Goal: Transaction & Acquisition: Purchase product/service

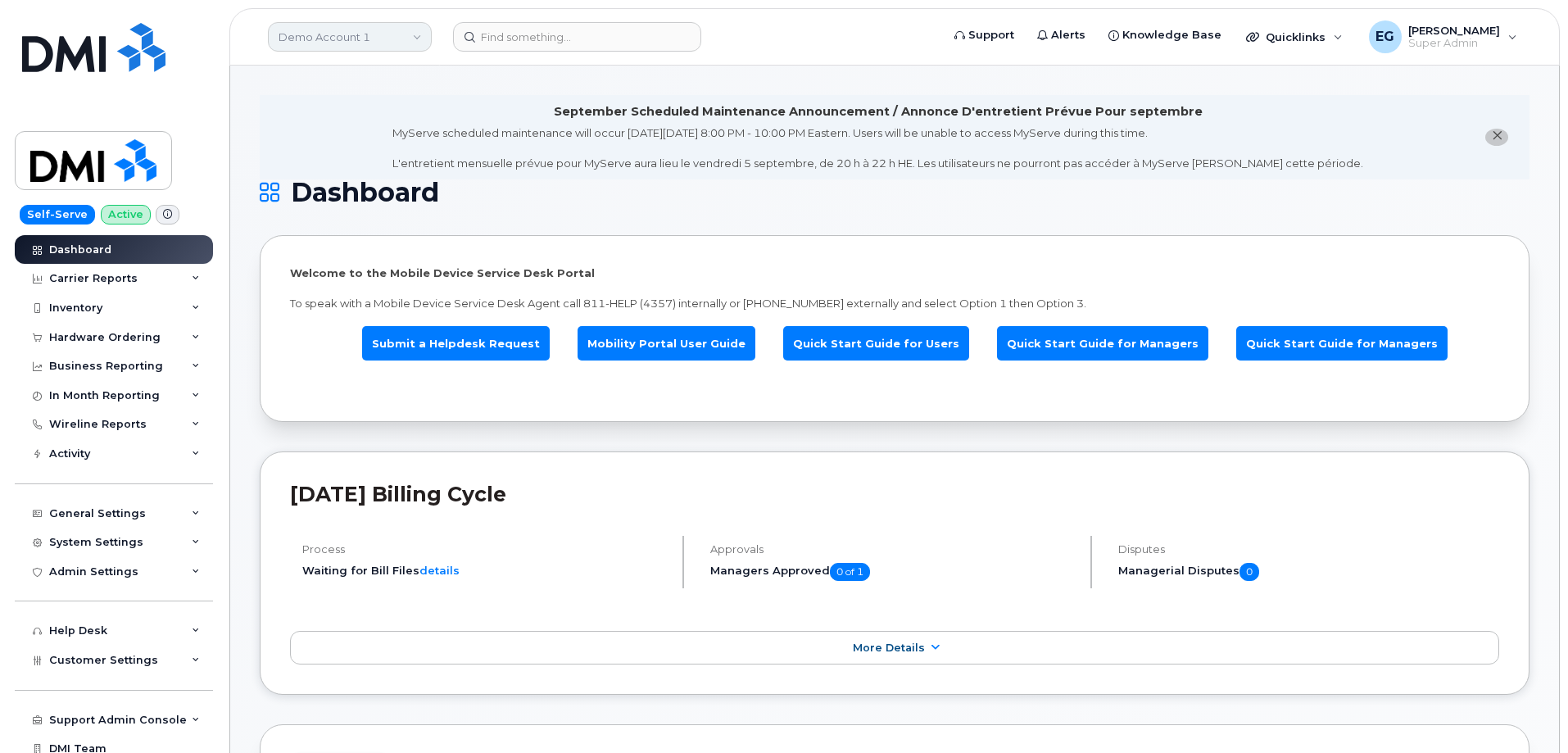
click at [369, 25] on link "Demo Account 1" at bounding box center [349, 37] width 163 height 30
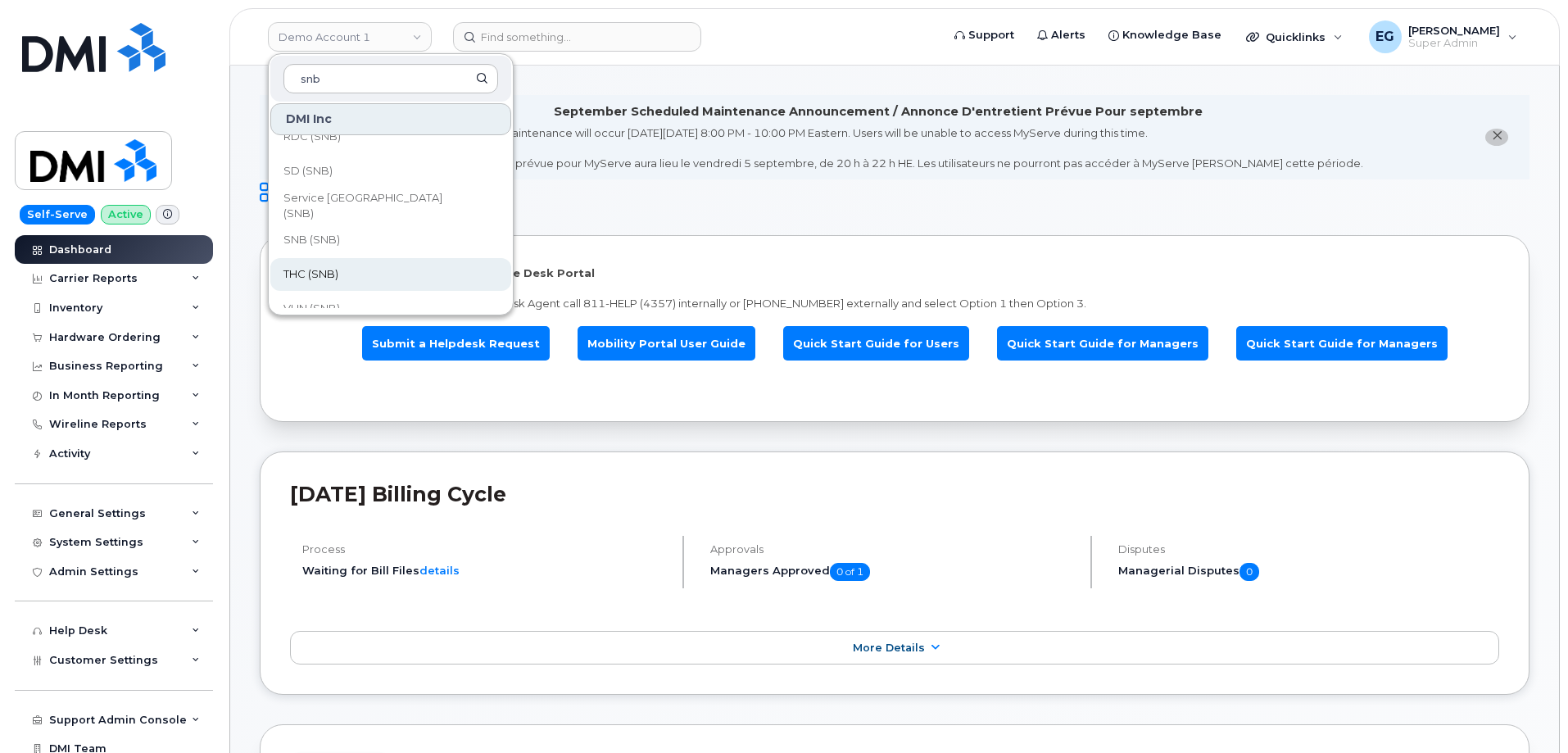
scroll to position [794, 0]
type input "snb"
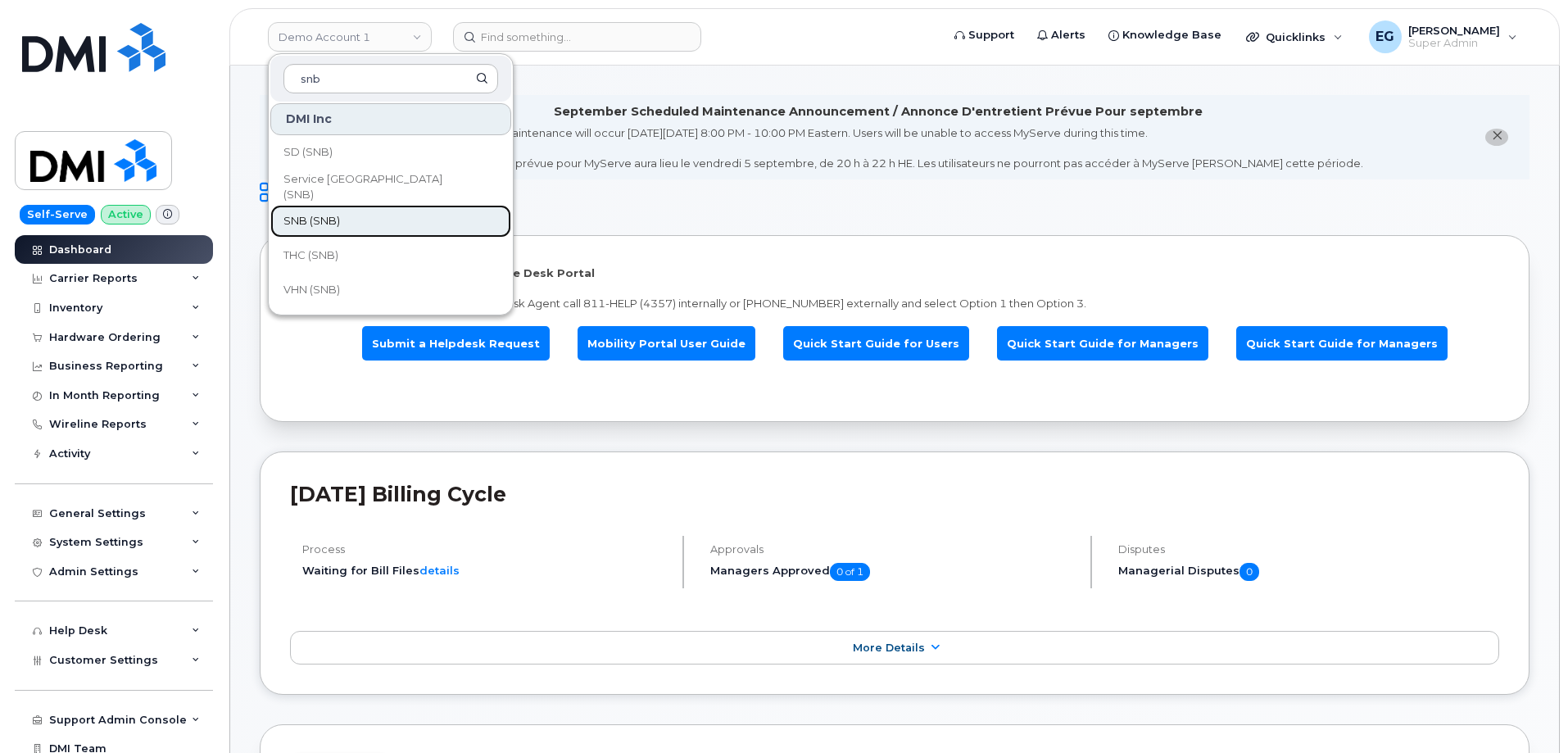
click at [366, 225] on link "SNB (SNB)" at bounding box center [391, 221] width 241 height 32
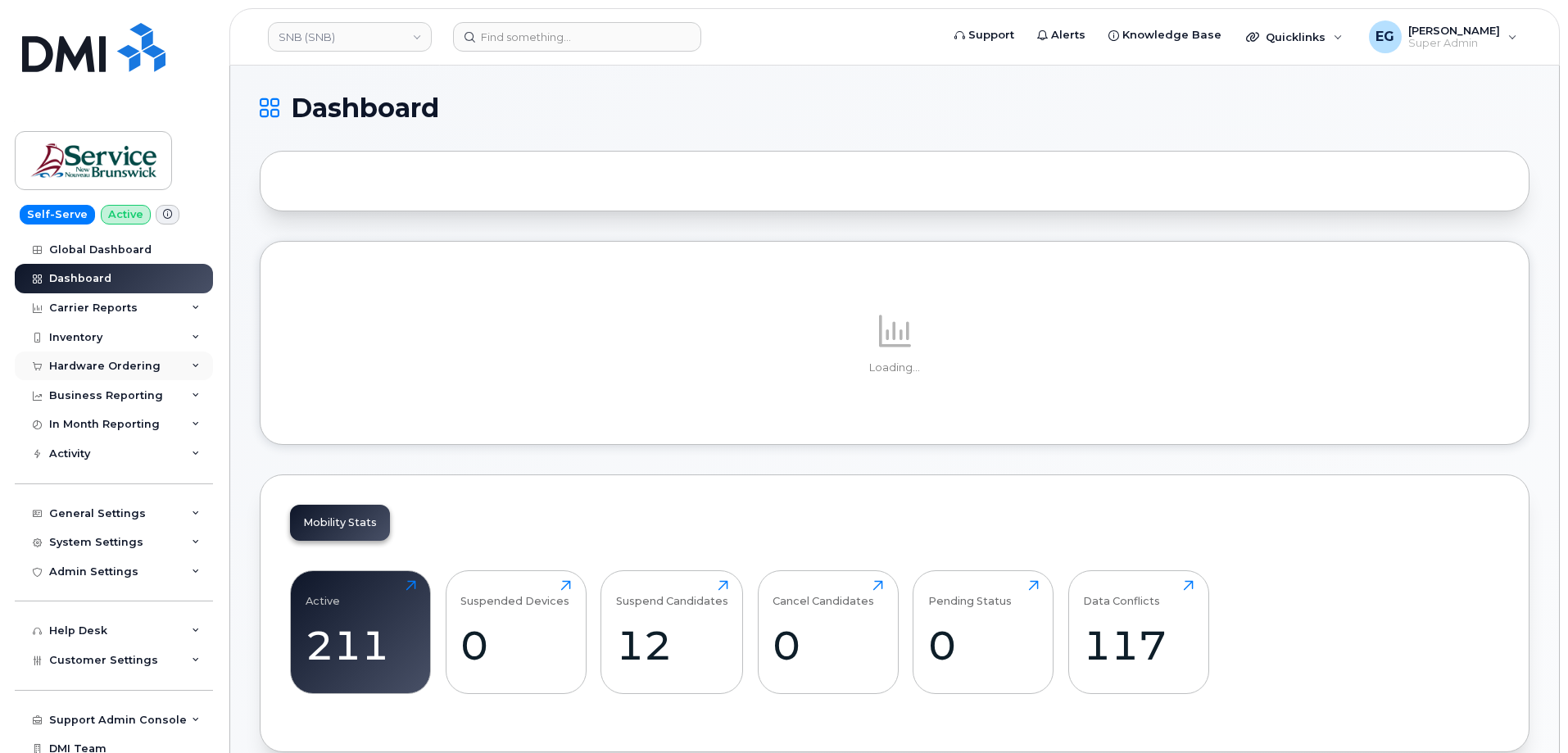
click at [144, 365] on div "Hardware Ordering" at bounding box center [104, 366] width 112 height 13
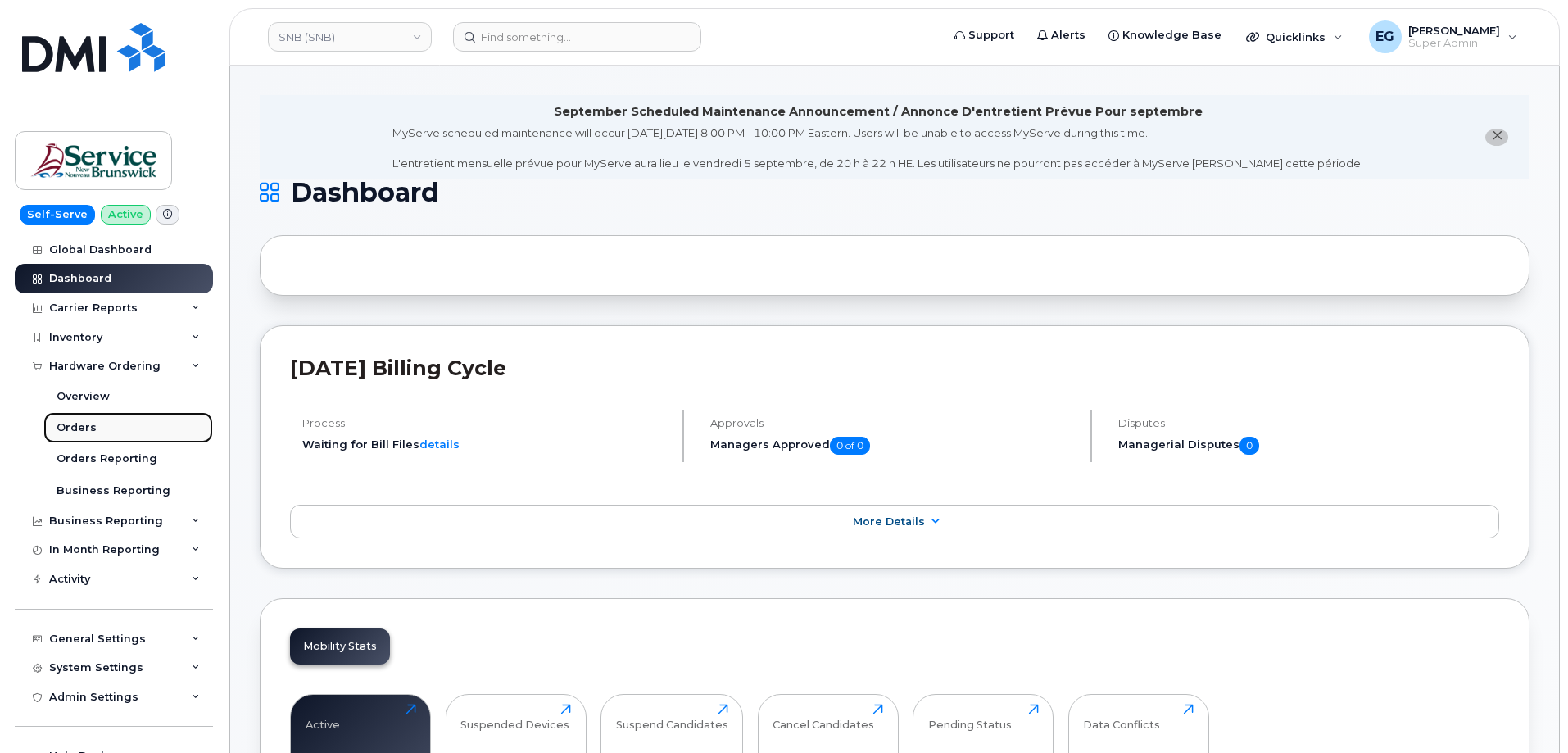
click at [78, 432] on div "Orders" at bounding box center [76, 428] width 40 height 15
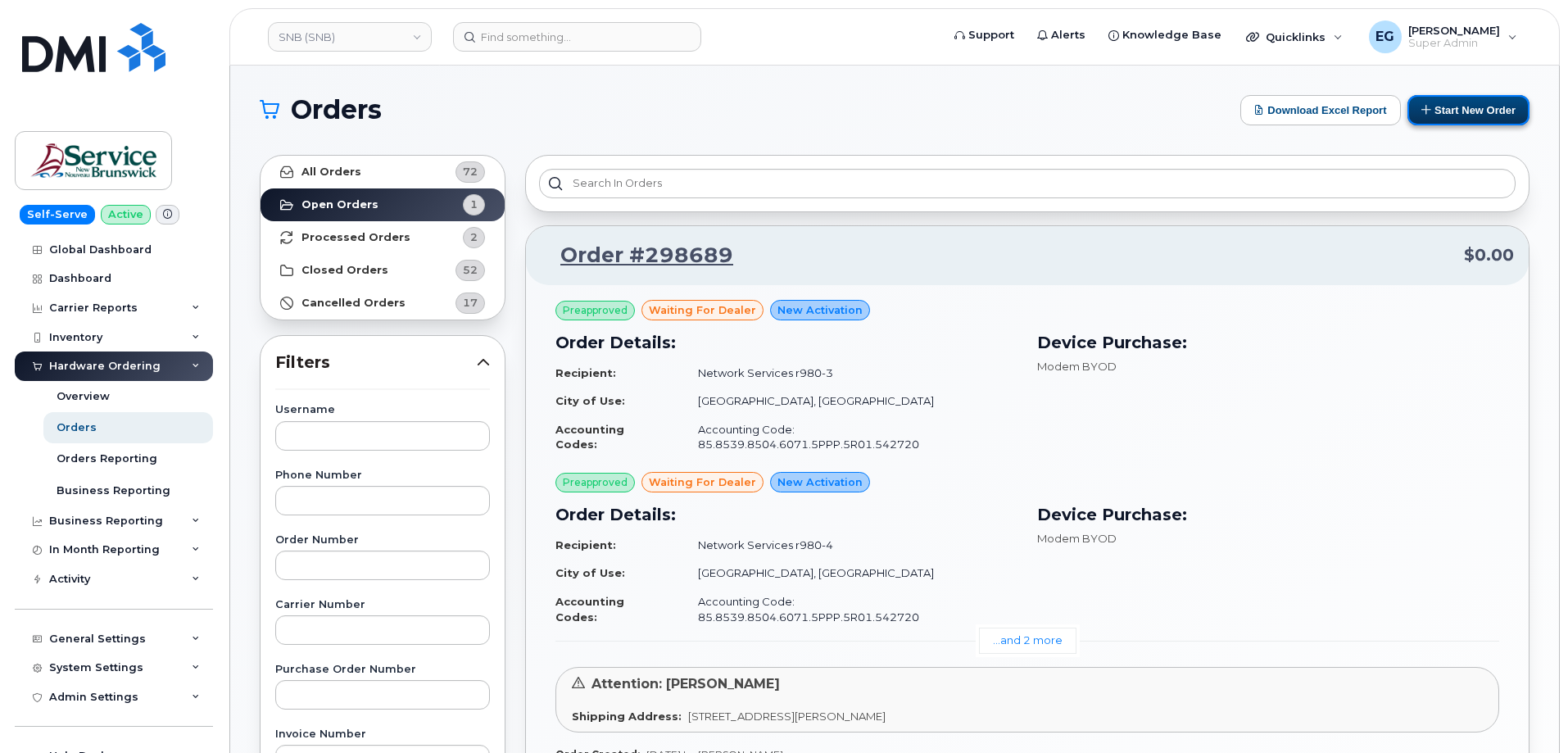
click at [1478, 113] on button "Start New Order" at bounding box center [1468, 110] width 122 height 30
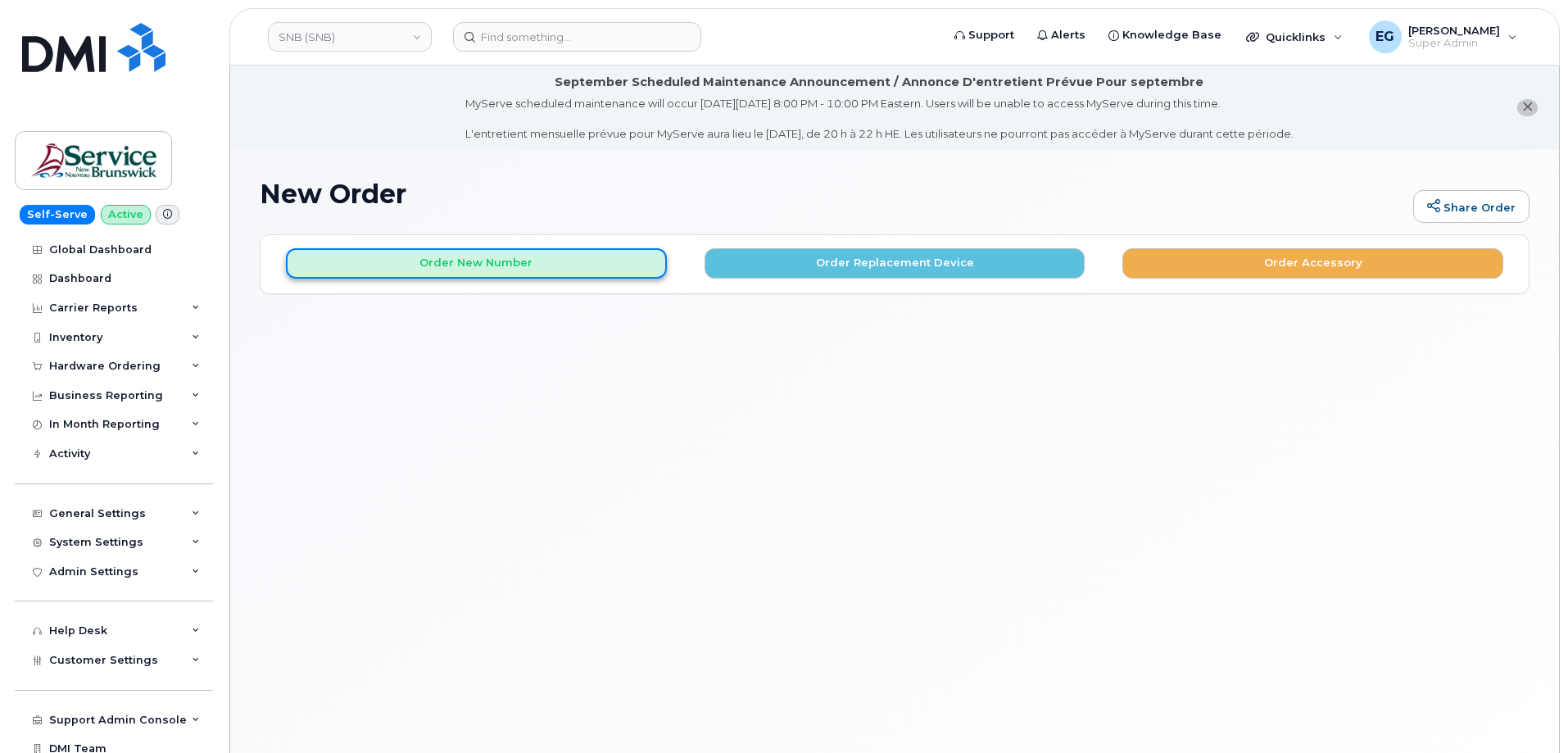
click at [561, 270] on button "Order New Number" at bounding box center [476, 263] width 380 height 30
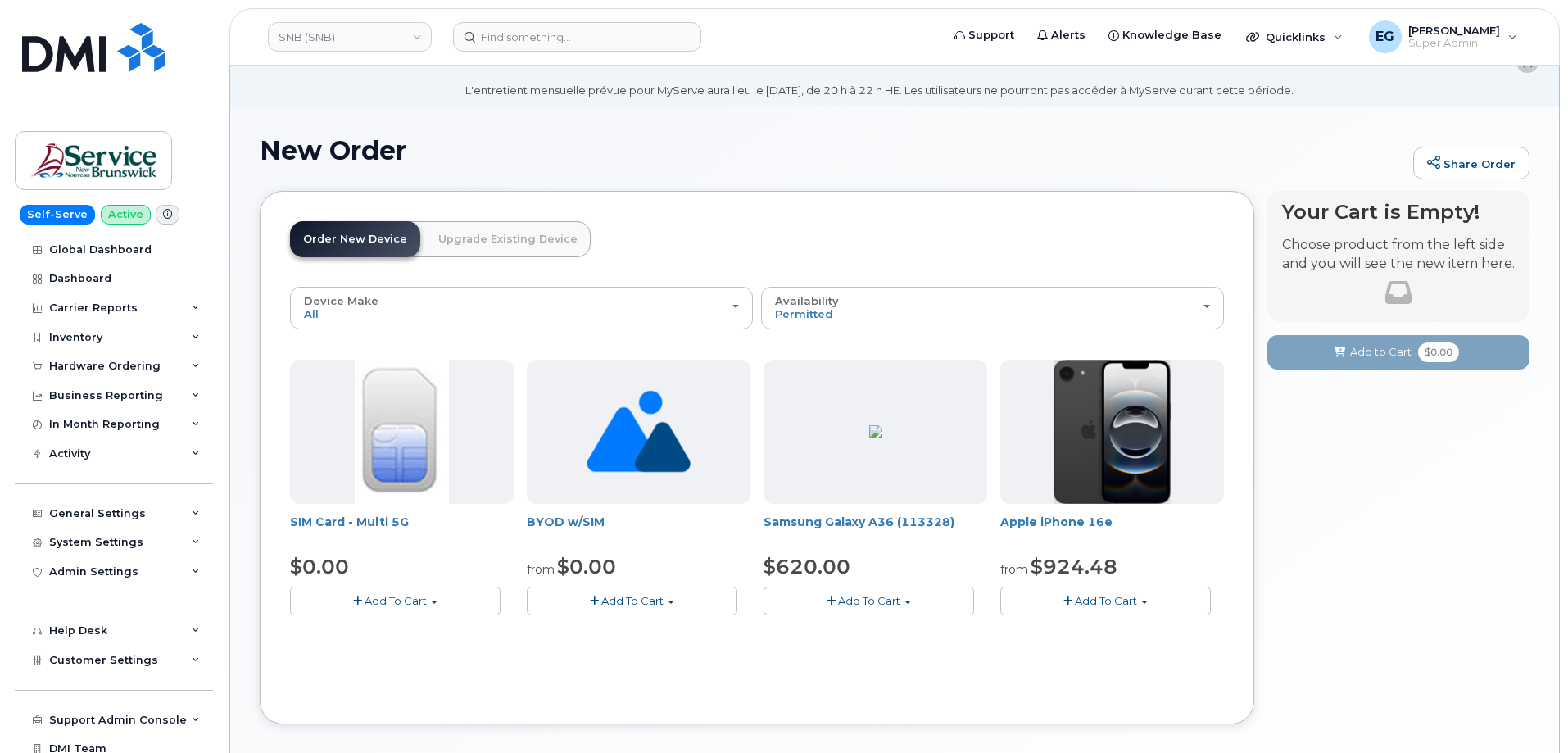
scroll to position [82, 0]
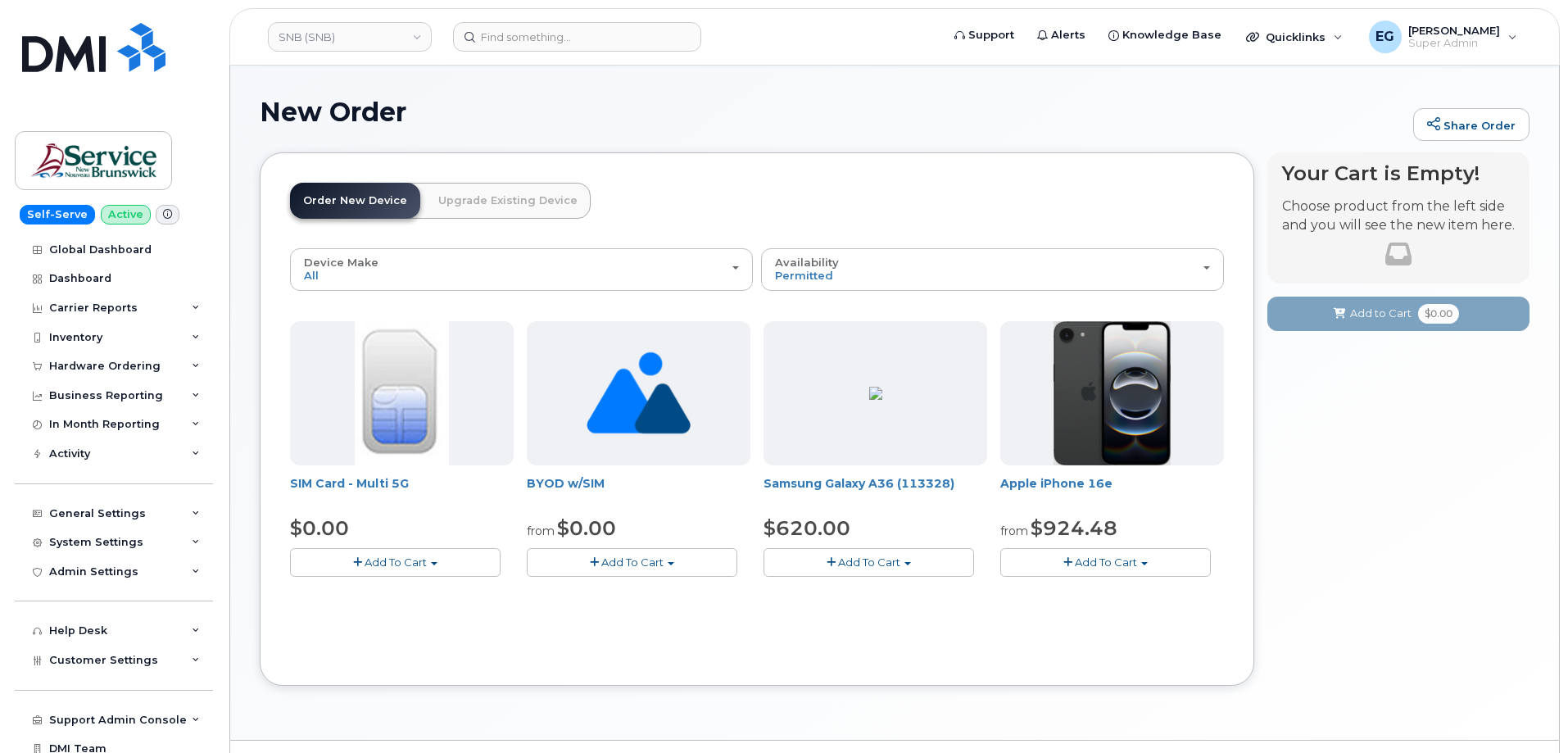
click at [642, 566] on span "Add To Cart" at bounding box center [632, 562] width 62 height 13
click at [632, 596] on link "$0.00 - New Activation" at bounding box center [616, 593] width 170 height 20
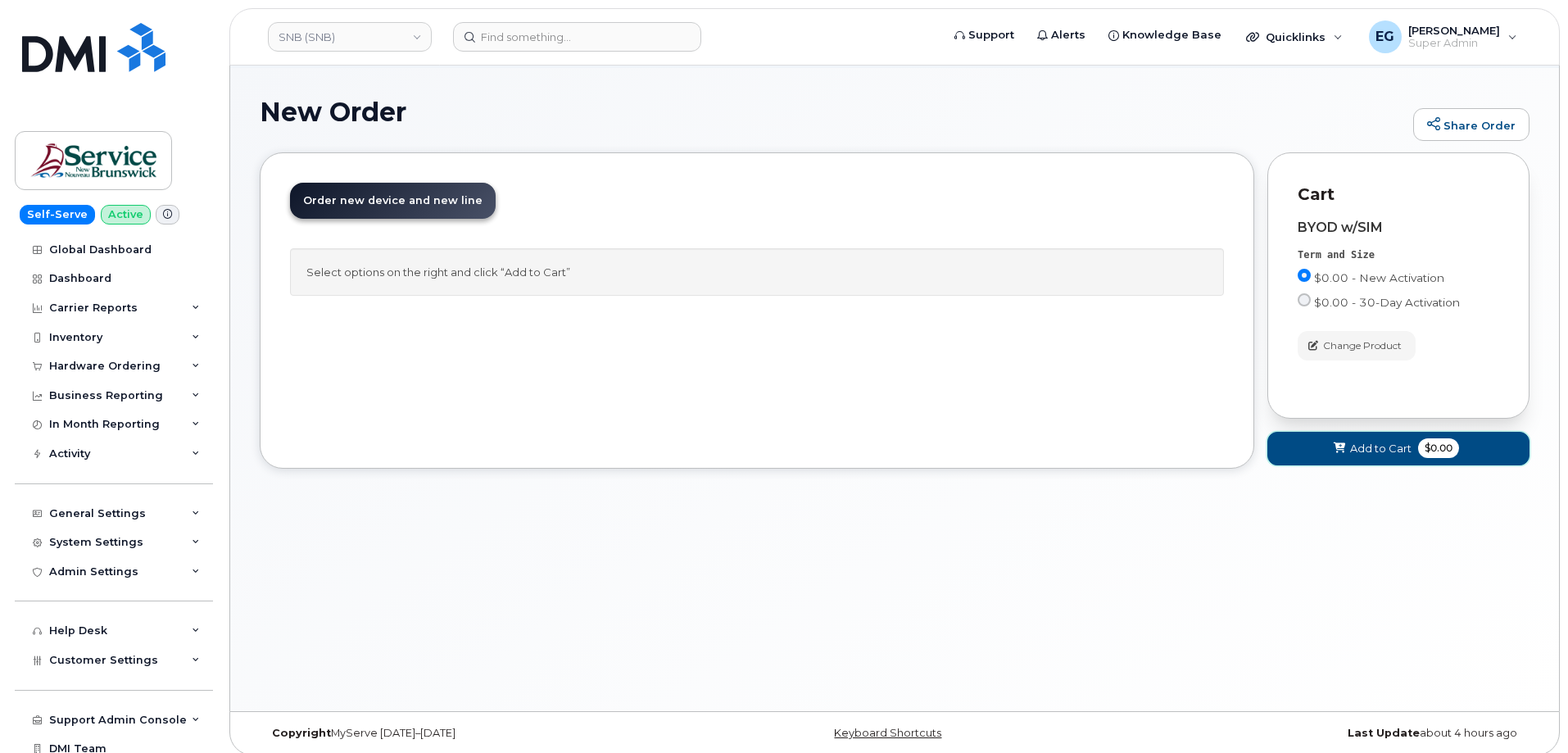
click at [1359, 454] on span "Add to Cart" at bounding box center [1381, 448] width 62 height 16
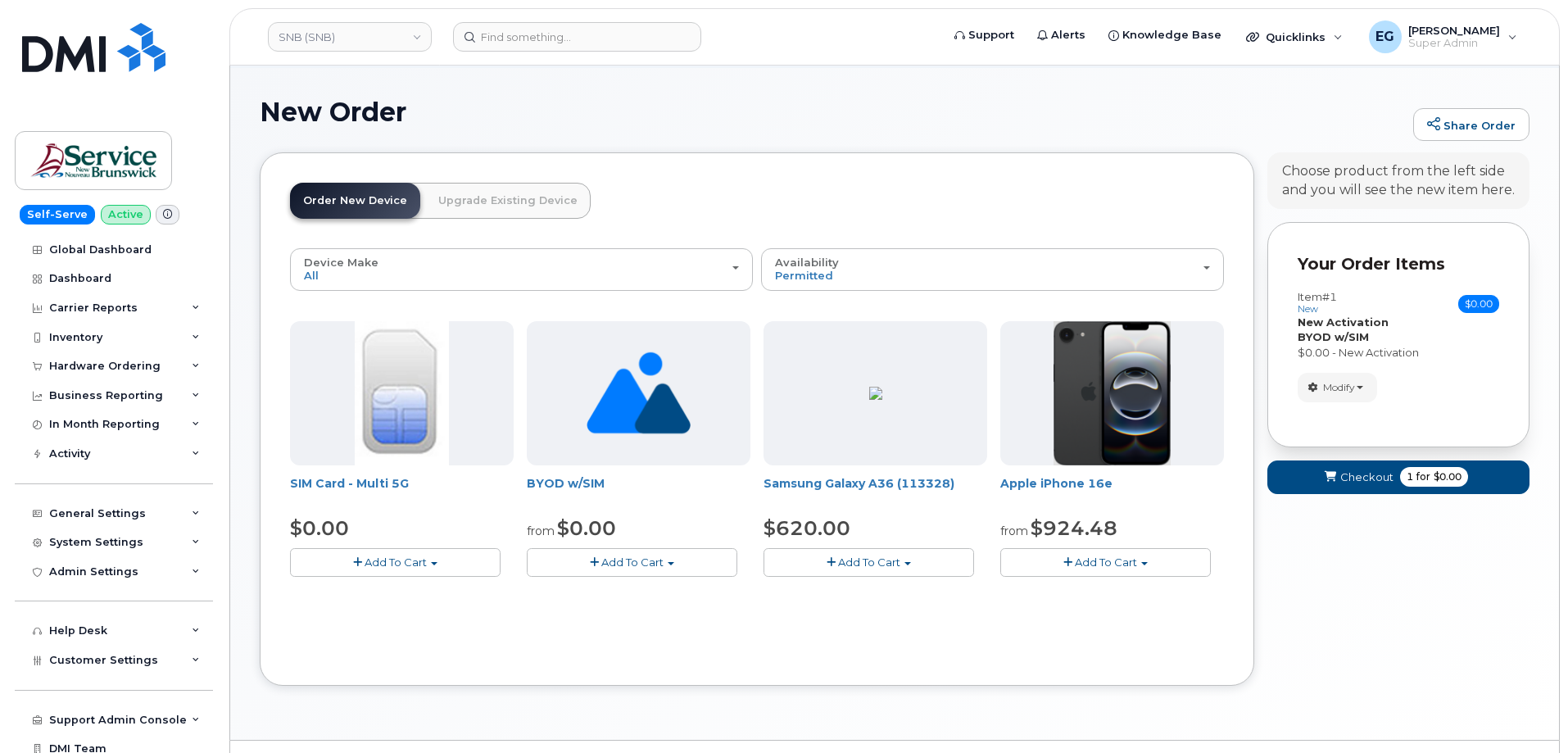
scroll to position [121, 0]
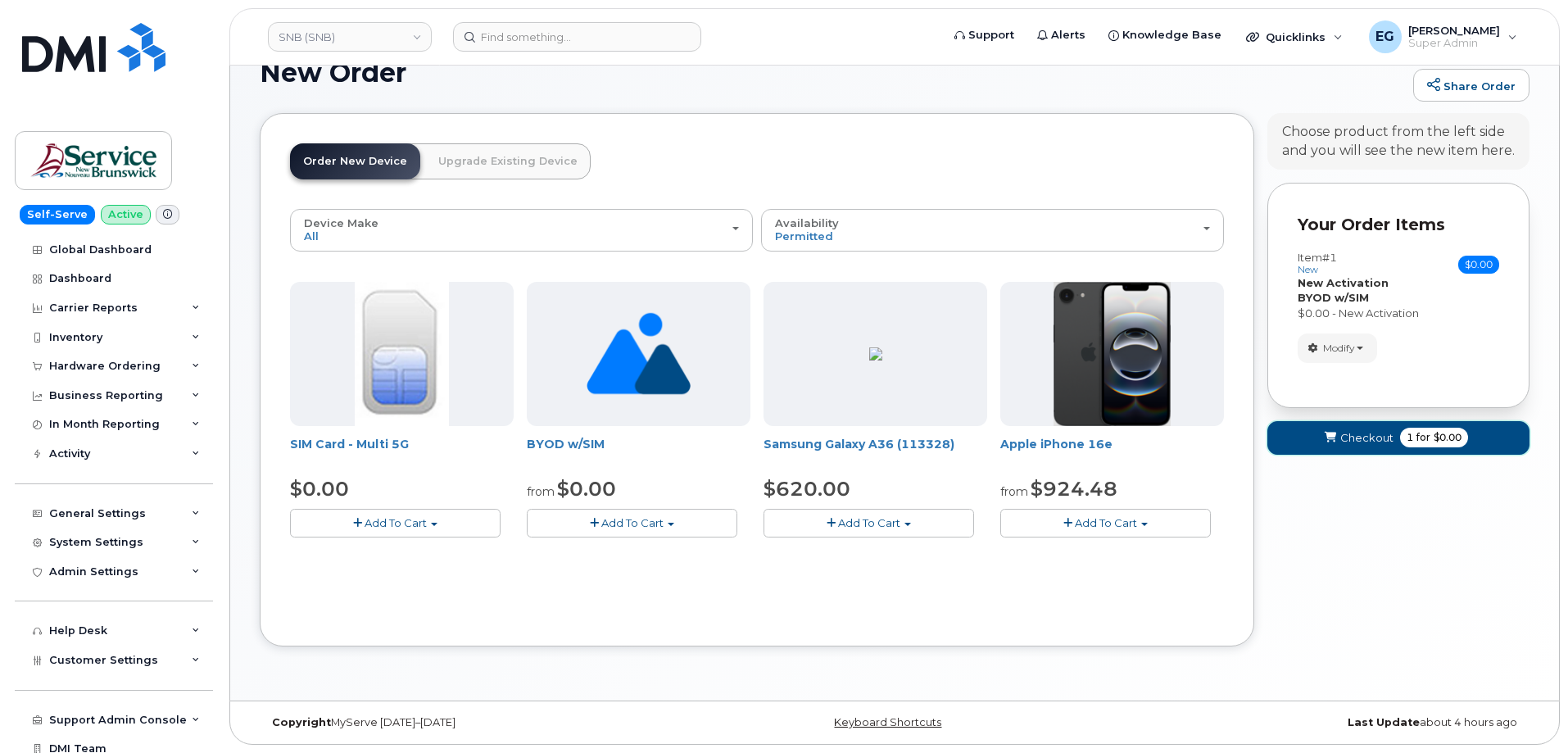
click at [1366, 439] on span "Checkout" at bounding box center [1367, 438] width 54 height 16
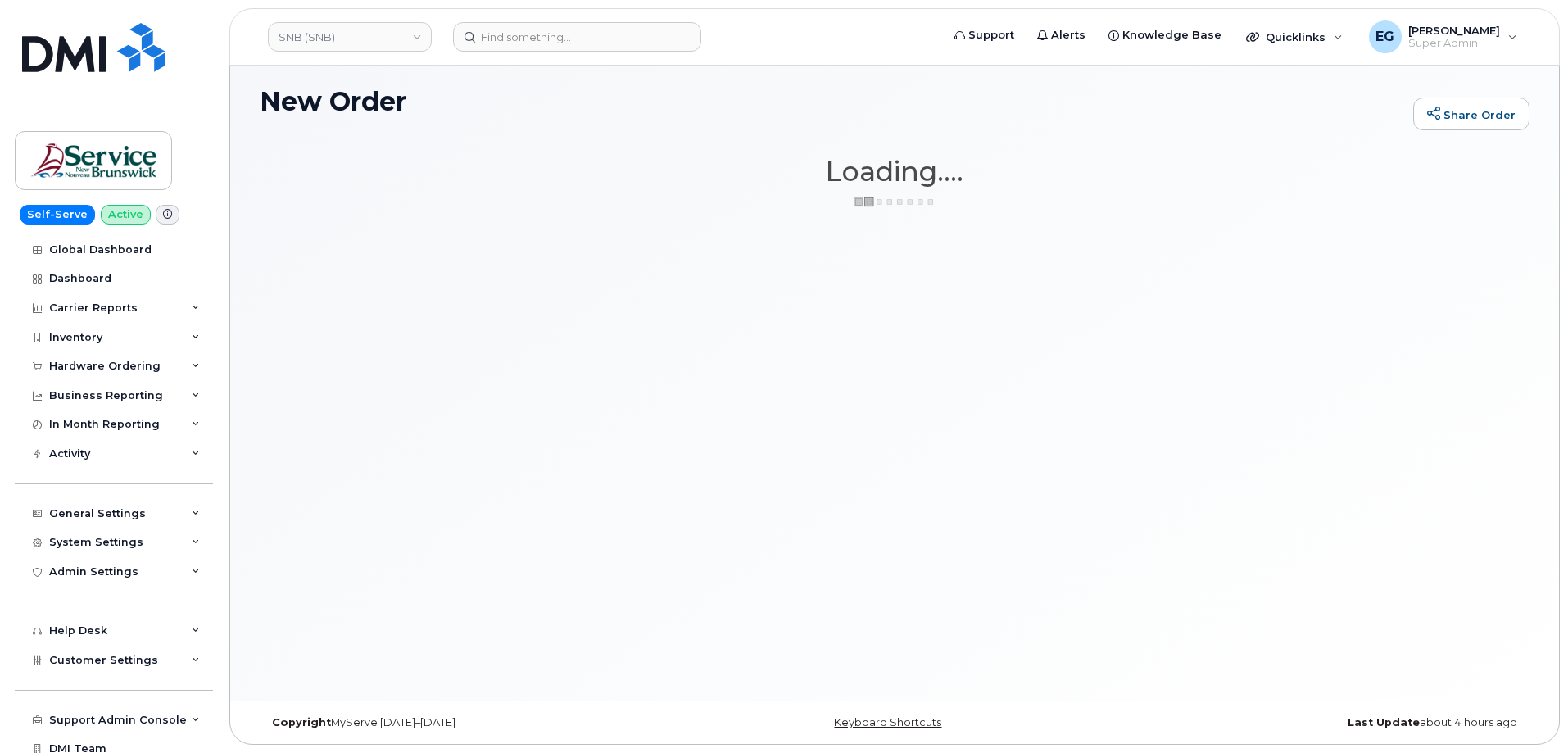
scroll to position [11, 0]
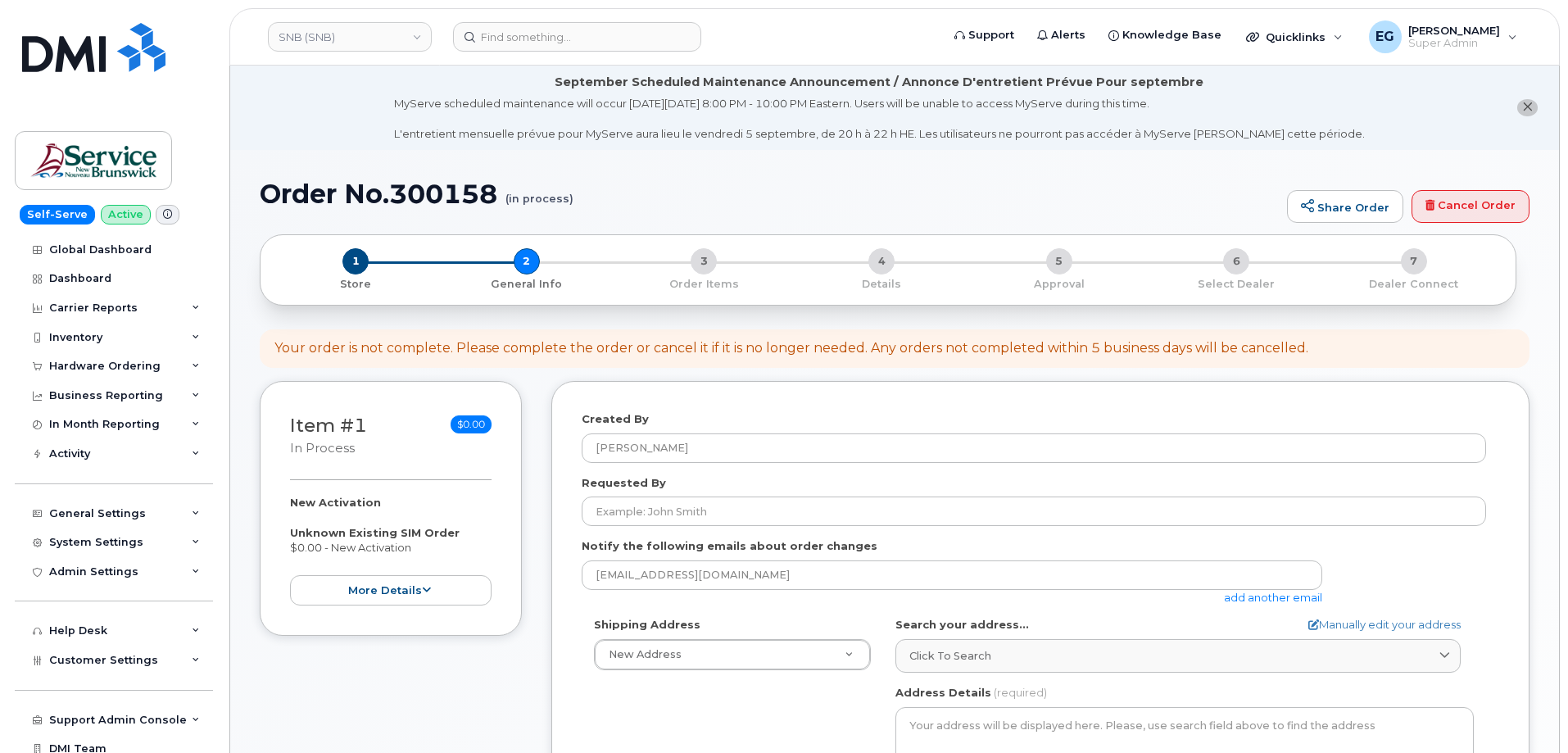
select select
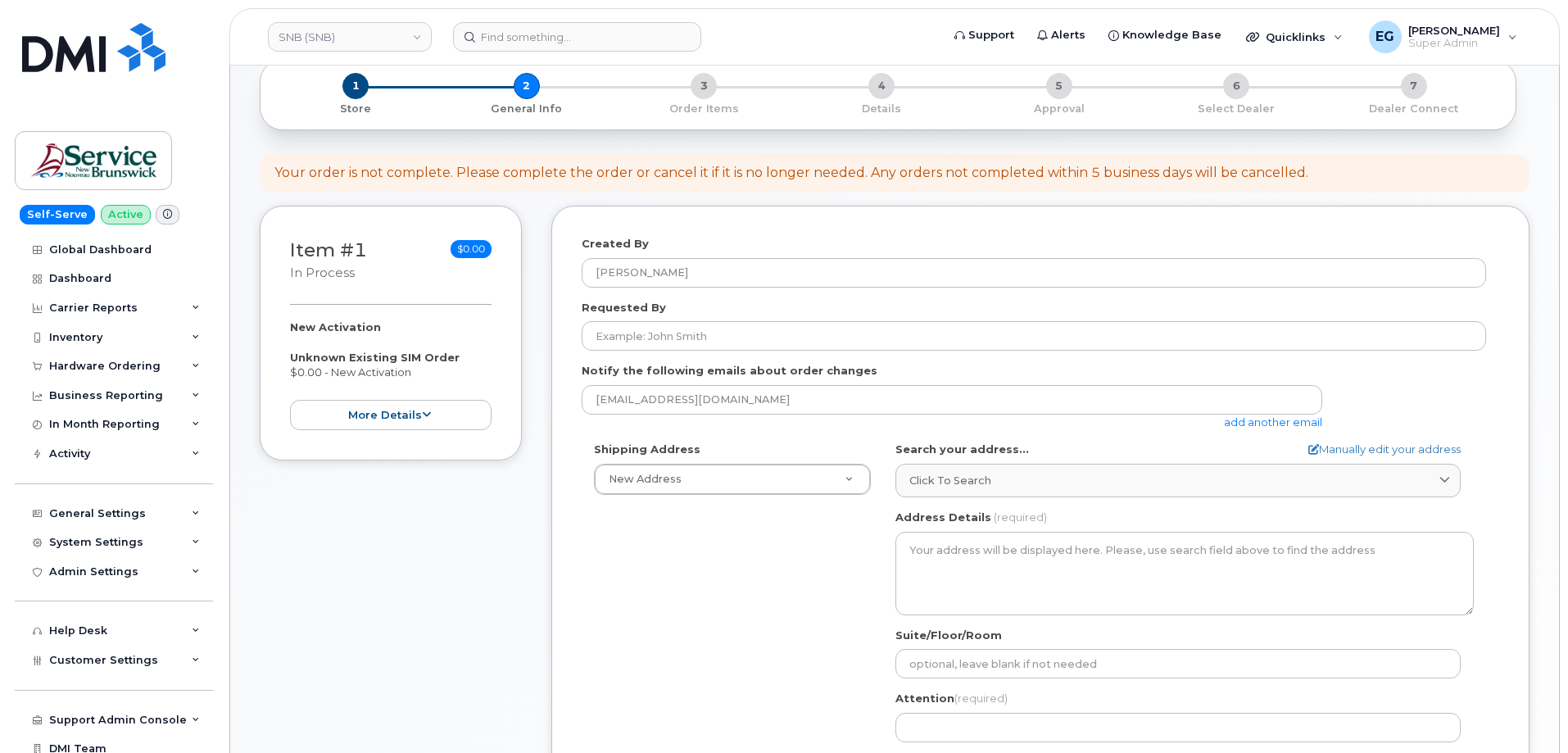
scroll to position [246, 0]
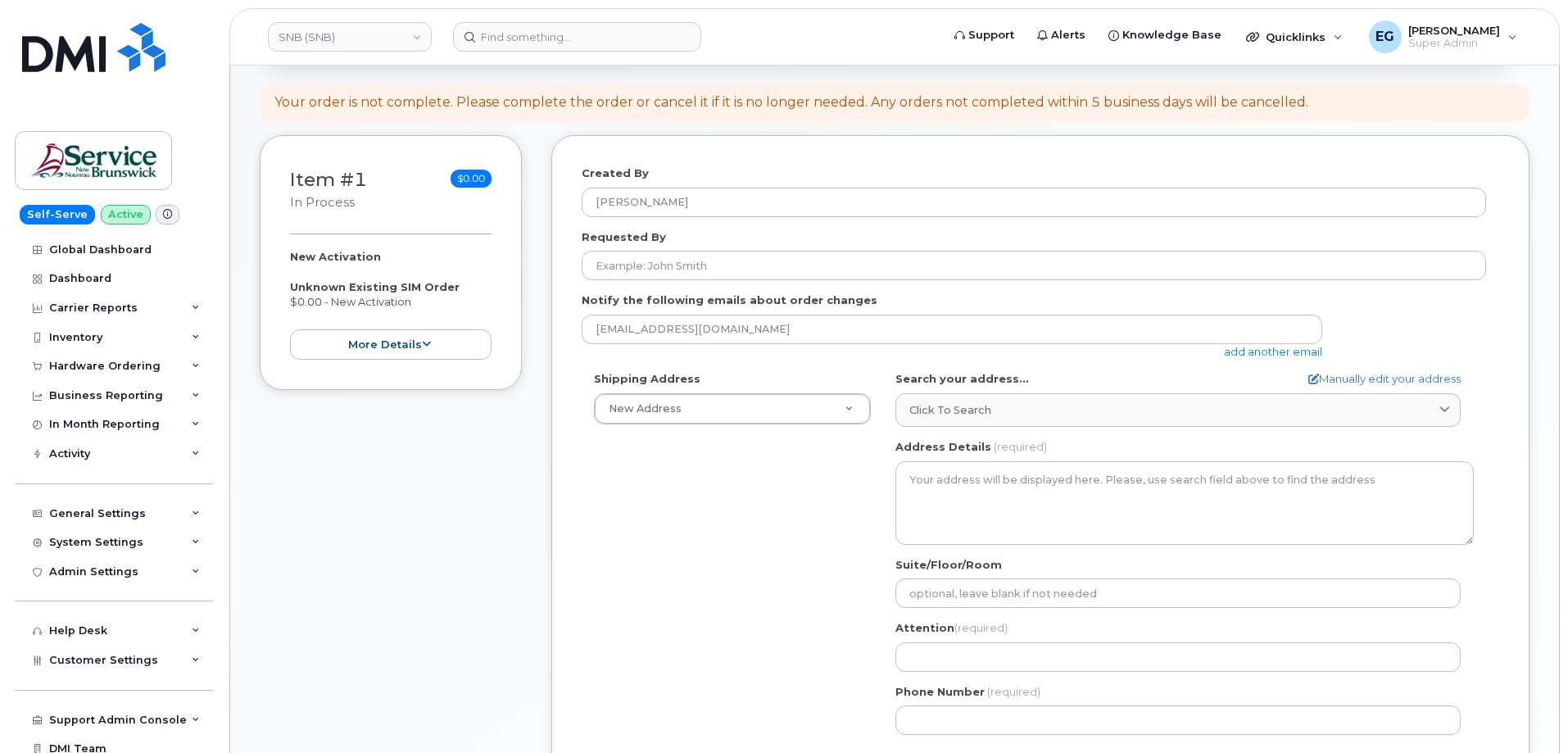
click at [760, 281] on form "Created By Eric Gonzalez Requested By Notify the following emails about order c…" at bounding box center [1040, 478] width 917 height 625
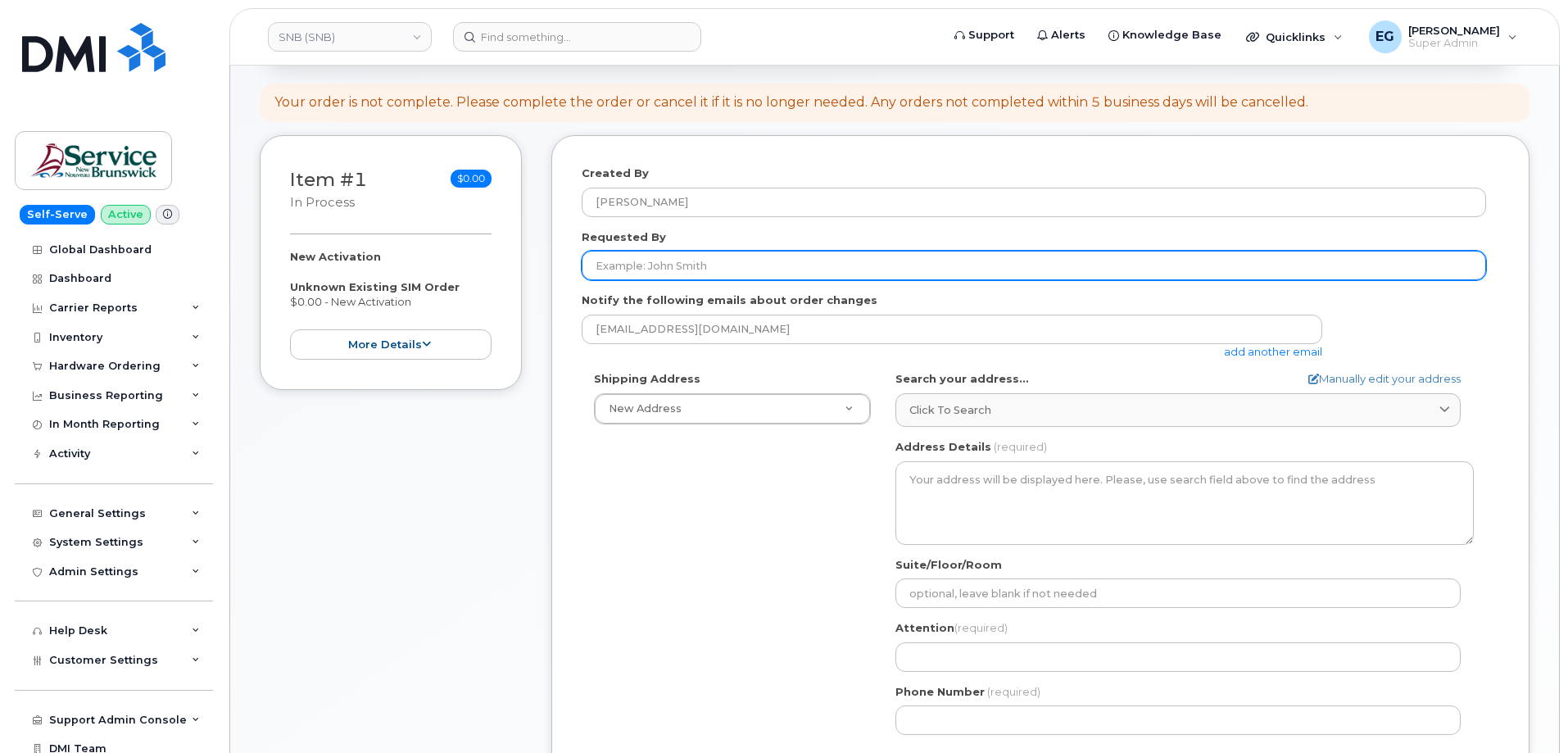
click at [750, 270] on input "Requested By" at bounding box center [1033, 265] width 904 height 30
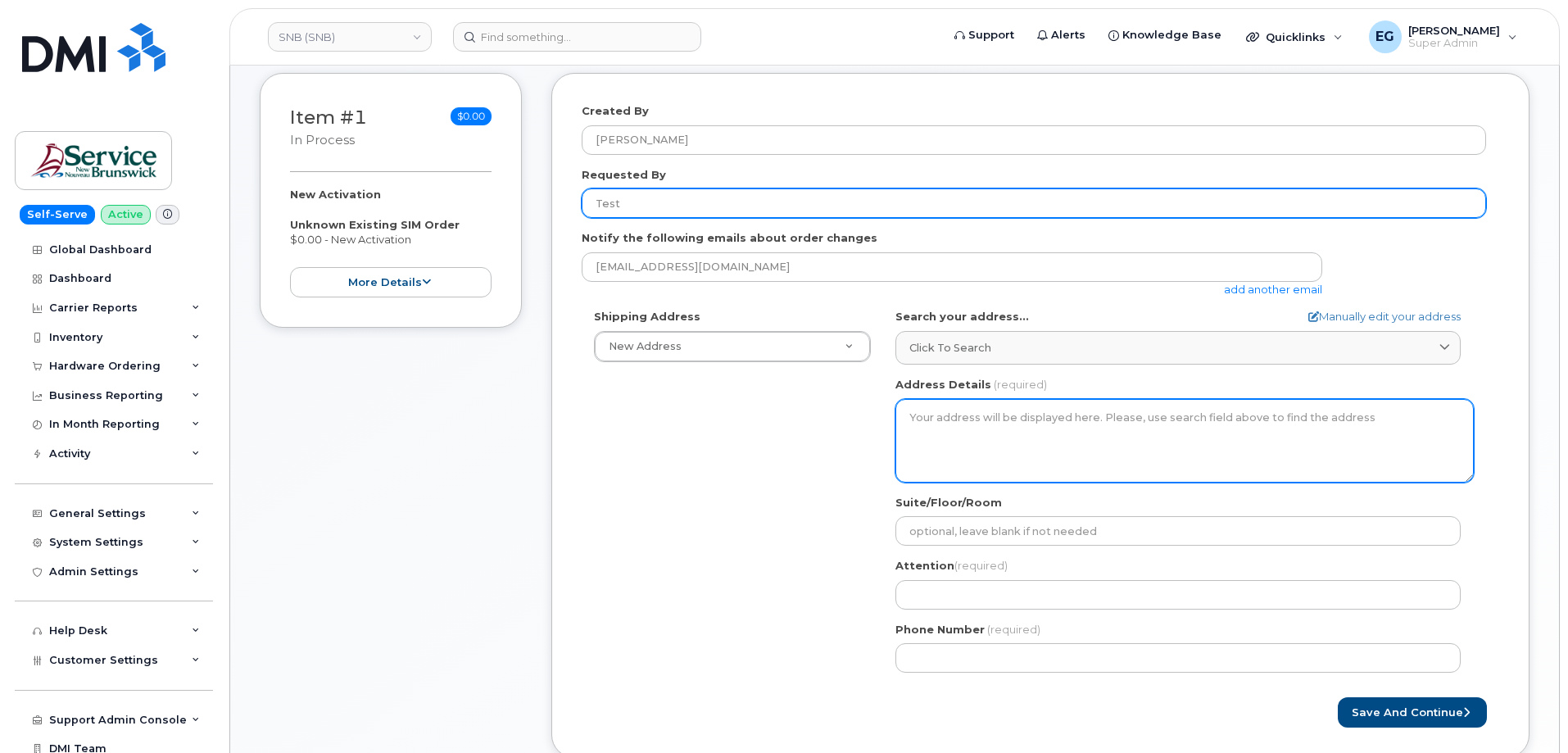
scroll to position [309, 0]
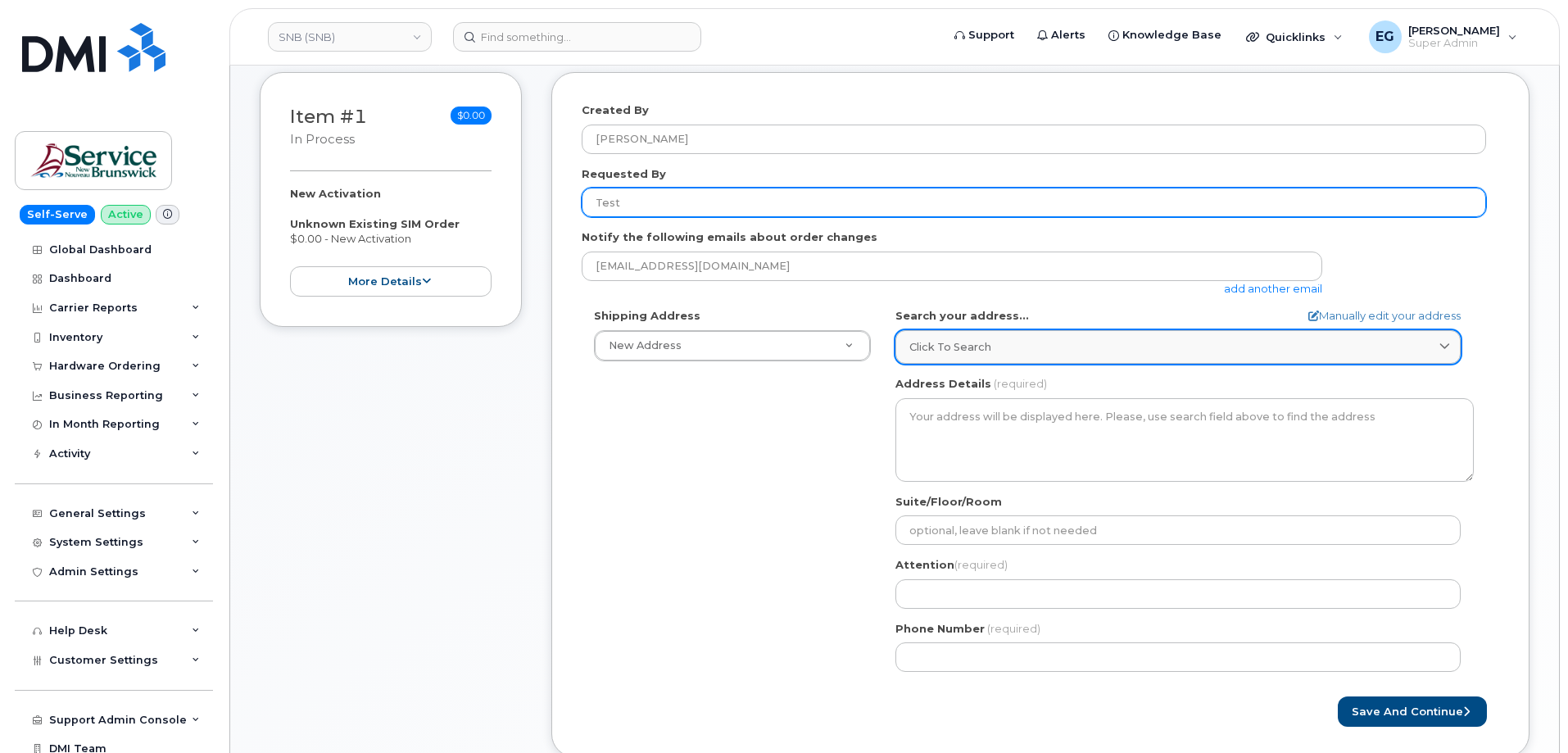
type input "Test"
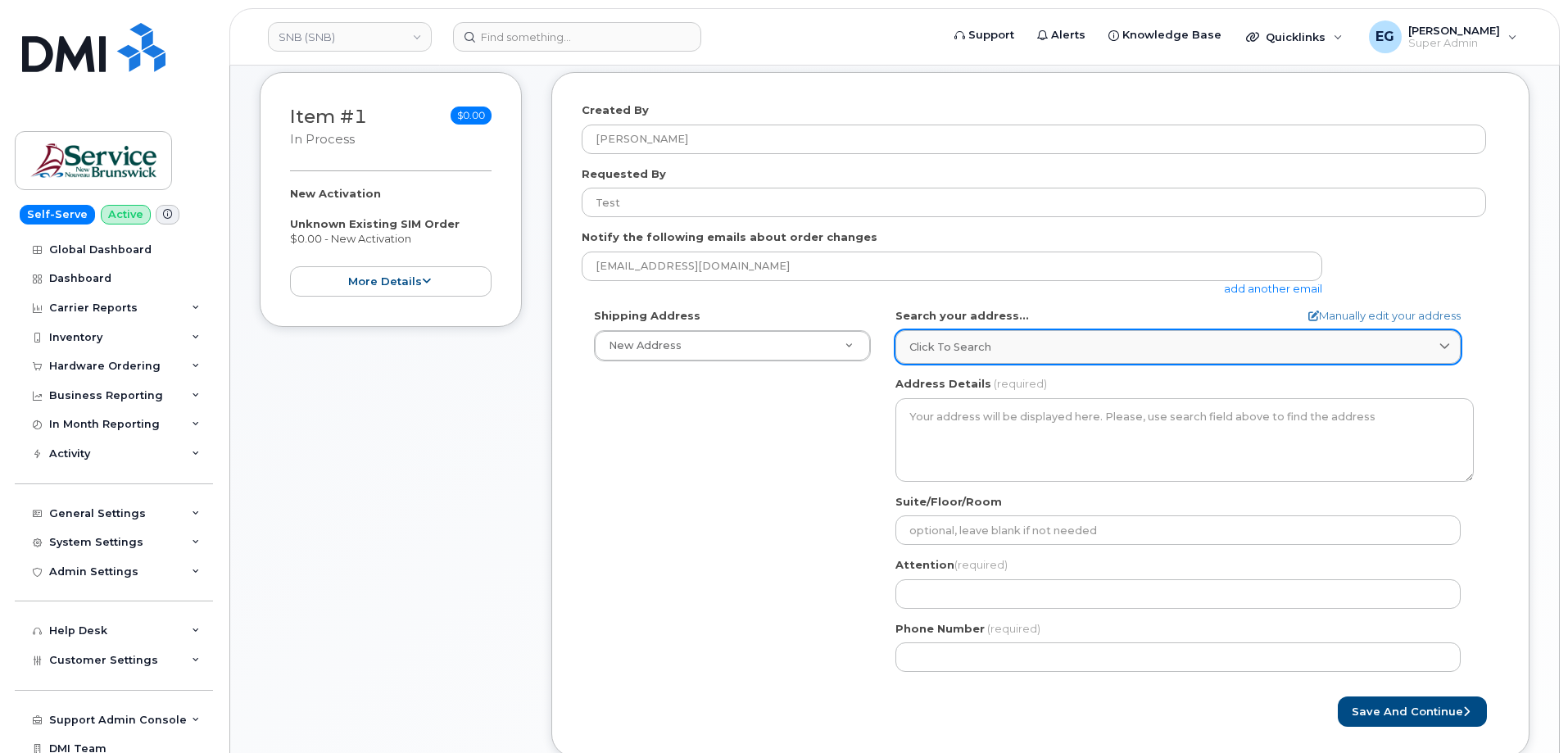
click at [1003, 335] on link "Click to search" at bounding box center [1177, 346] width 565 height 33
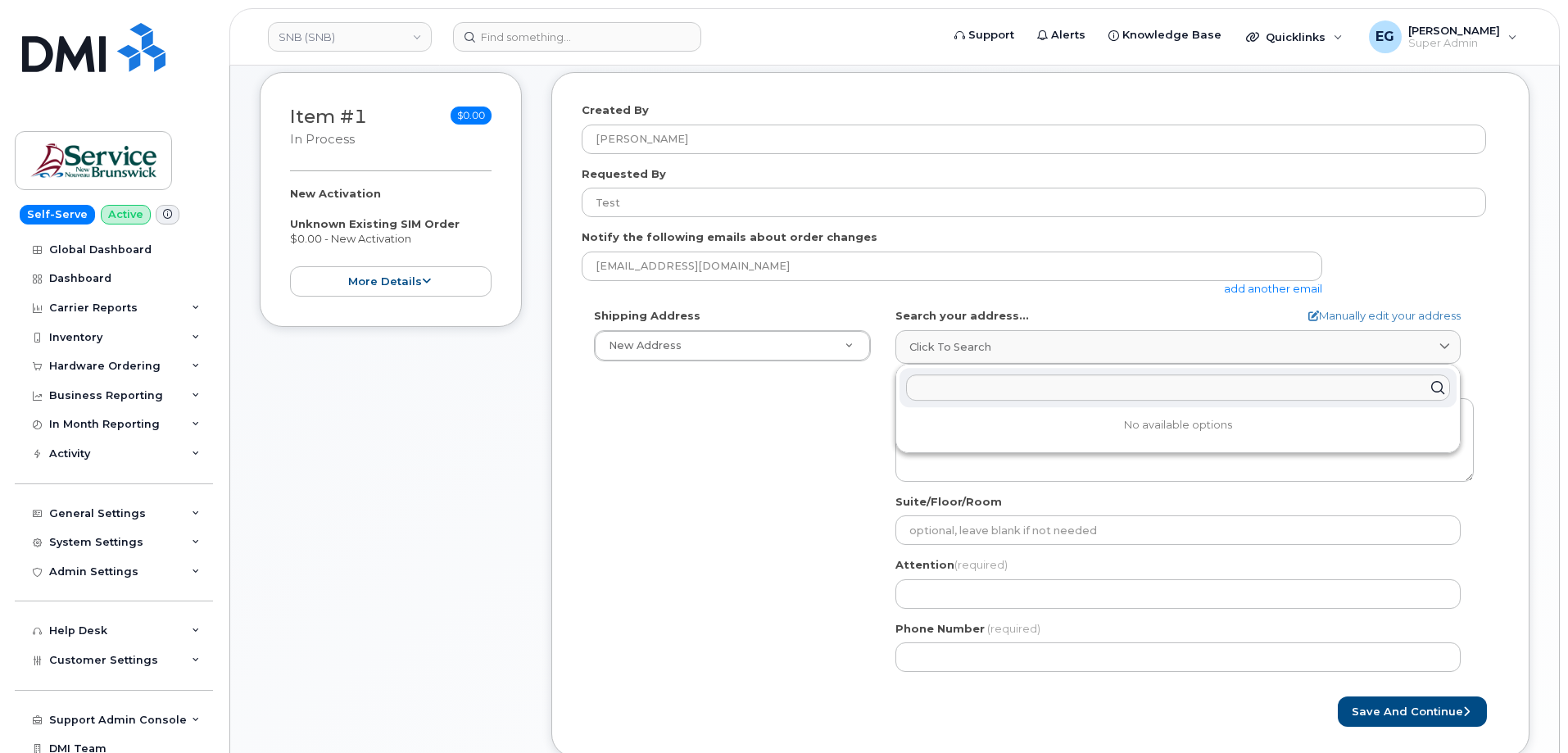
click at [788, 447] on div "Shipping Address New Address New Address ASD-E Main Office ASD-N Bathurst Educa…" at bounding box center [1033, 496] width 904 height 376
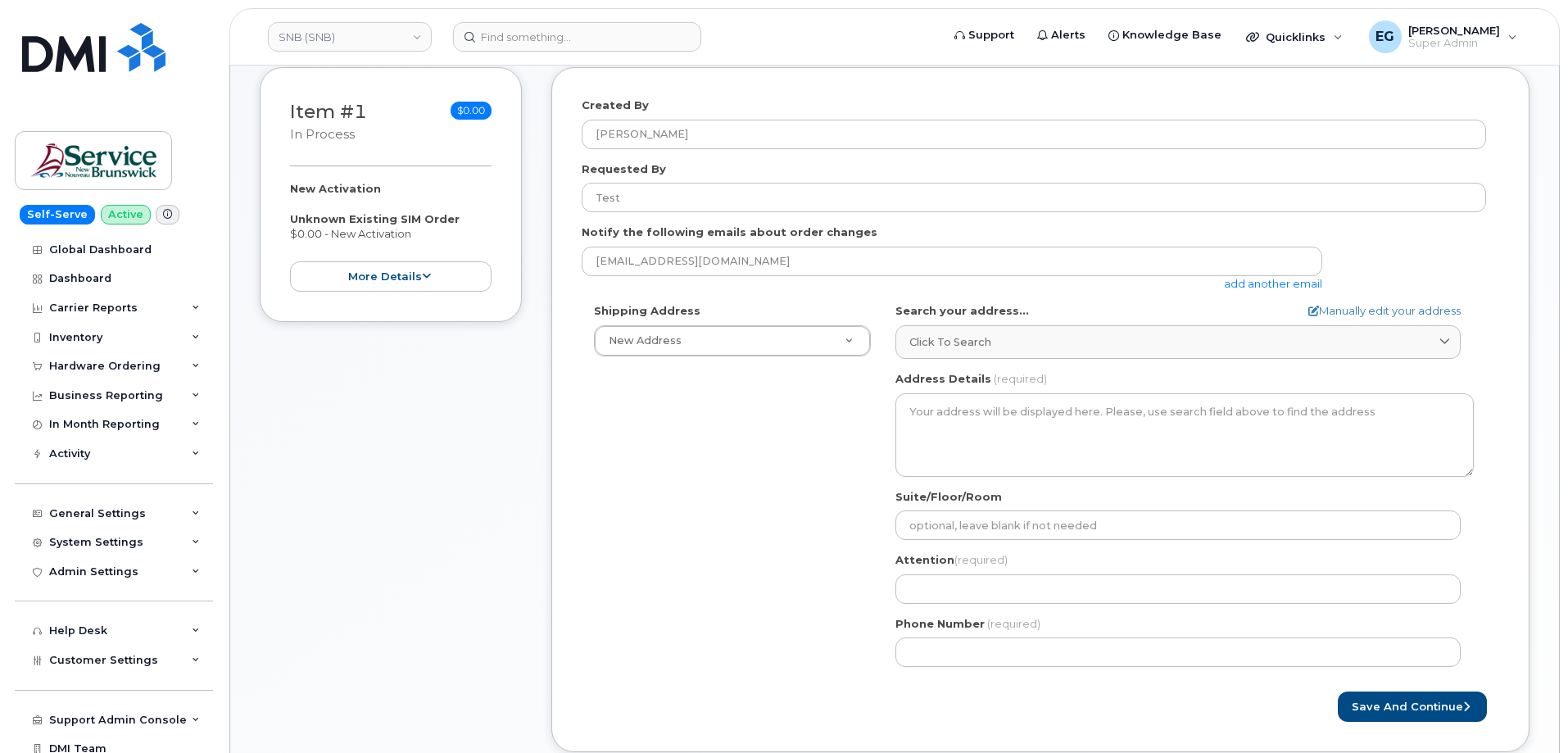
scroll to position [391, 0]
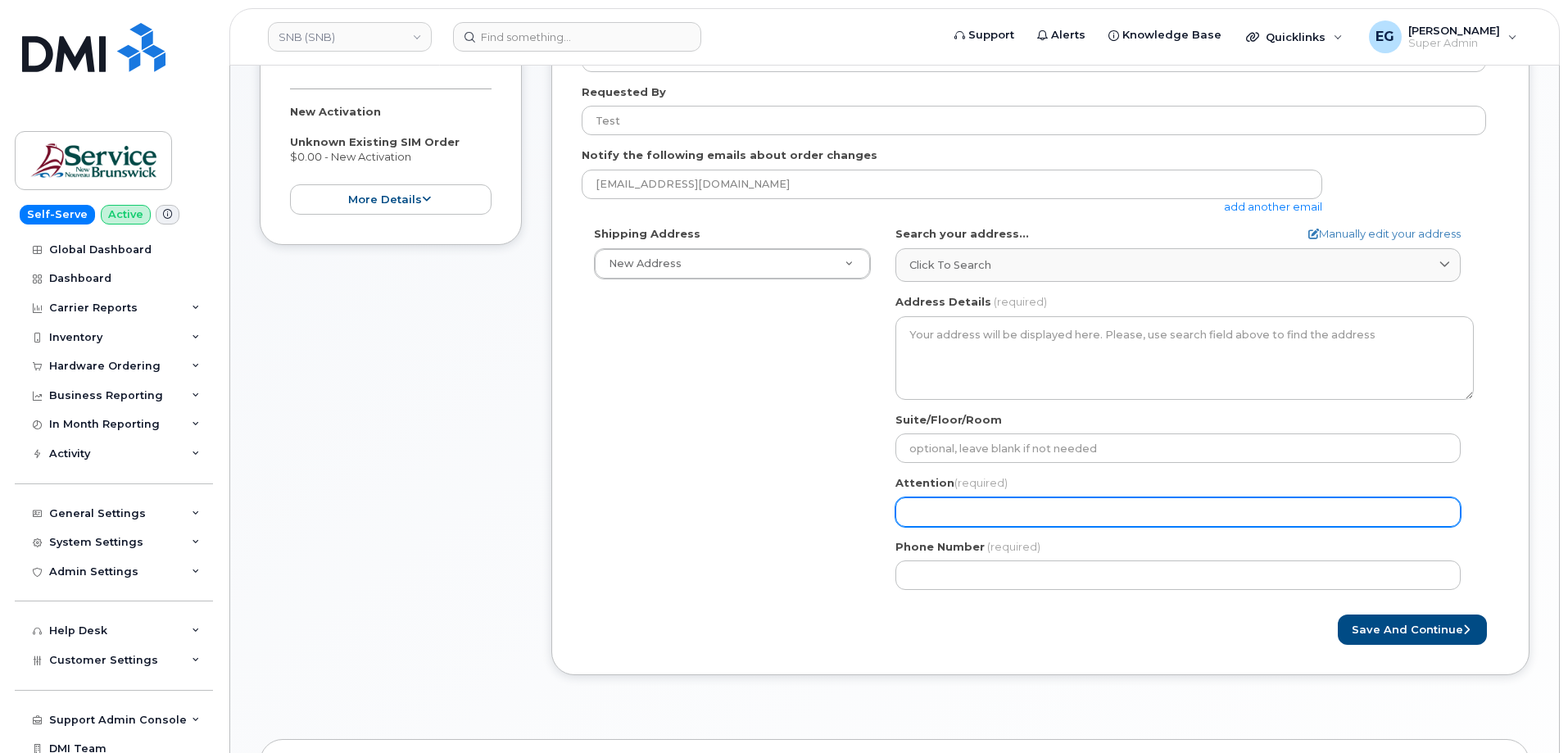
click at [960, 509] on input "Attention (required)" at bounding box center [1177, 512] width 565 height 30
select select
type input "T"
select select
type input "Te"
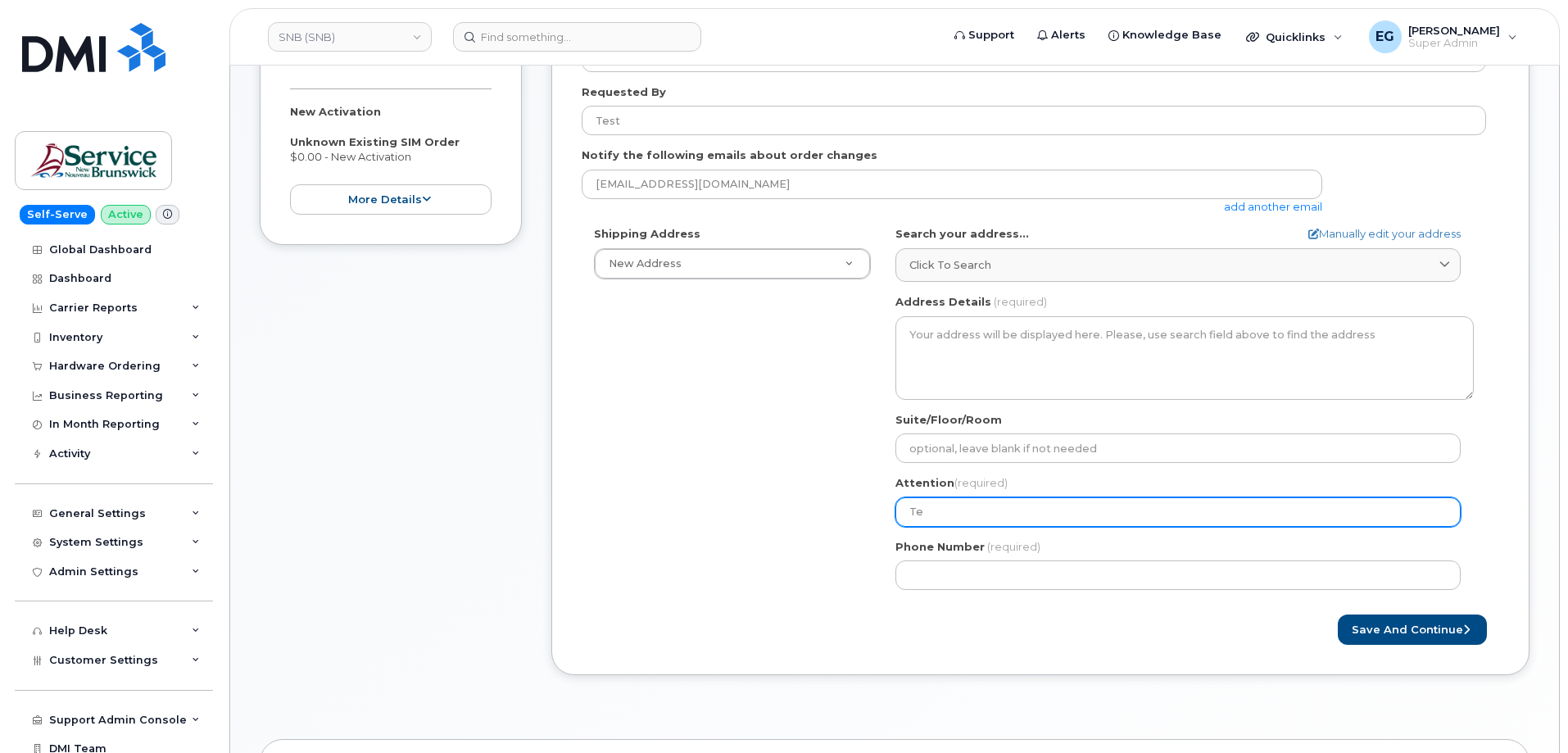
select select
type input "Test"
select select
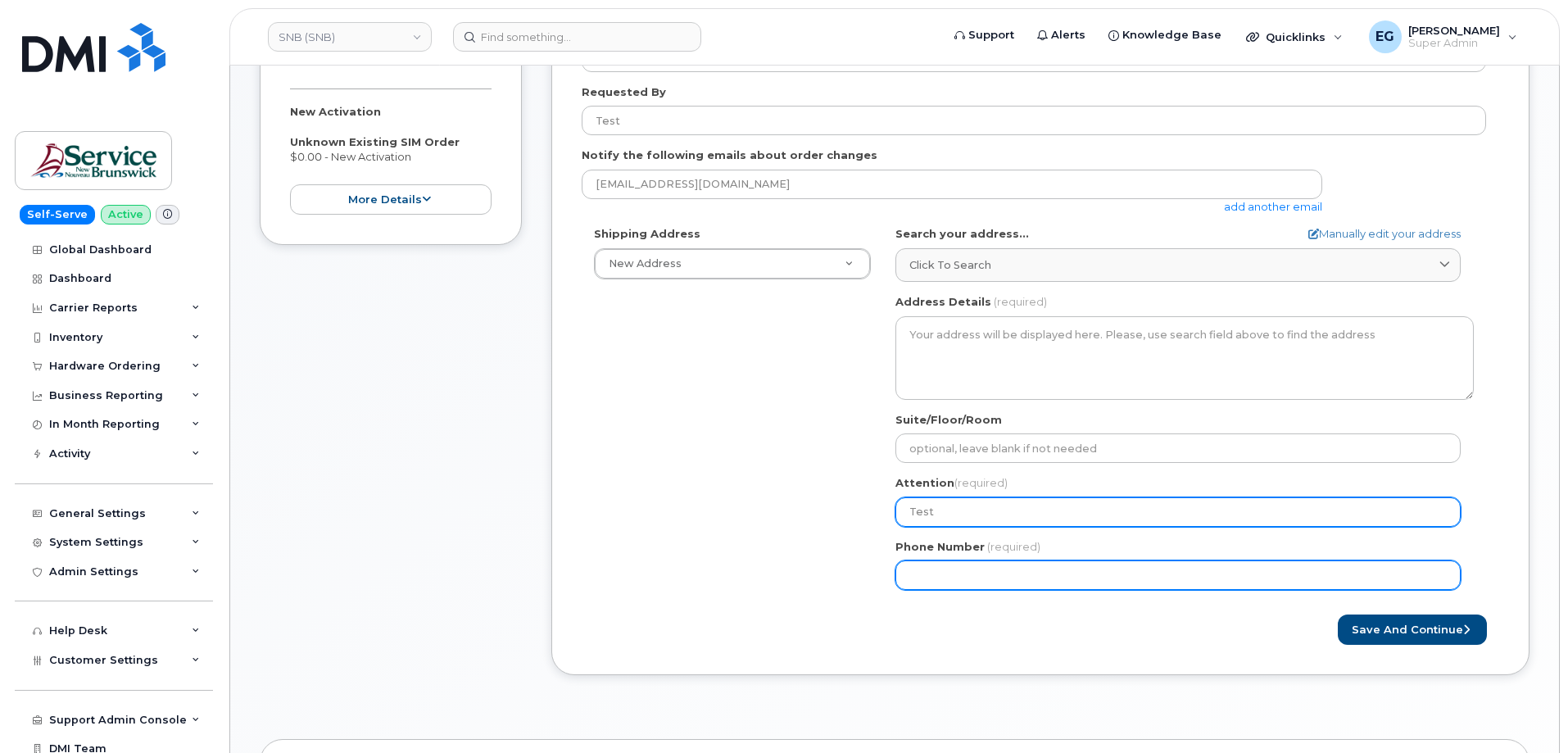
type input "Test"
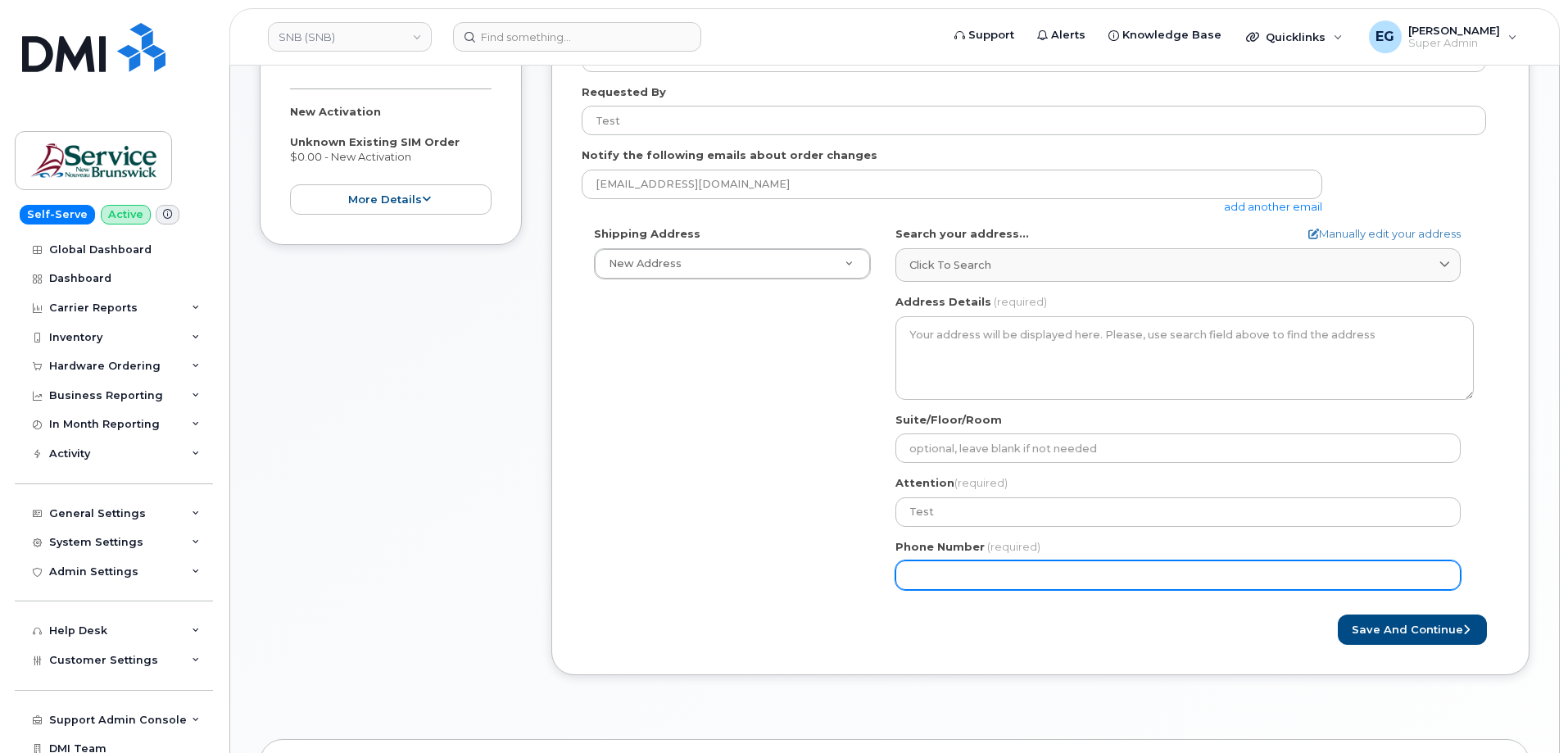
click at [947, 577] on input "Phone Number" at bounding box center [1177, 576] width 565 height 30
type input "773987514"
select select
type input "7739875146"
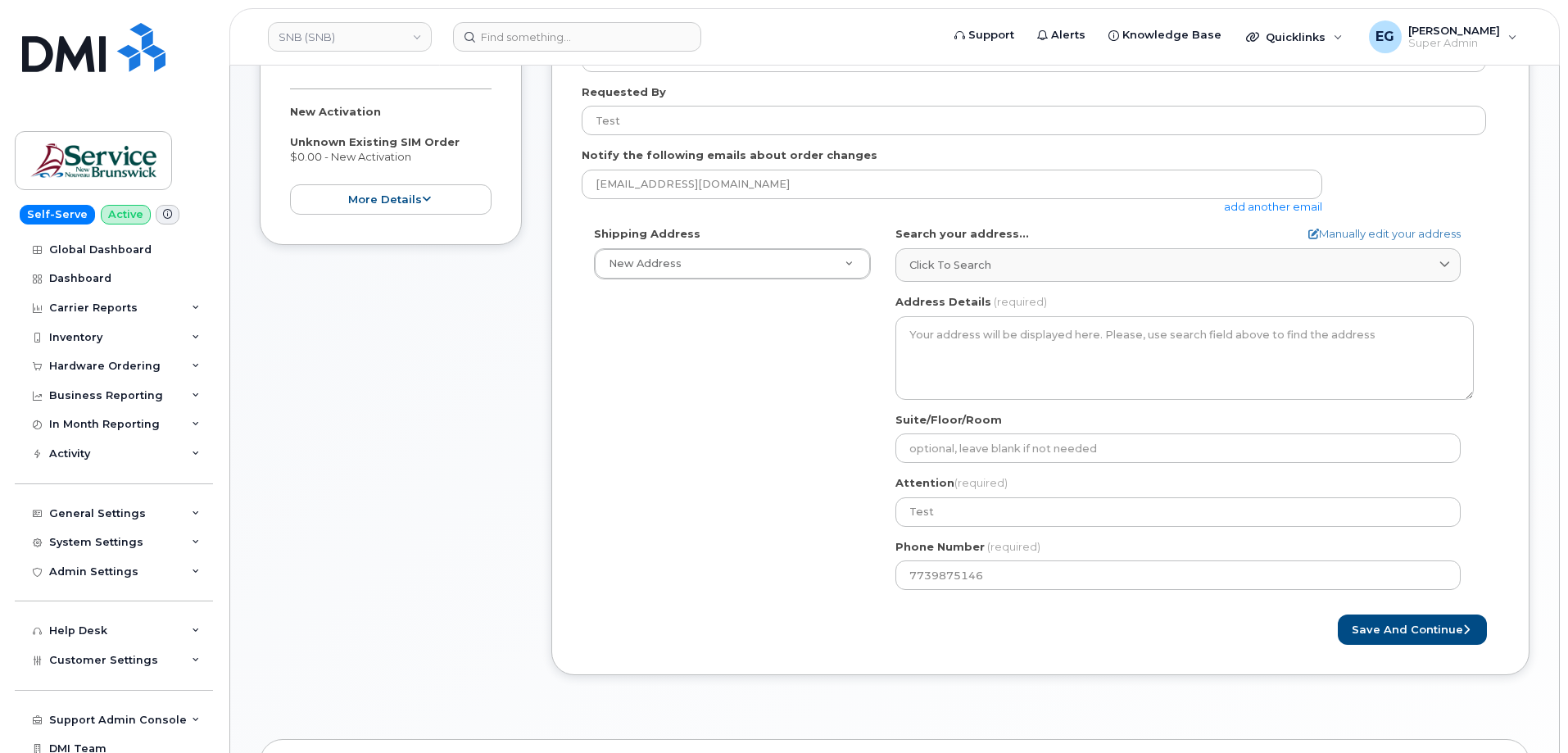
click at [797, 463] on div "Shipping Address New Address New Address ASD-E Main Office ASD-N Bathurst Educa…" at bounding box center [1033, 414] width 904 height 376
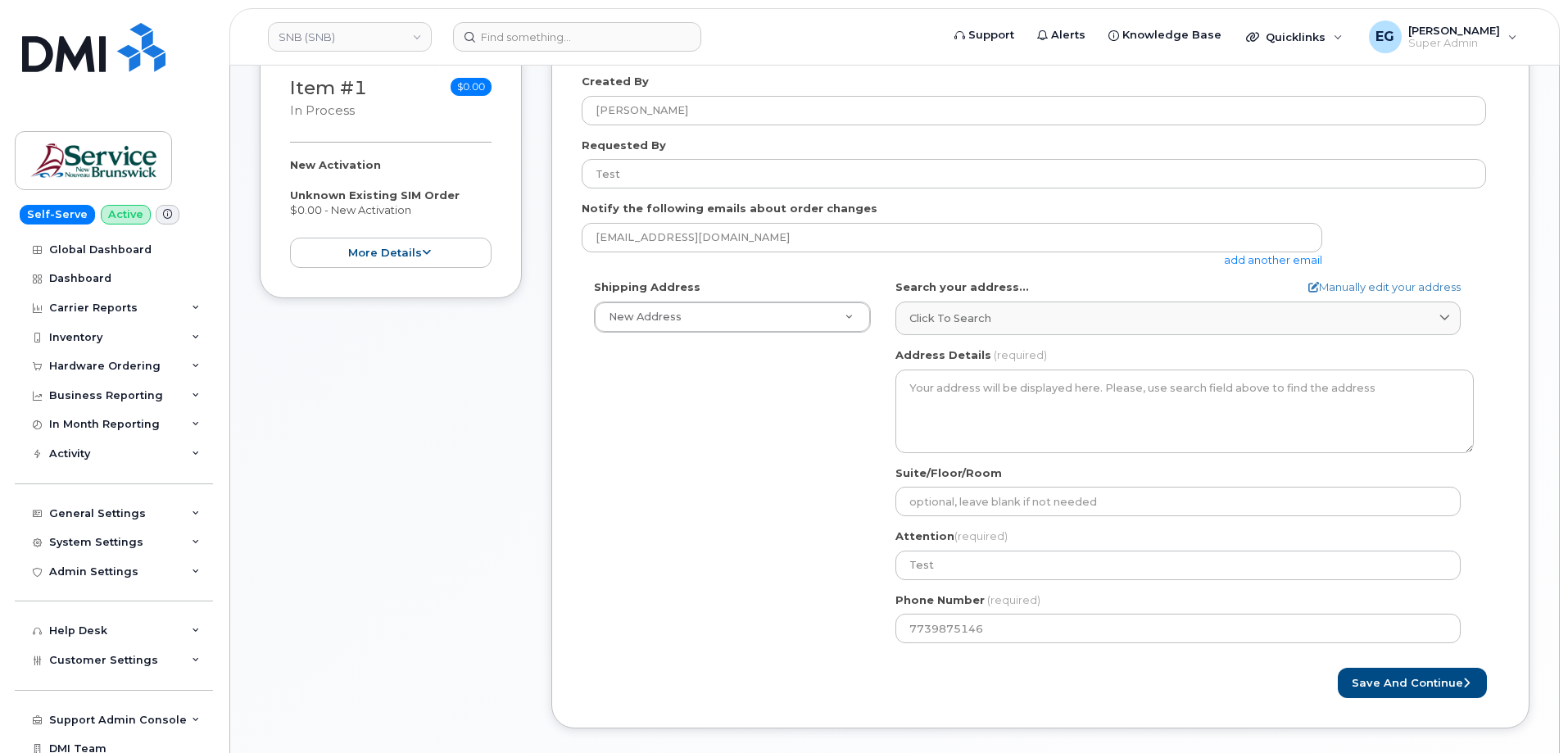
scroll to position [309, 0]
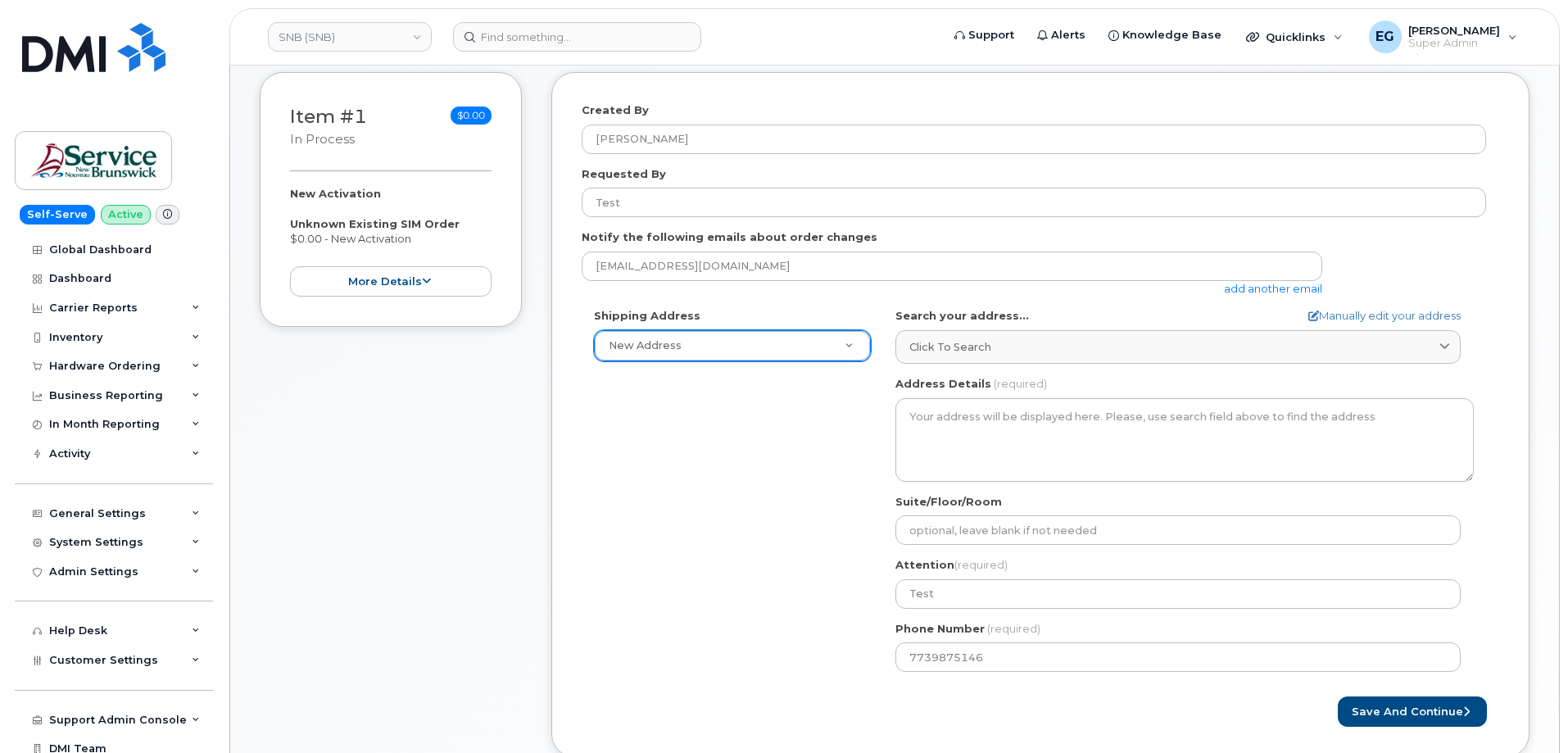
click at [761, 360] on div "New Address" at bounding box center [732, 346] width 277 height 31
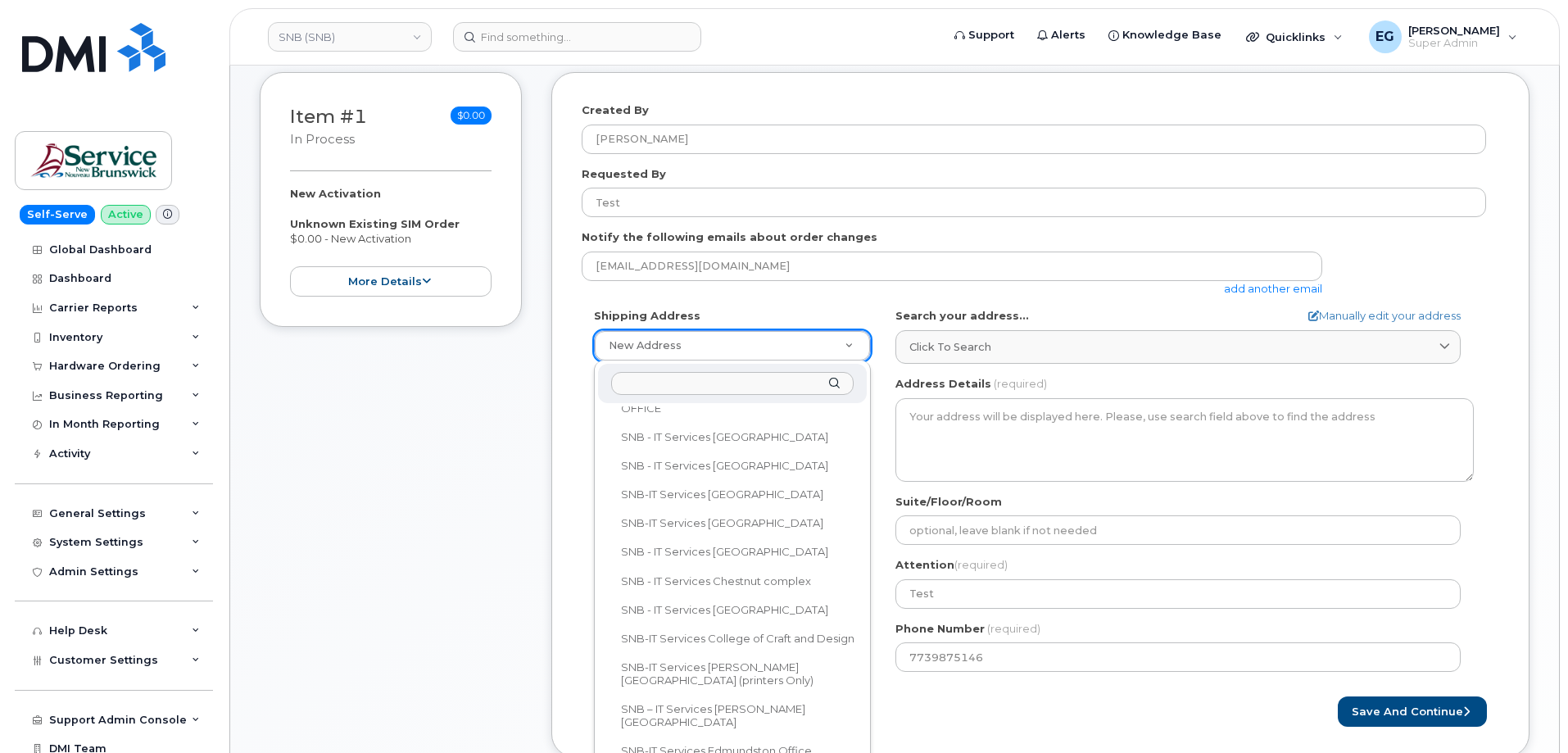
scroll to position [820, 0]
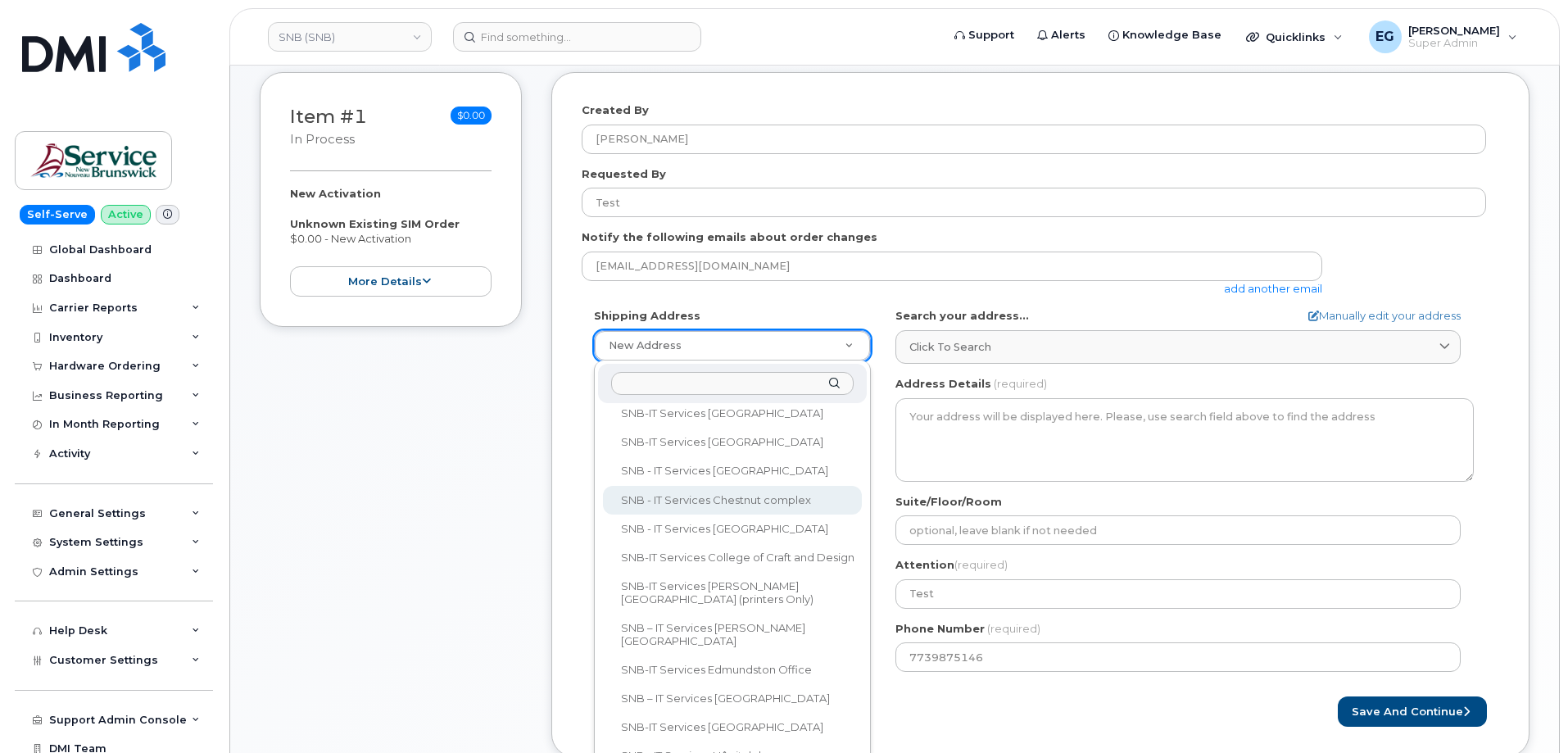
select select
type textarea "470 York St, mailroom Fredericton New Brunswick E3B 5X4"
type input "Jean-Claude Nzisabira"
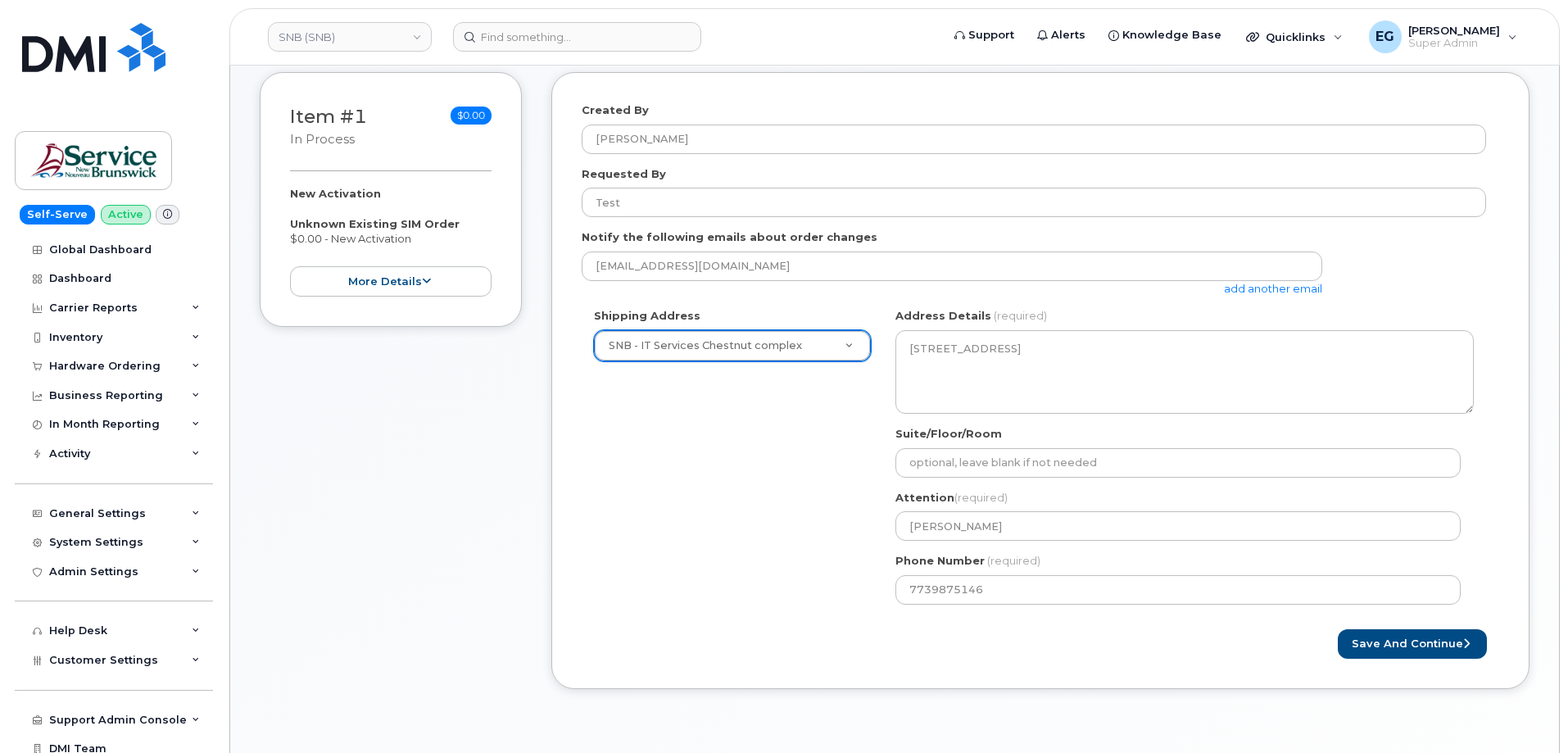
click at [738, 564] on div "Shipping Address SNB - IT Services Chestnut complex New Address ASD-E Main Offi…" at bounding box center [1033, 463] width 904 height 309
click at [1366, 643] on button "Save and Continue" at bounding box center [1411, 644] width 149 height 30
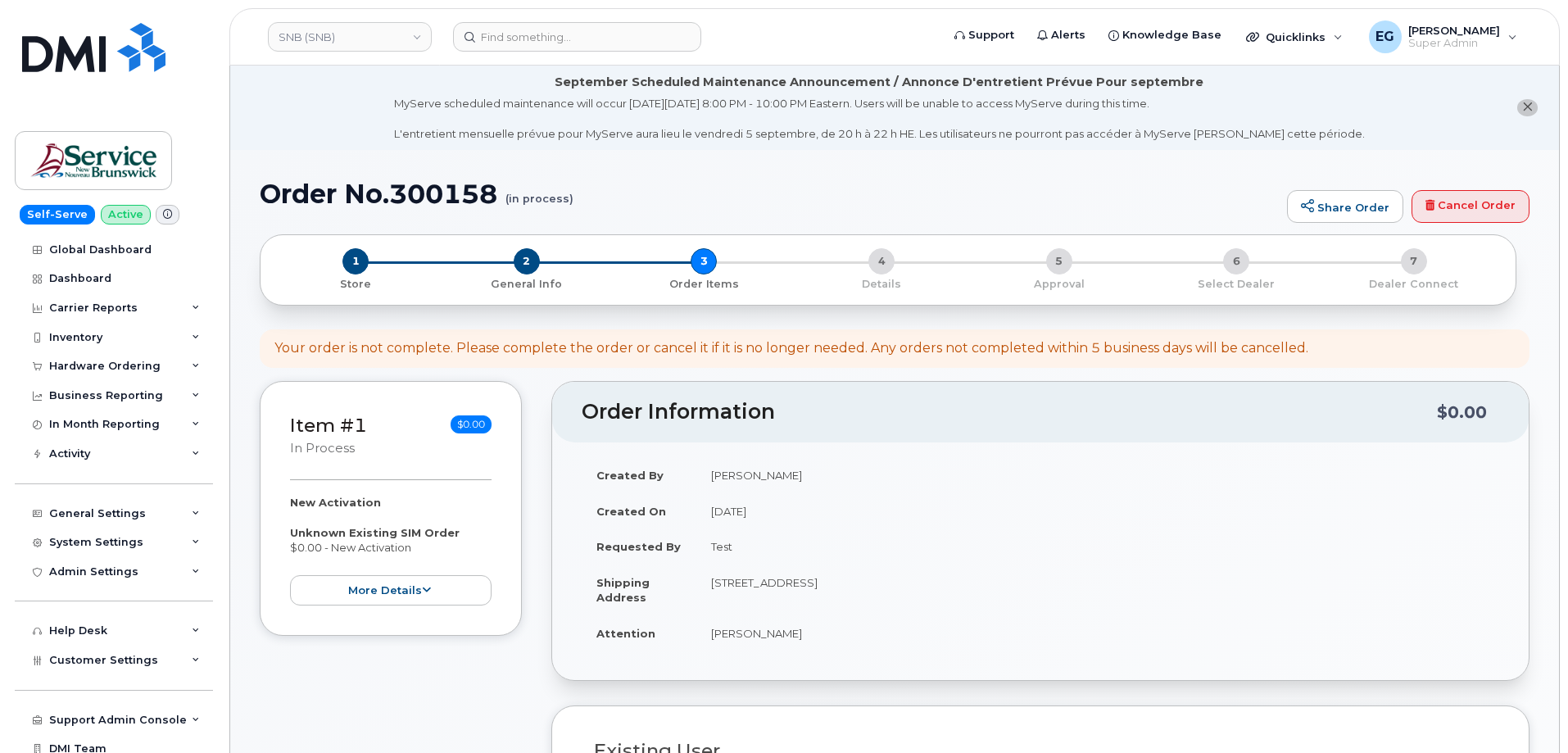
select select
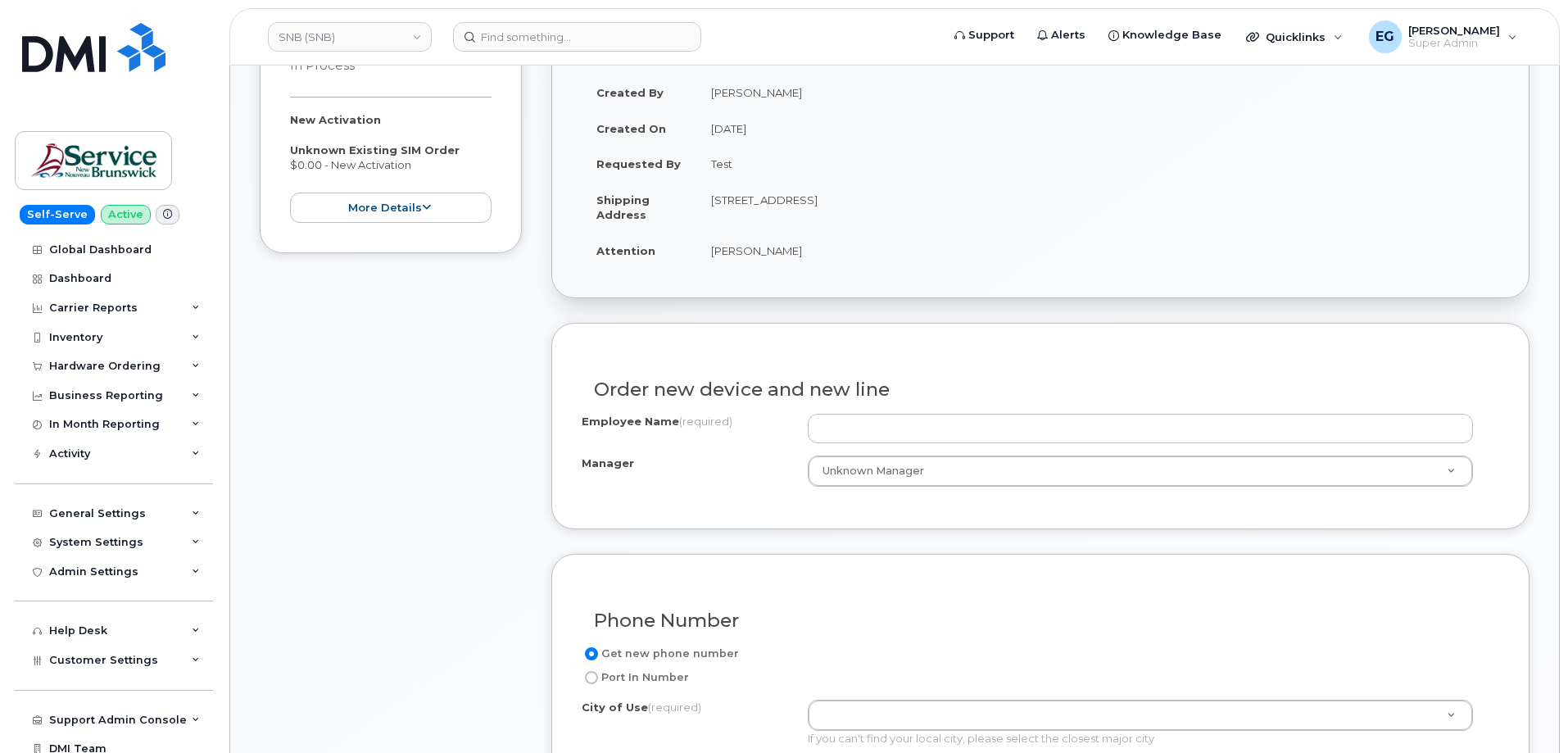
scroll to position [492, 0]
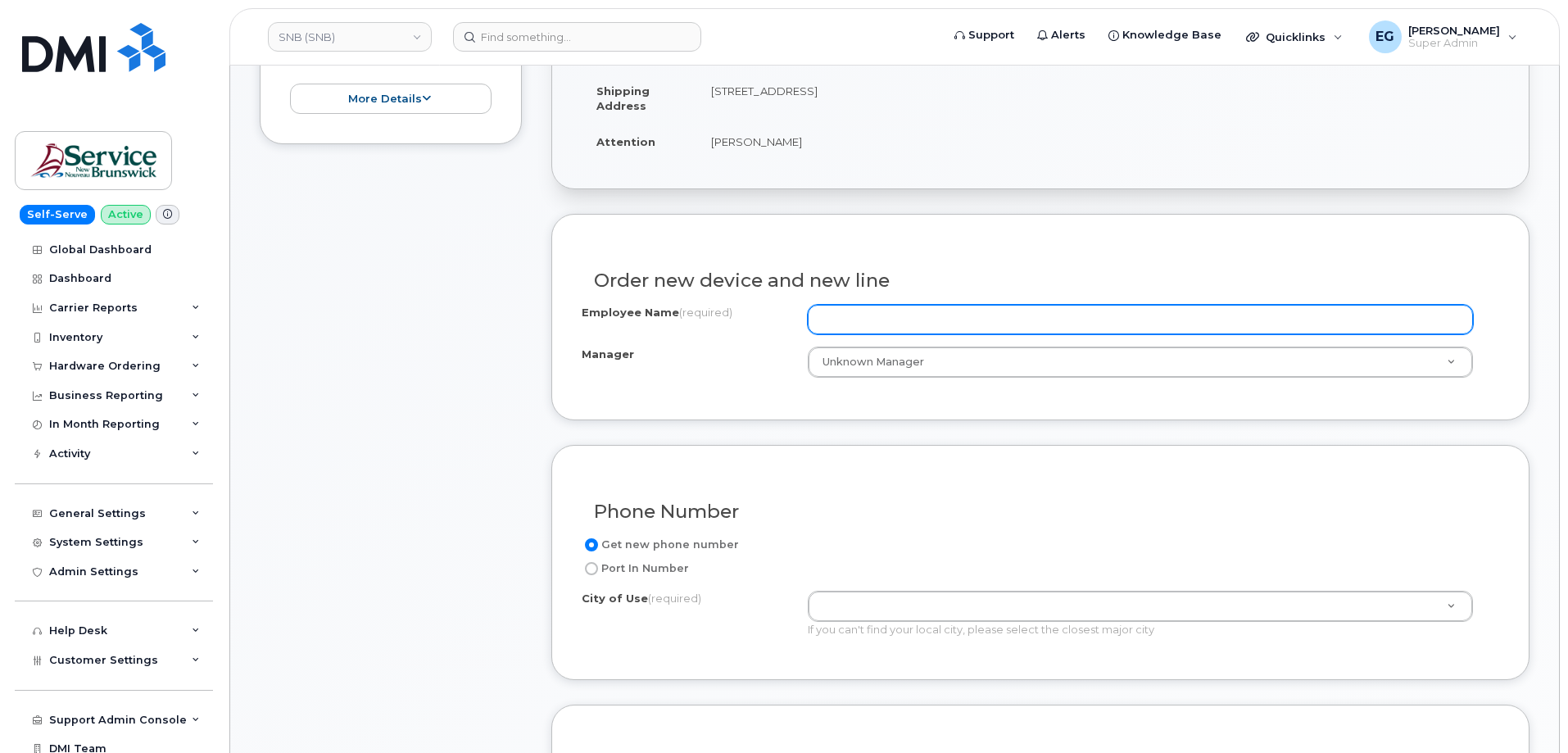
click at [909, 326] on input "Employee Name (required)" at bounding box center [1140, 320] width 665 height 30
type input "Test"
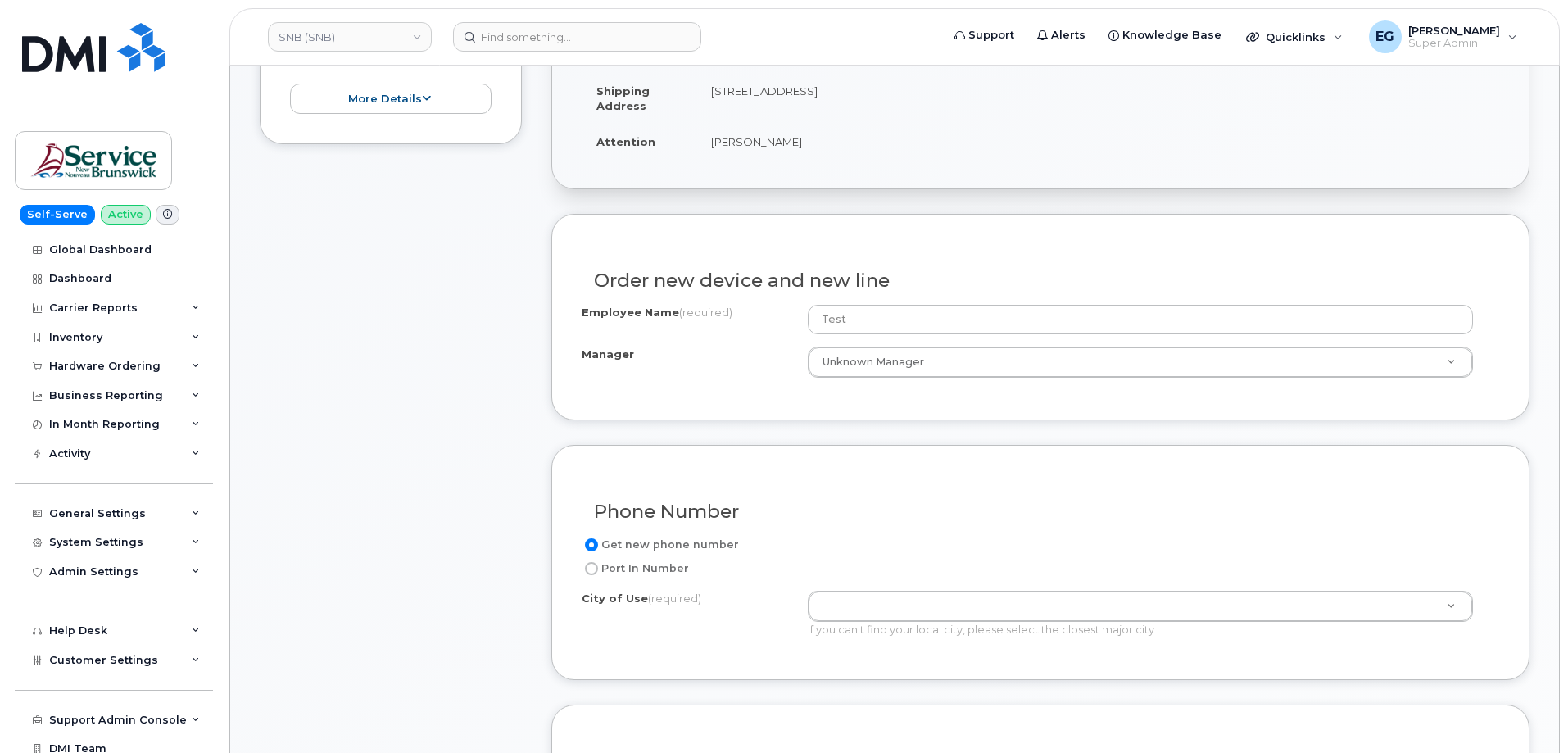
click at [628, 373] on div "Manager Unknown Manager Manager Manager Unknown Manager" at bounding box center [1040, 362] width 917 height 31
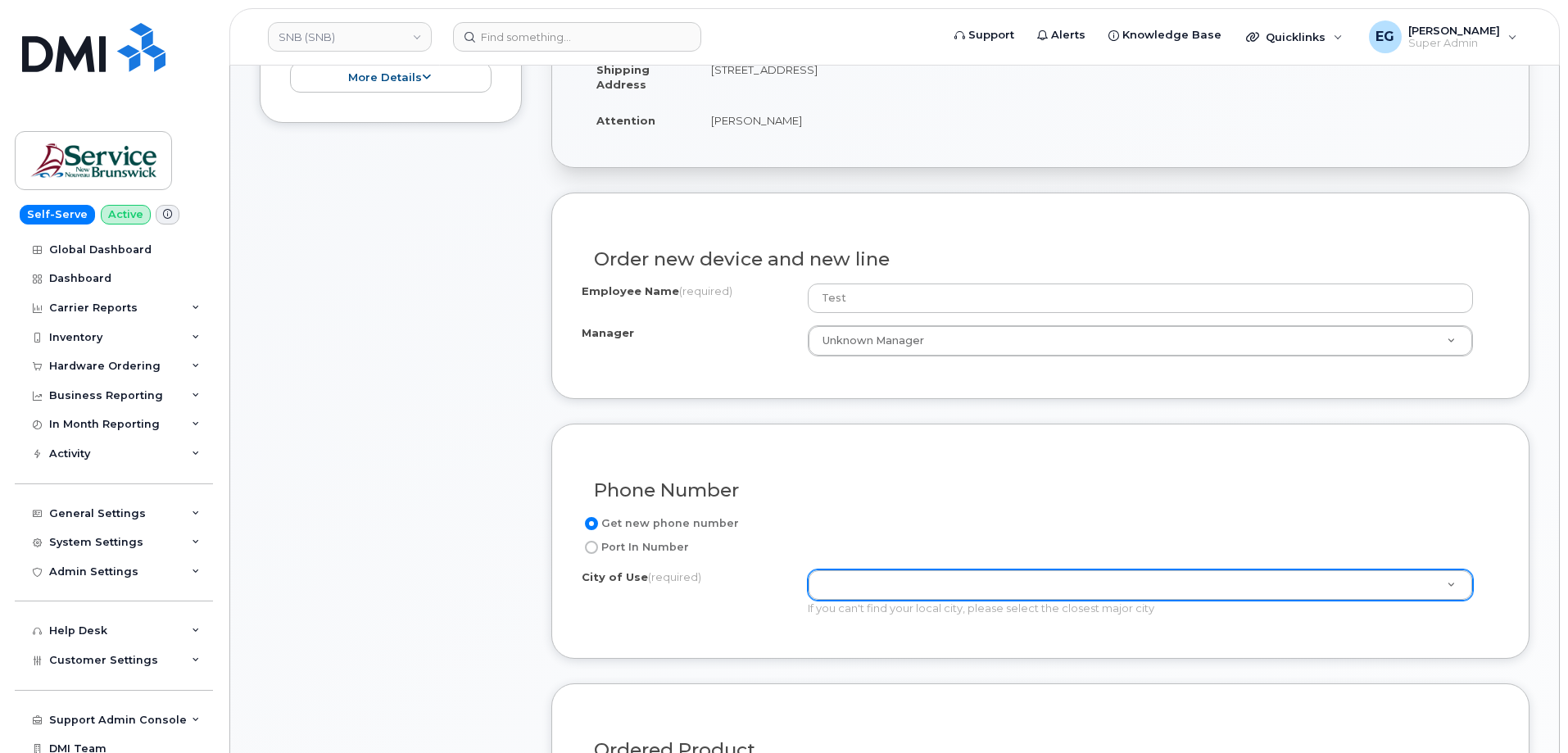
scroll to position [574, 0]
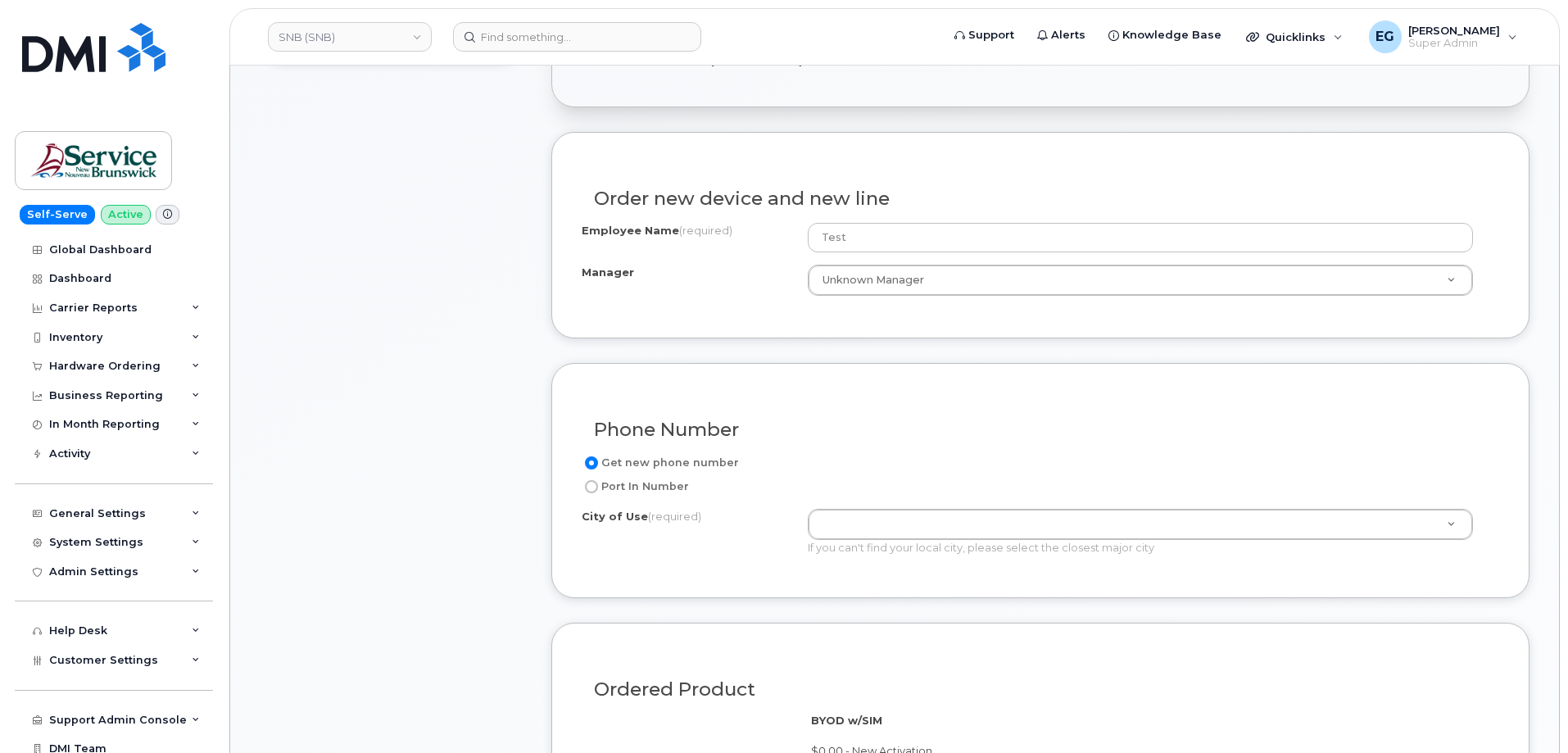
click at [615, 490] on label "Port In Number" at bounding box center [635, 486] width 107 height 19
click at [598, 490] on input "Port In Number" at bounding box center [591, 487] width 13 height 13
radio input "true"
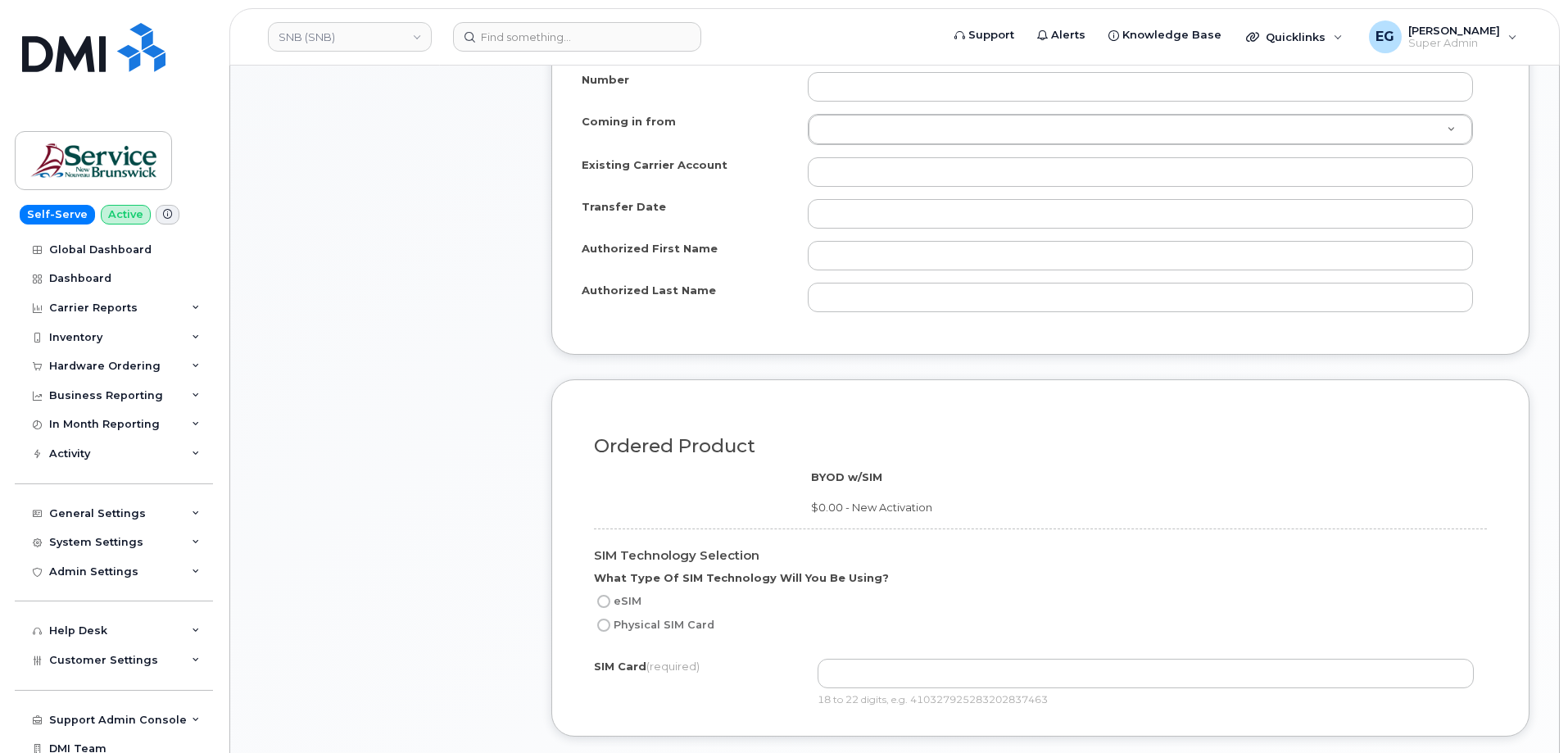
scroll to position [1065, 0]
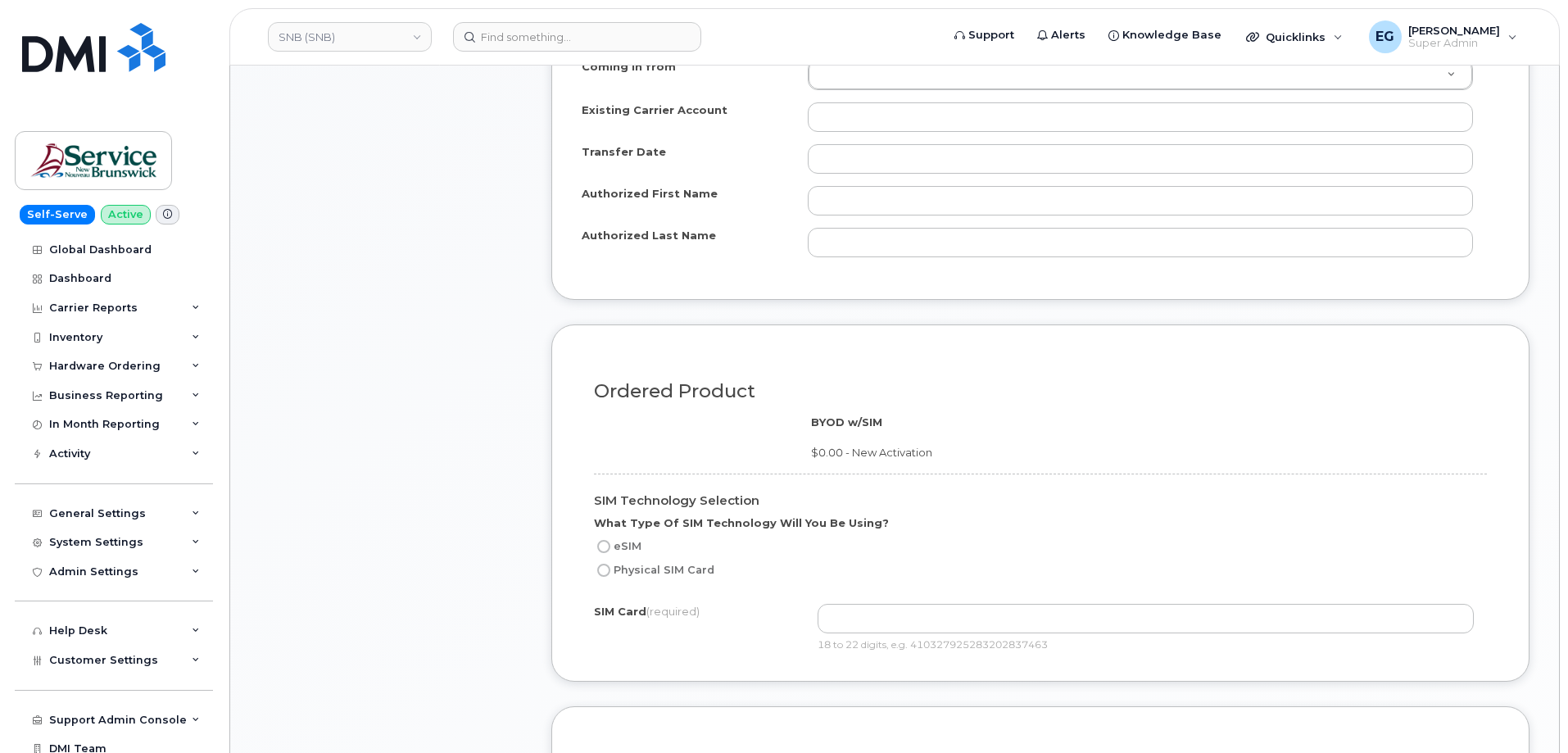
click at [605, 553] on label "eSIM" at bounding box center [617, 546] width 47 height 19
click at [605, 553] on input "eSIM" at bounding box center [604, 547] width 13 height 13
radio input "true"
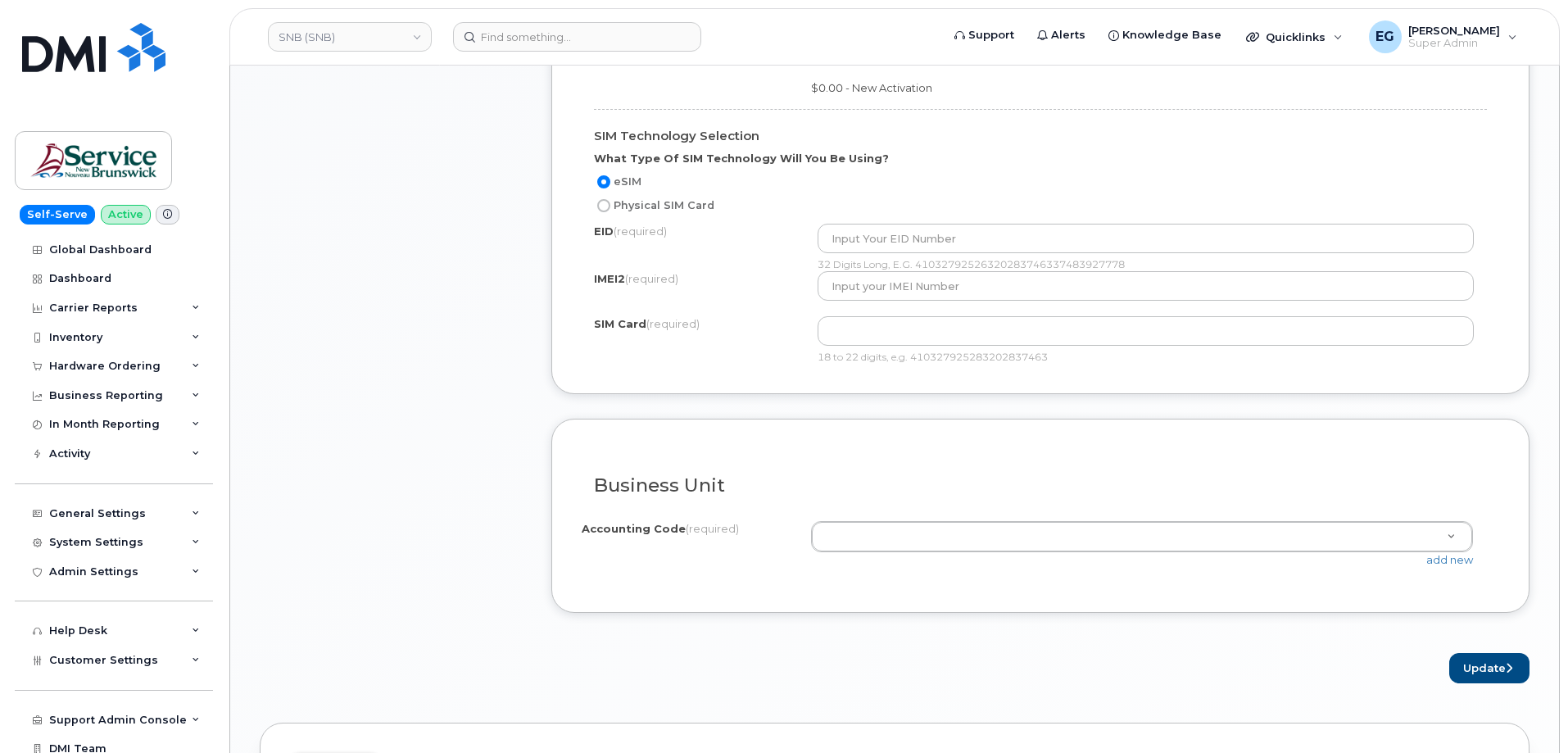
scroll to position [1476, 0]
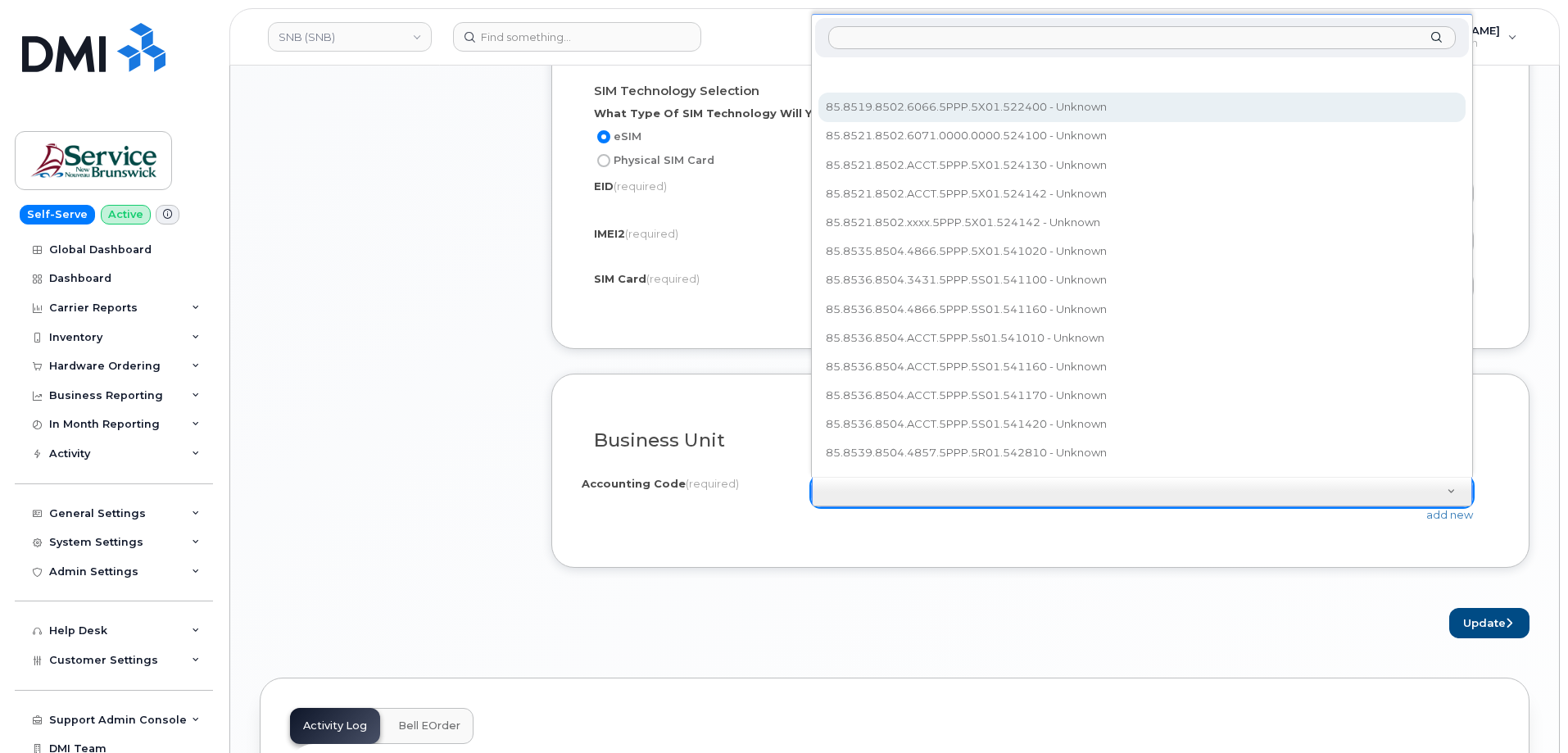
select select "85.8519.8502.6066.5PPP.5X01.522400"
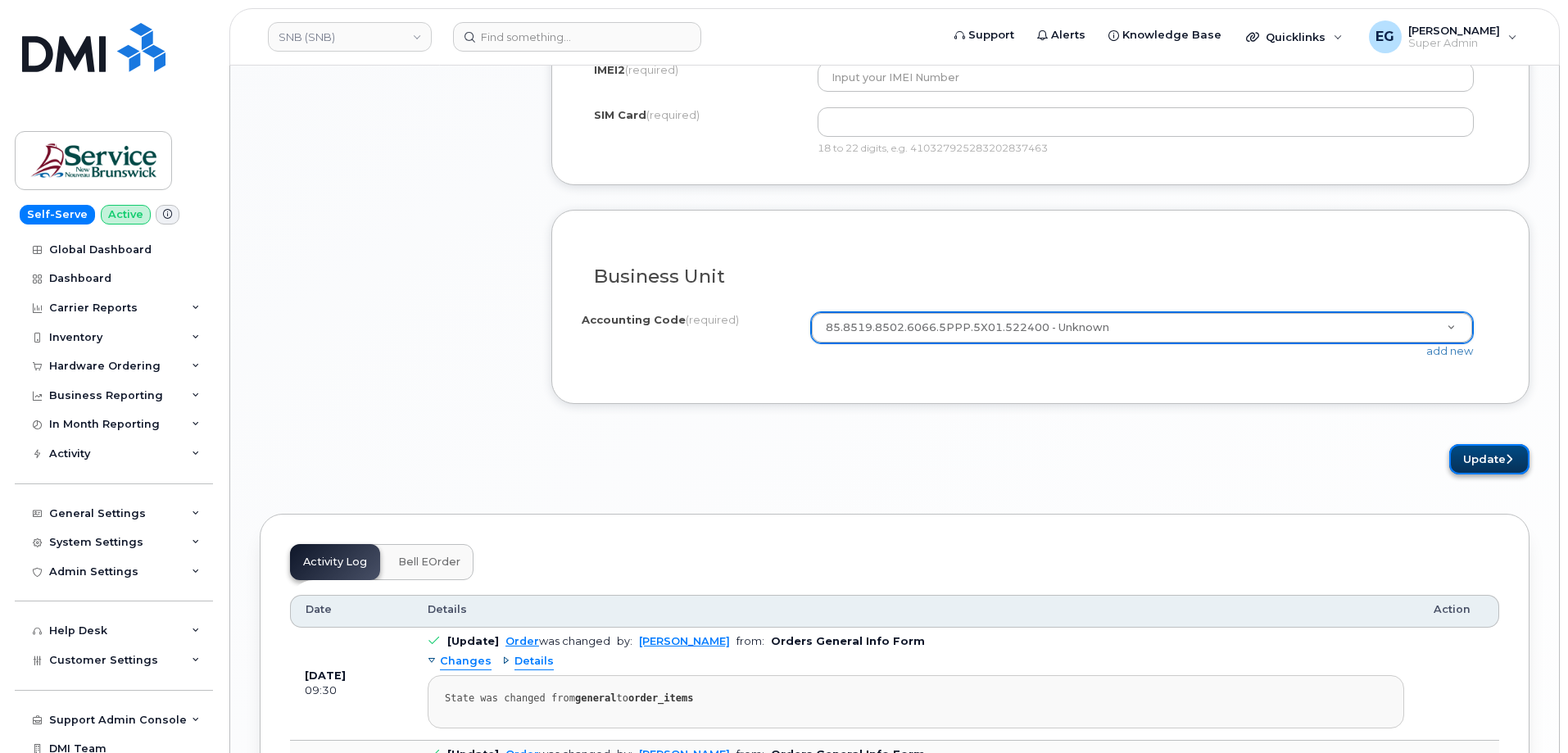
click at [1494, 464] on button "Update" at bounding box center [1489, 459] width 80 height 30
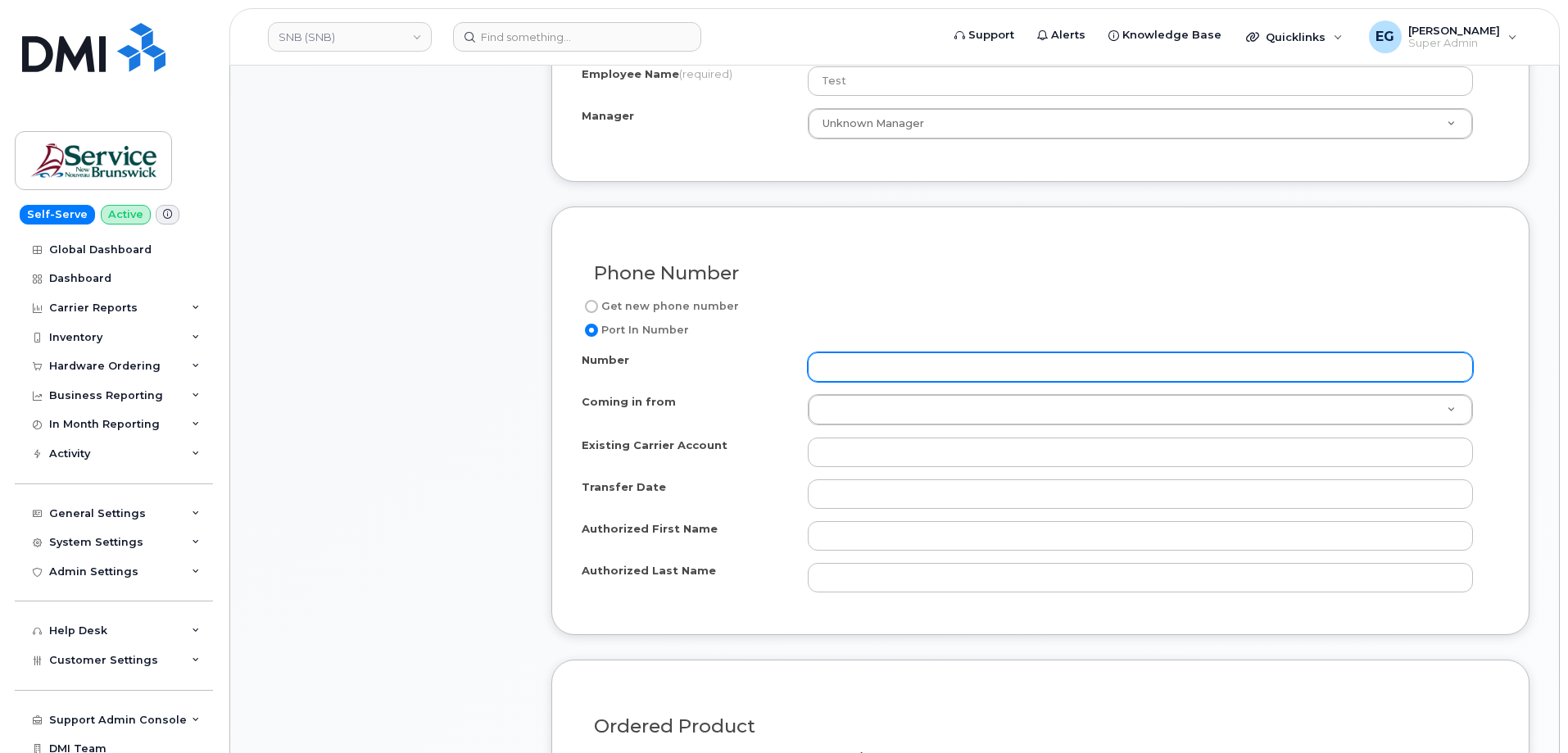
scroll to position [673, 0]
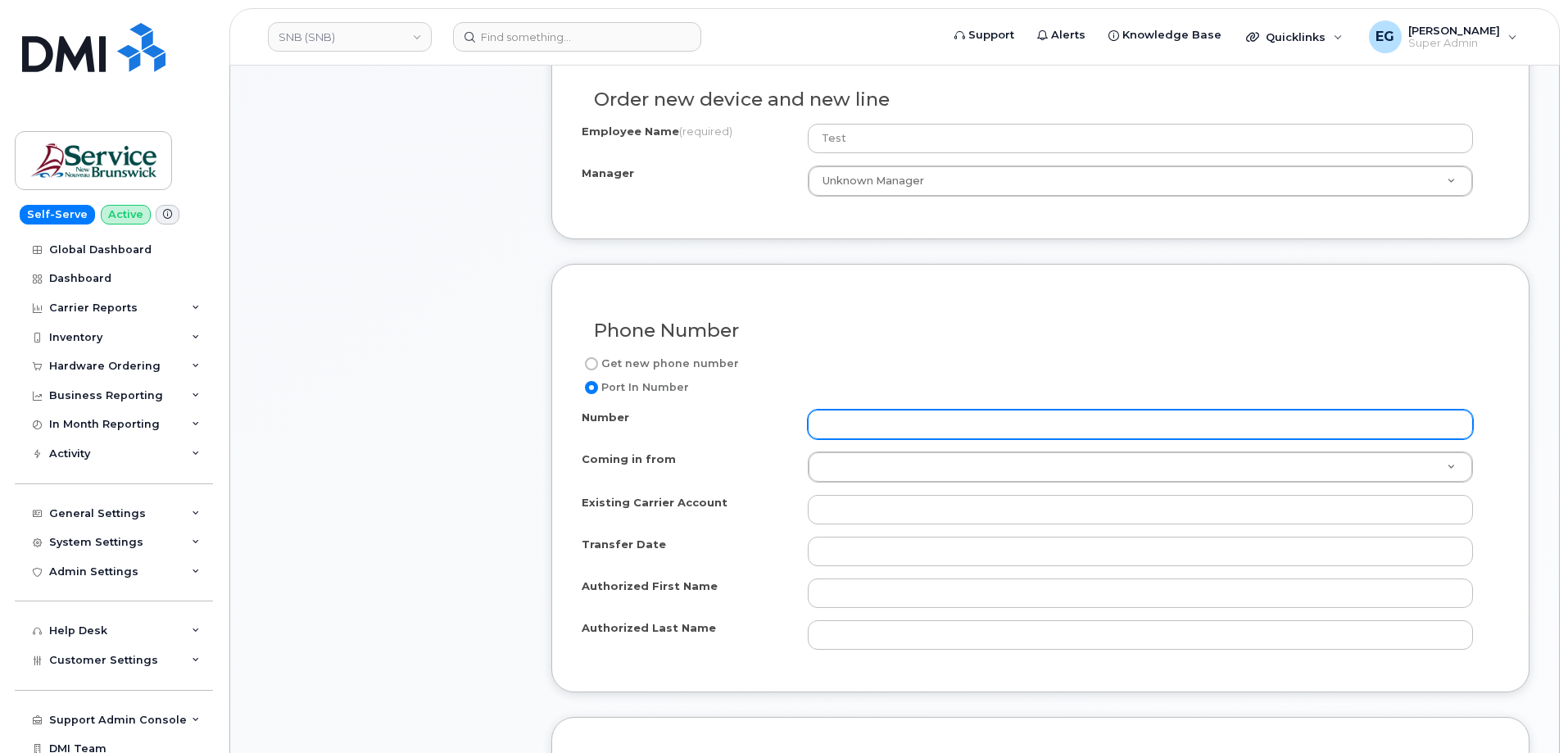
click at [890, 417] on input "Number" at bounding box center [1140, 424] width 665 height 30
type input "1111111111"
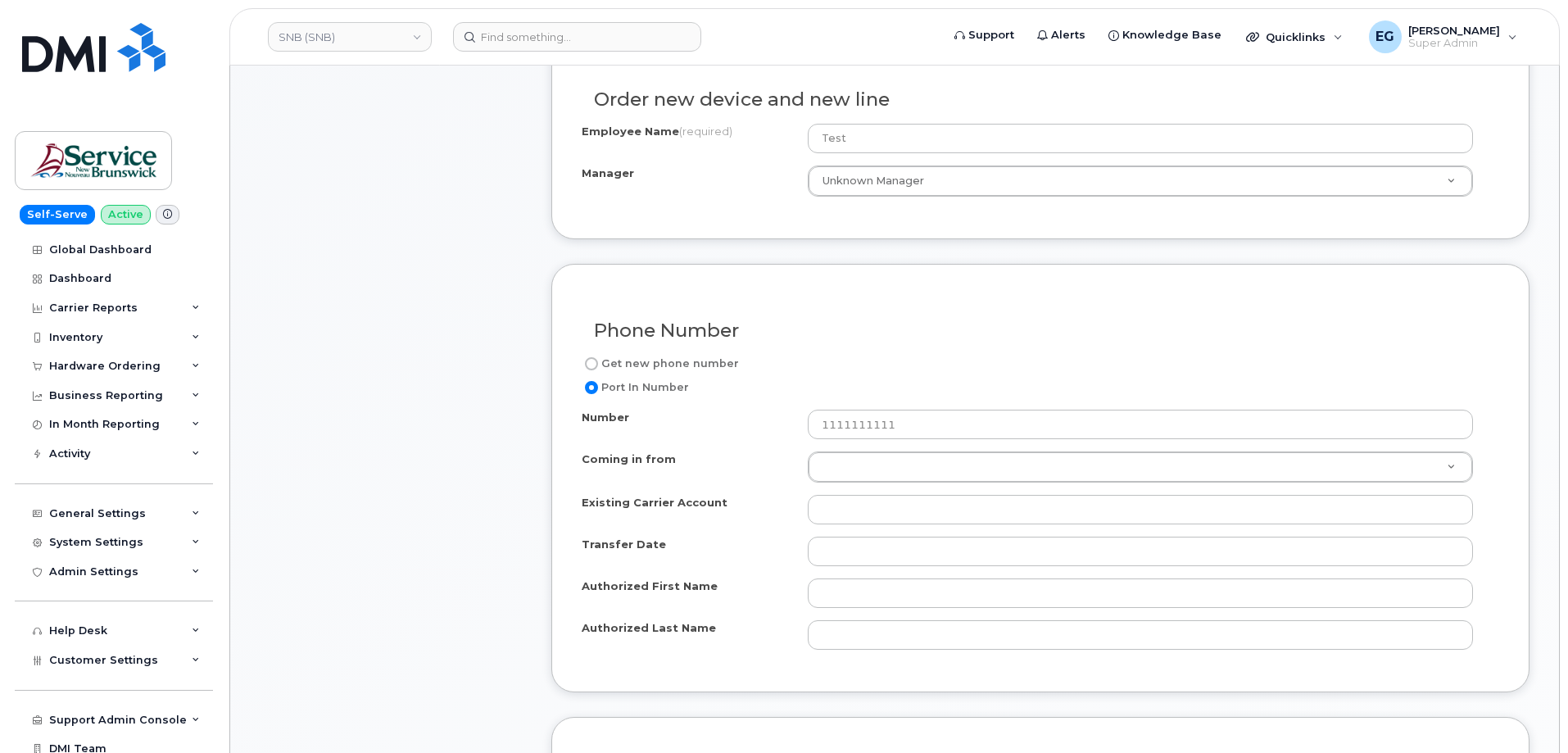
click at [744, 366] on div "Get new phone number" at bounding box center [1033, 363] width 904 height 19
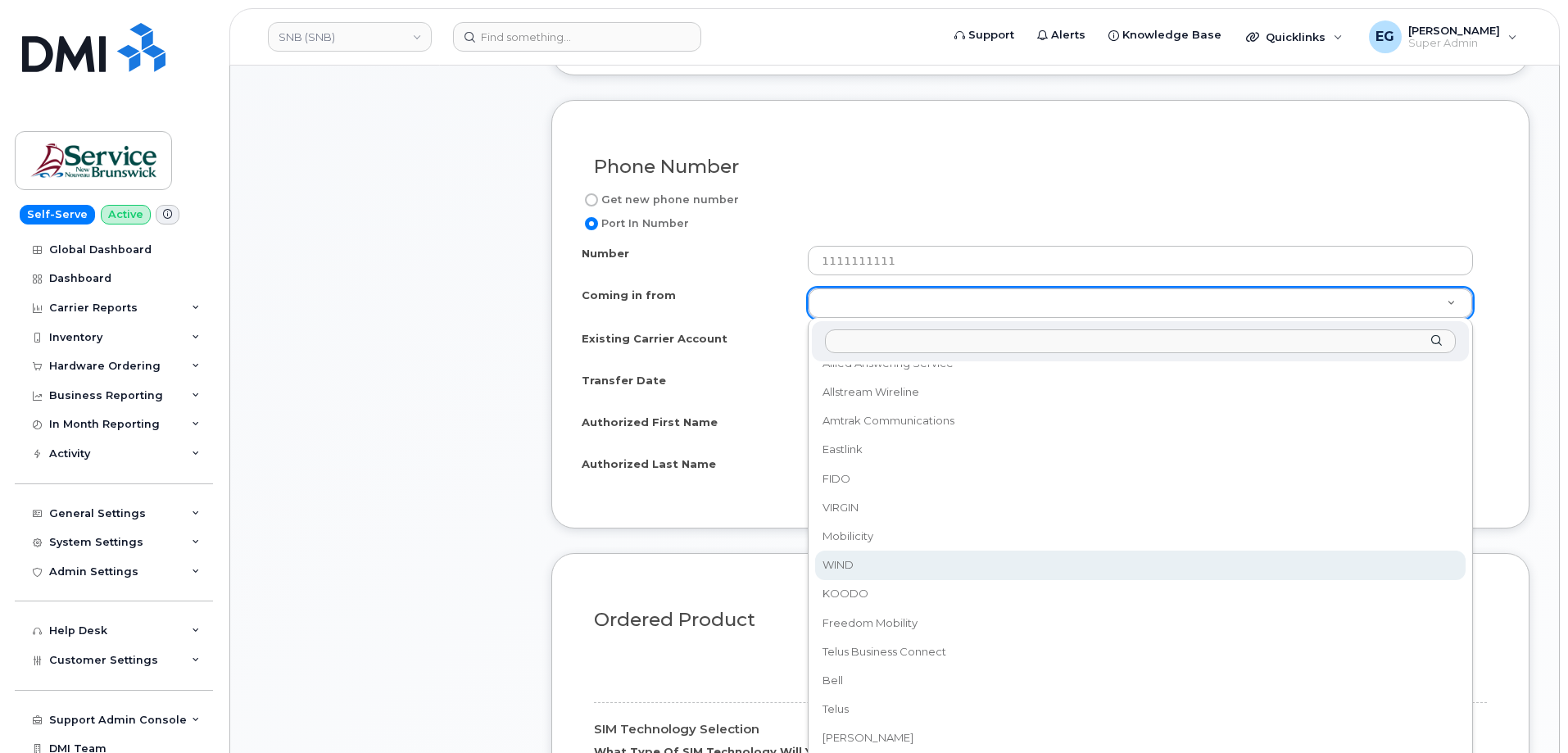
scroll to position [328, 0]
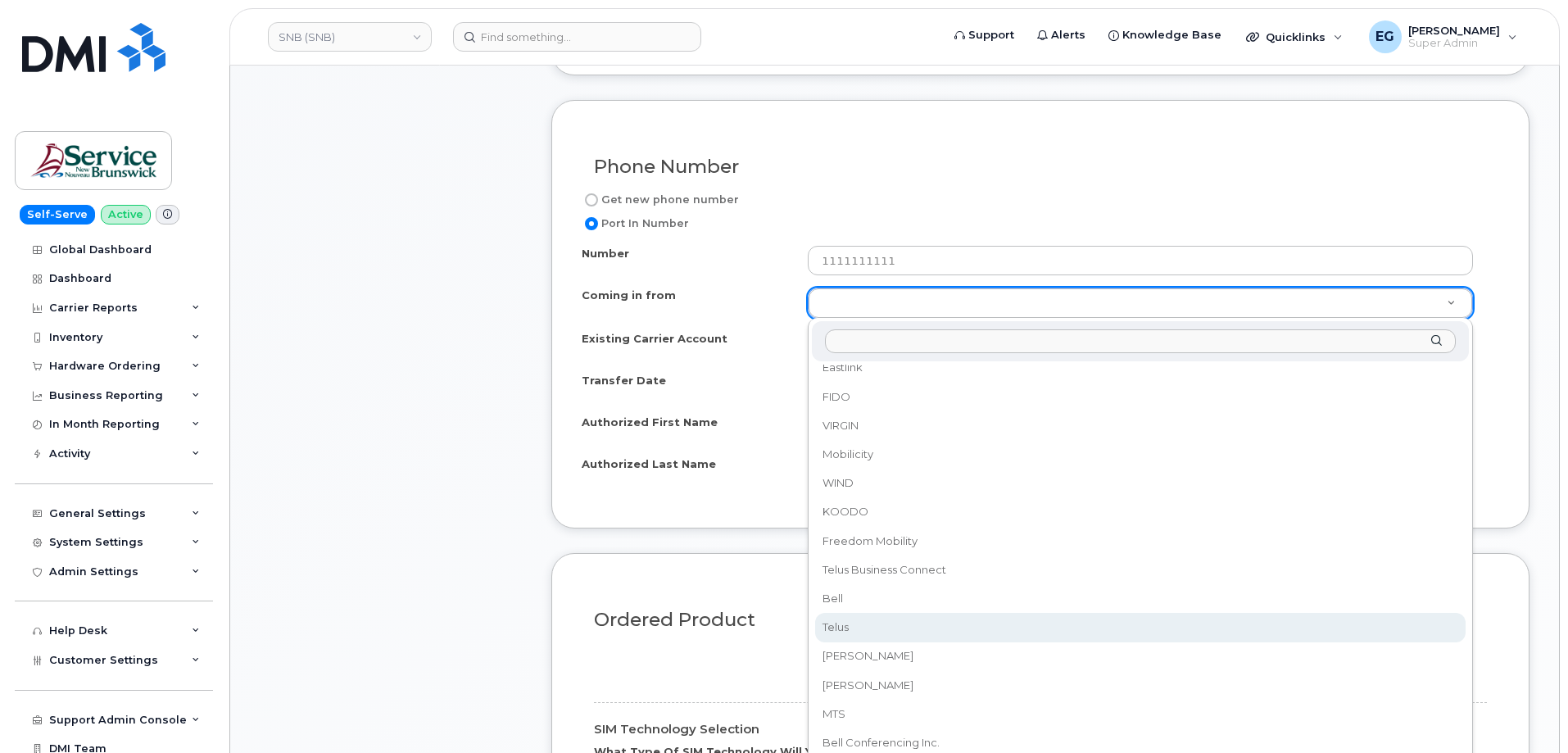
select select "Telus"
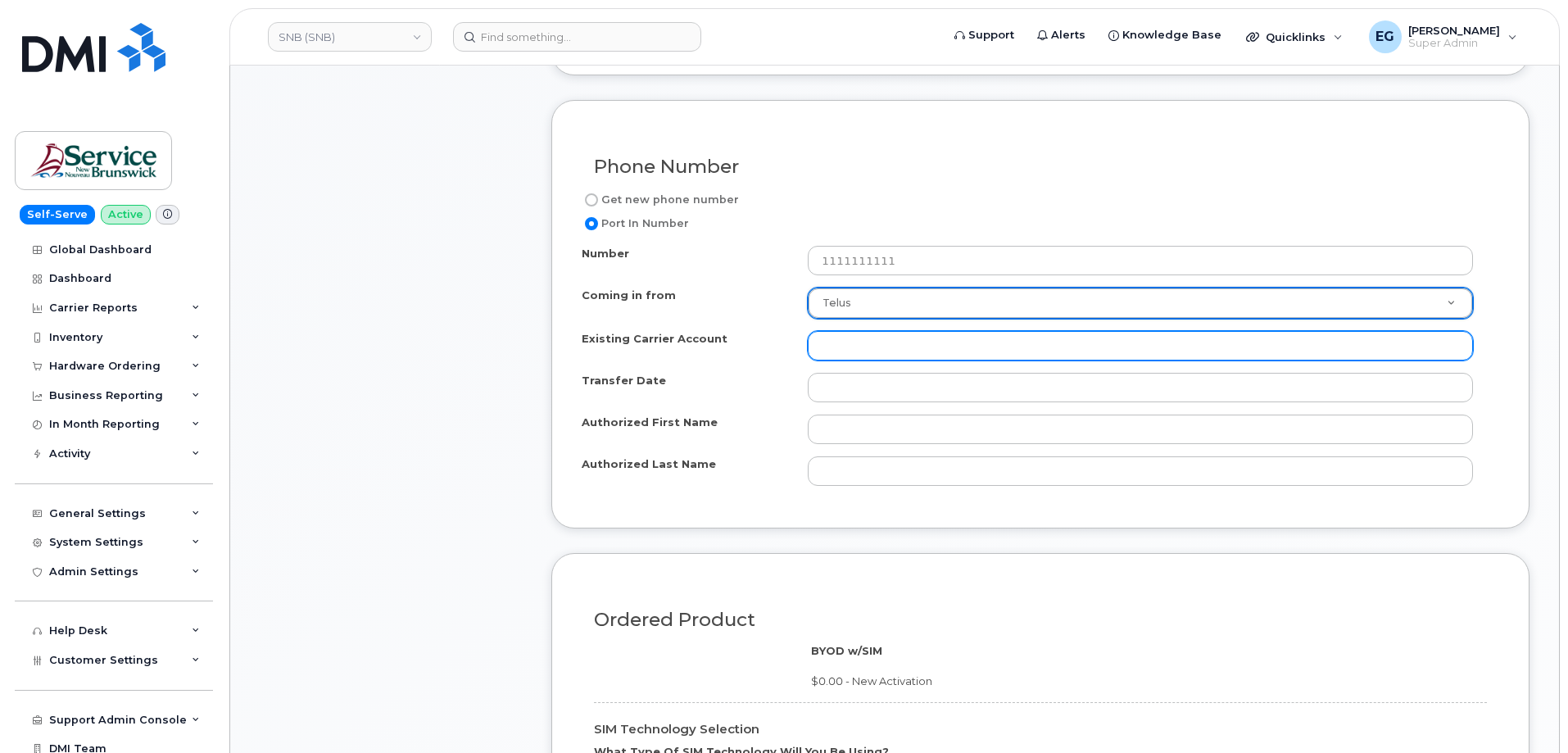
click at [874, 337] on input "Existing Carrier Account" at bounding box center [1140, 346] width 665 height 30
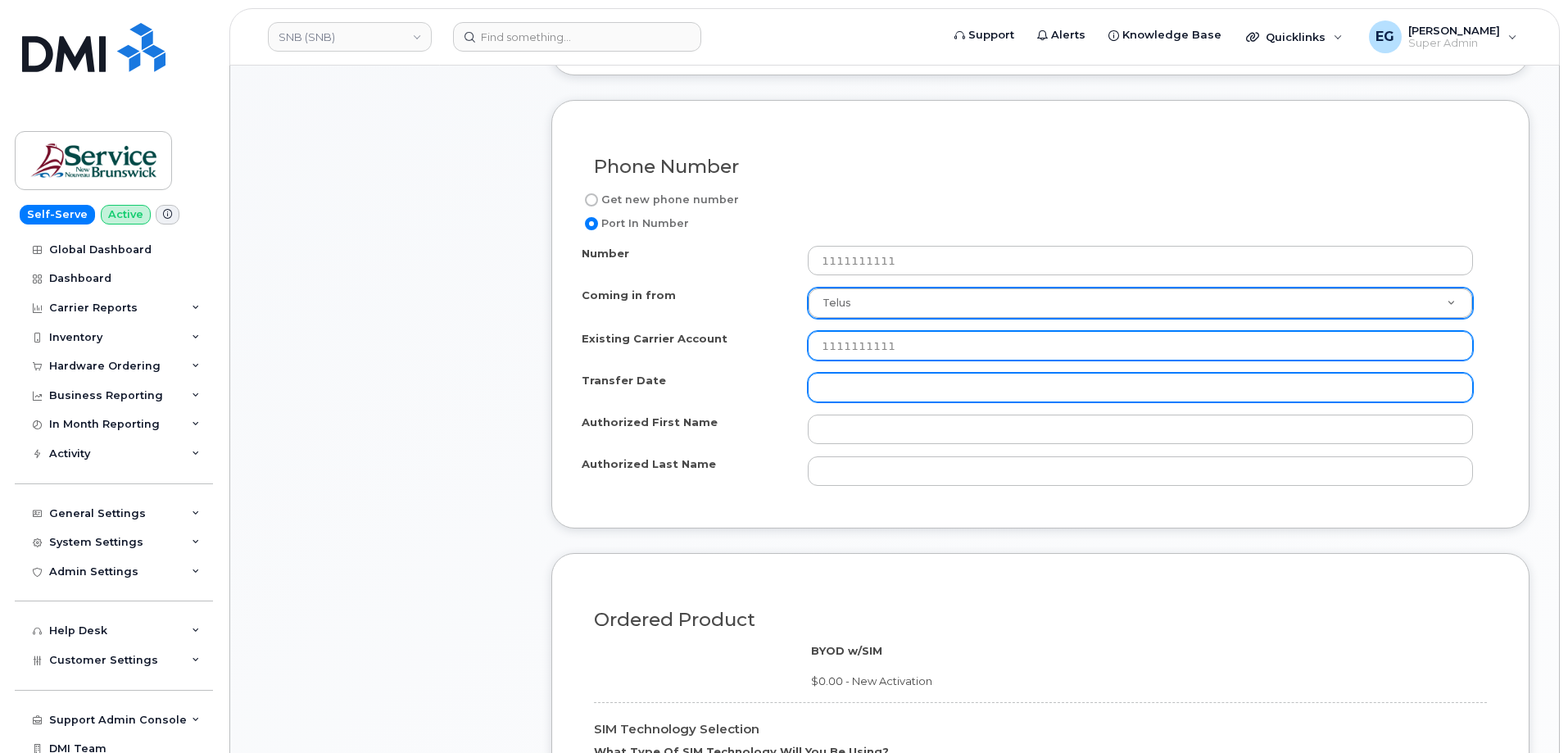
type input "1111111111"
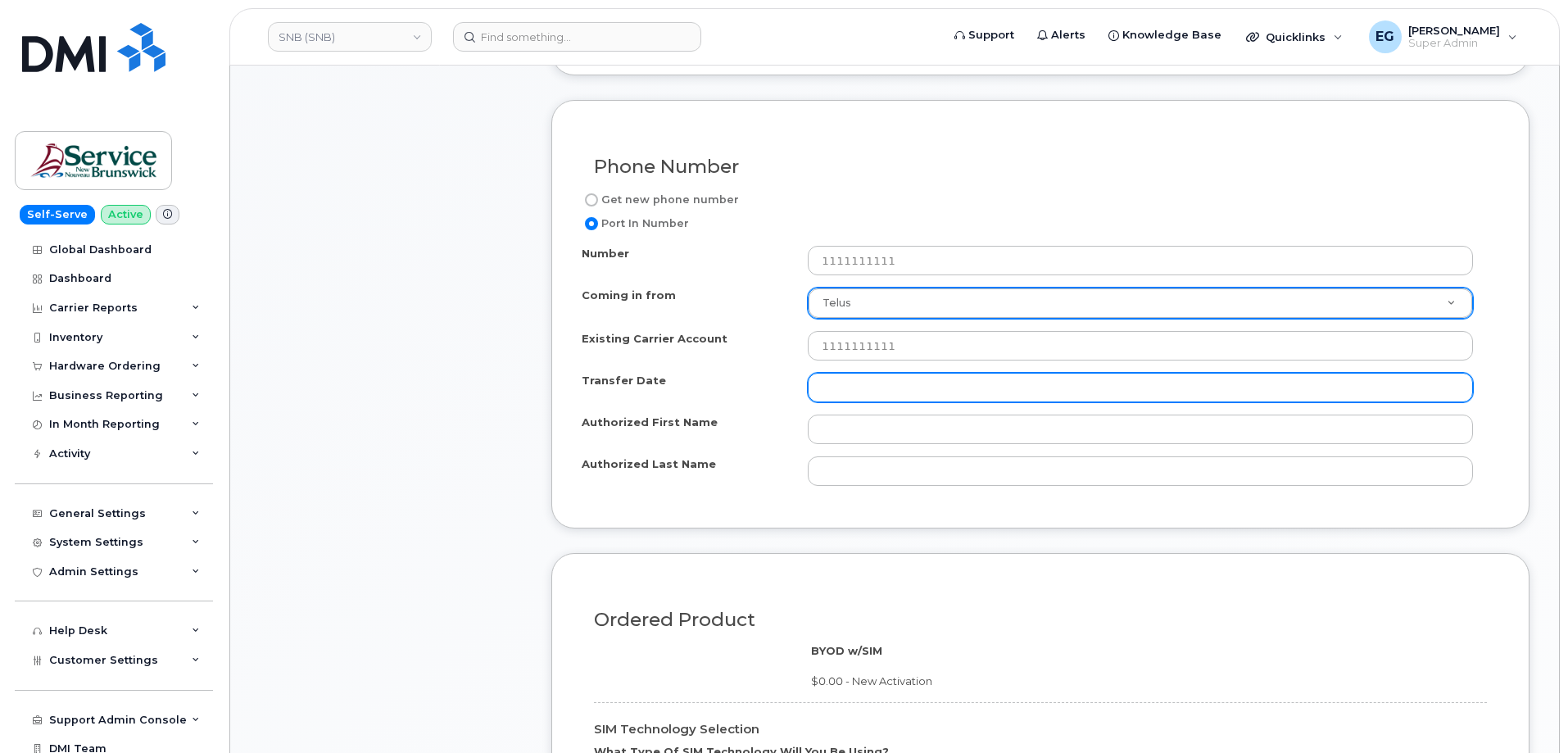
click at [858, 395] on input "Transfer Date" at bounding box center [1140, 388] width 665 height 30
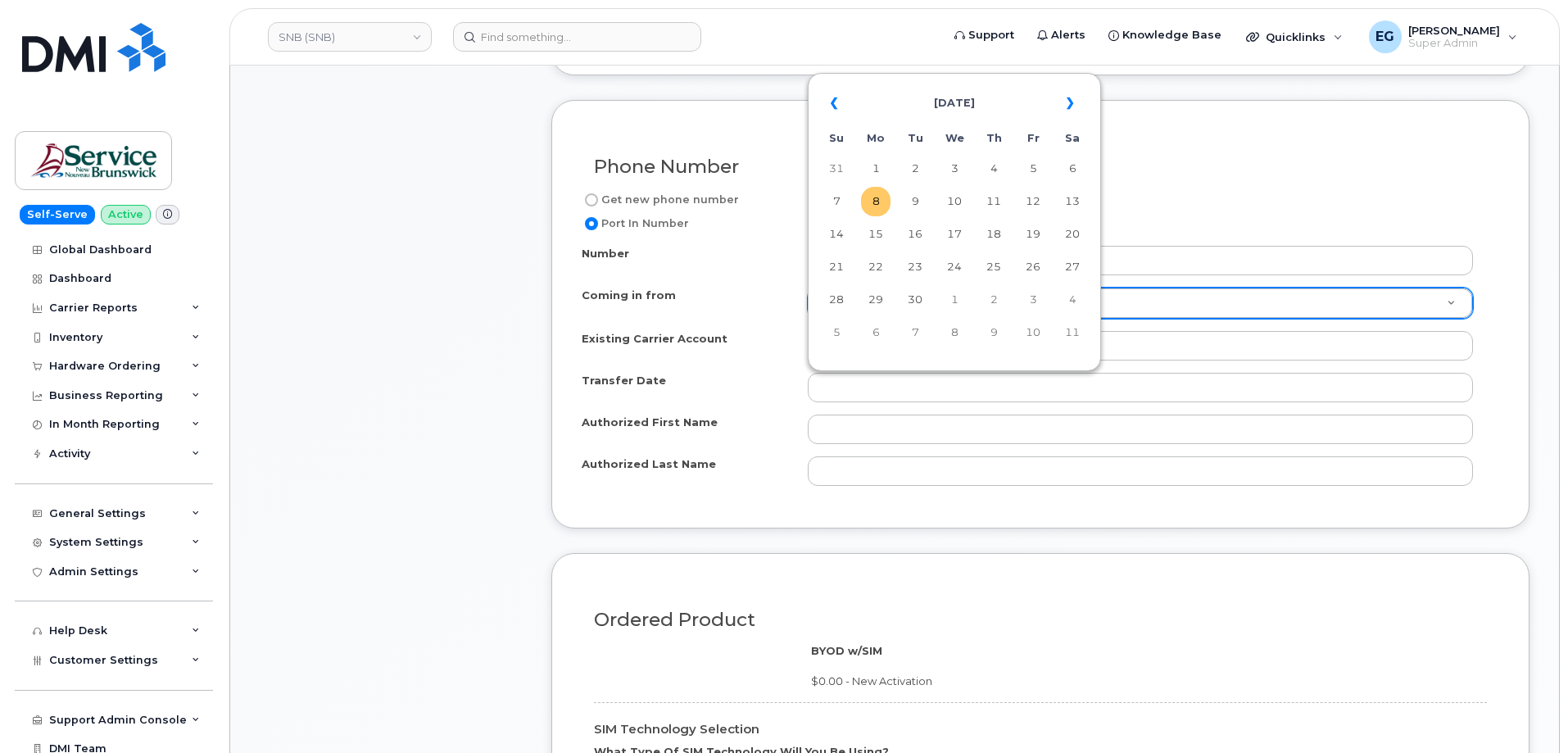
click at [875, 198] on td "8" at bounding box center [875, 201] width 30 height 30
type input "2025-09-08"
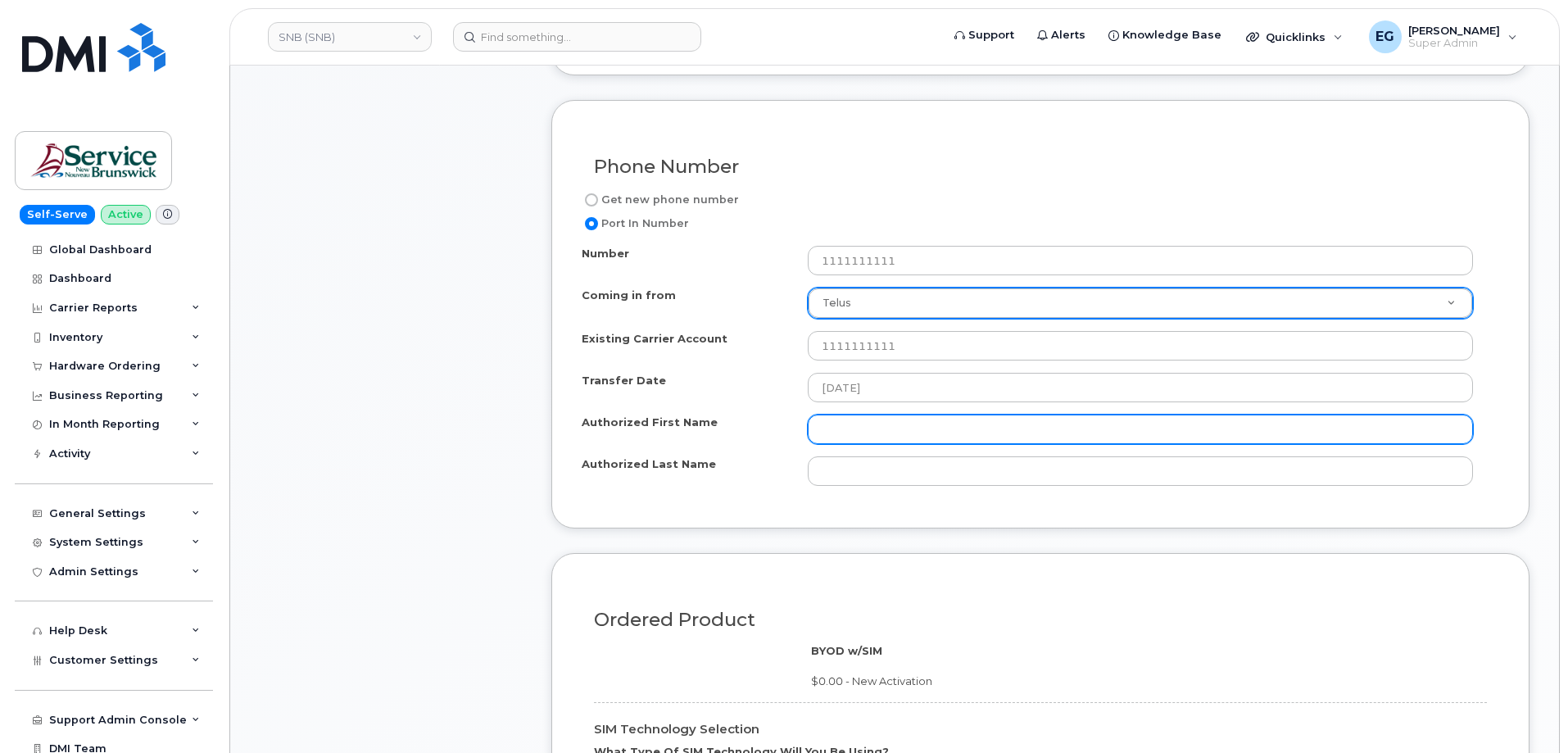
click at [844, 435] on input "Authorized First Name" at bounding box center [1140, 430] width 665 height 30
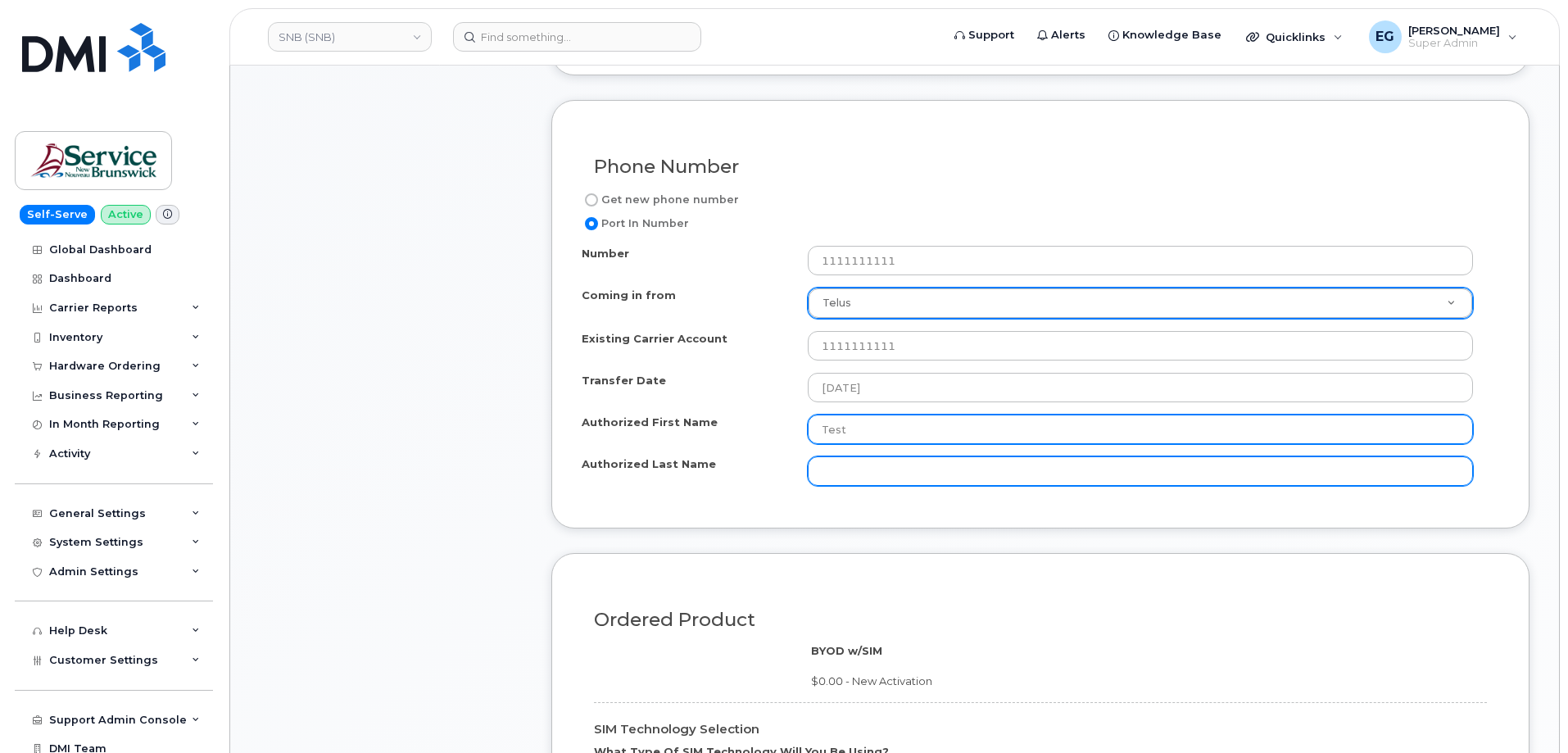
type input "Test"
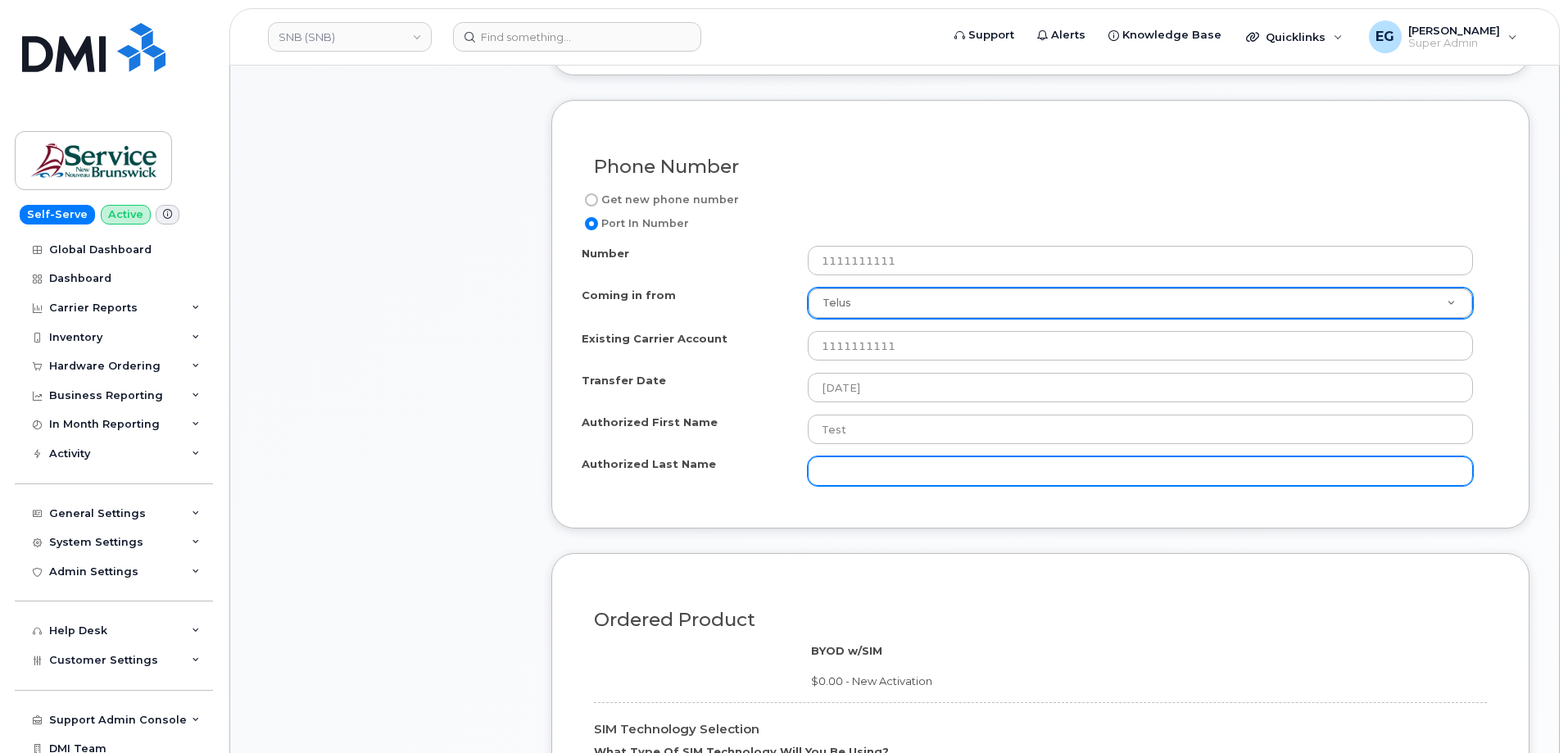
click at [866, 461] on input "Authorized Last Name" at bounding box center [1140, 471] width 665 height 30
type input "Test"
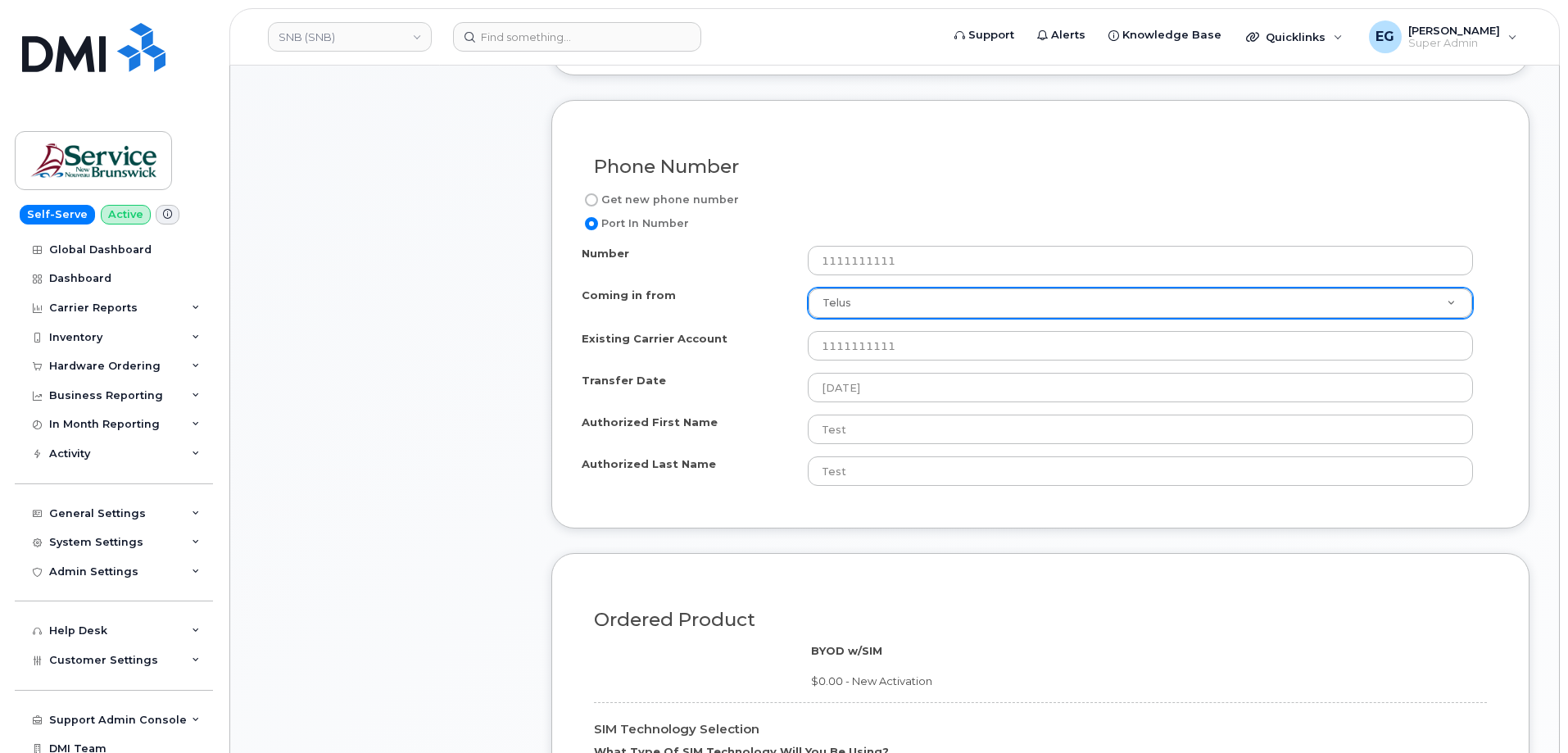
click at [417, 480] on div "Item #1 in process $0.00 New Activation Unknown Existing SIM Order $0.00 - New …" at bounding box center [391, 410] width 262 height 1732
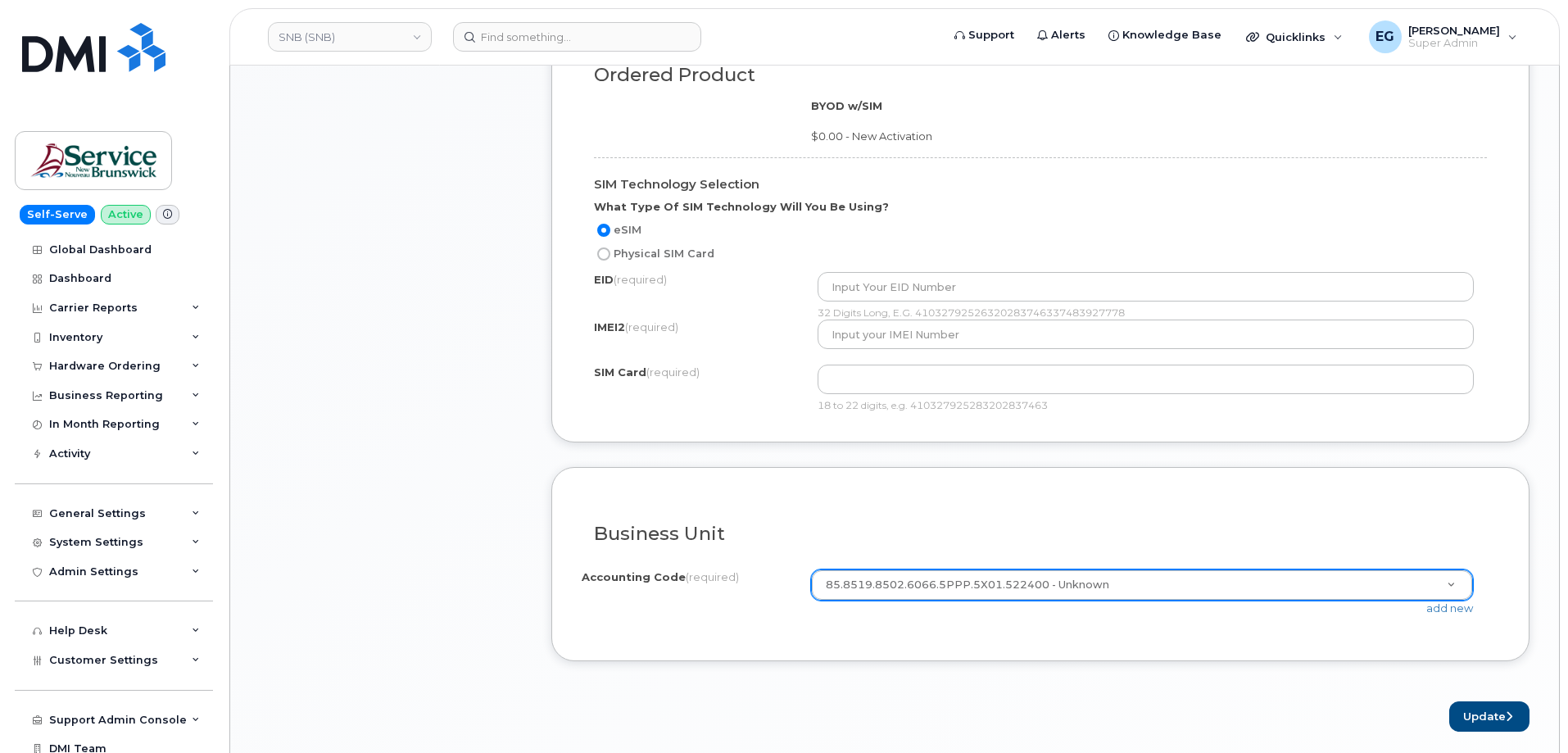
scroll to position [1411, 0]
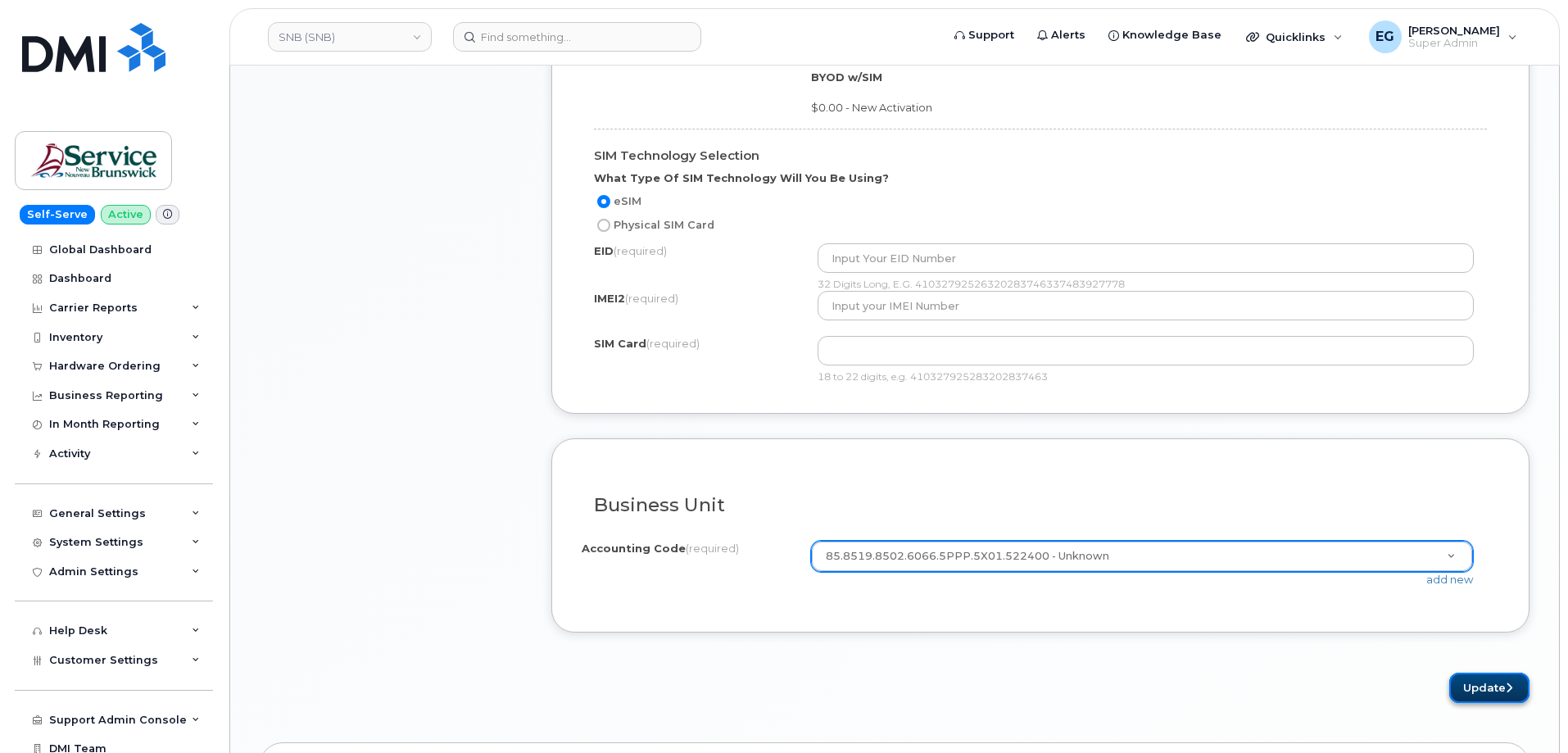
click at [1476, 681] on button "Update" at bounding box center [1489, 687] width 80 height 30
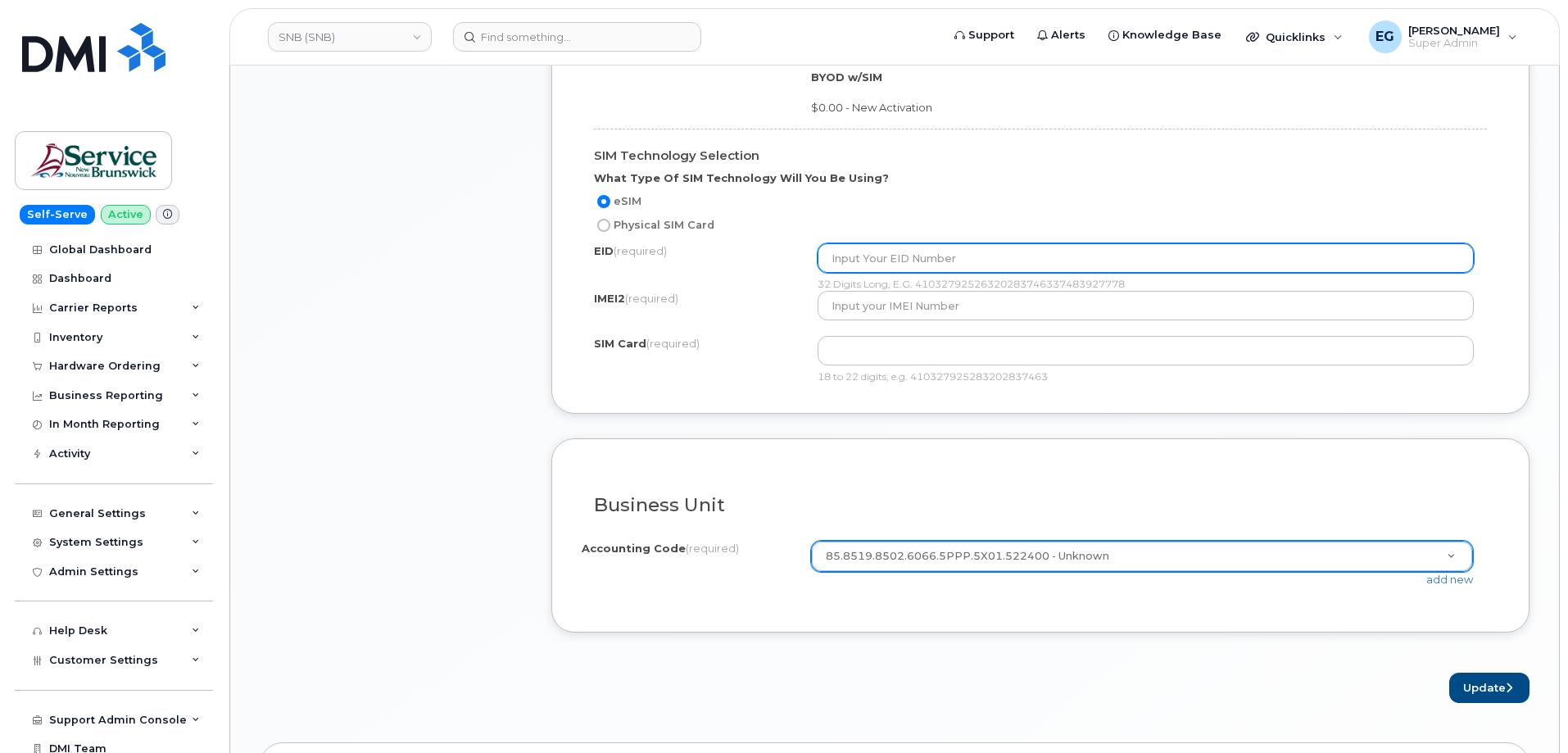
click at [866, 262] on input "text" at bounding box center [1145, 258] width 657 height 30
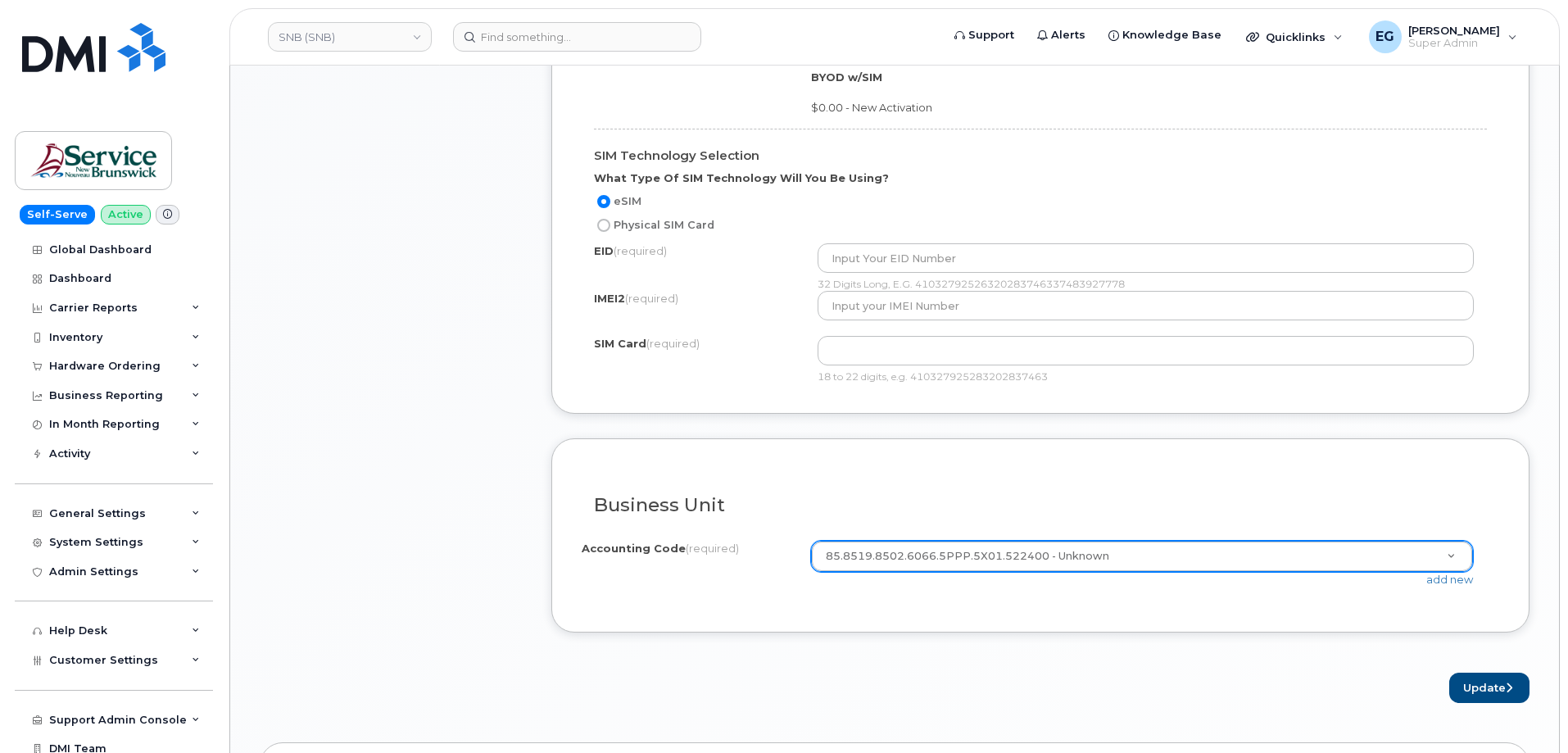
drag, startPoint x: 919, startPoint y: 283, endPoint x: 1134, endPoint y: 279, distance: 215.0
click at [1134, 279] on div "32 Digits Long, E.G. 41032792526320283746337483927778" at bounding box center [1145, 284] width 657 height 14
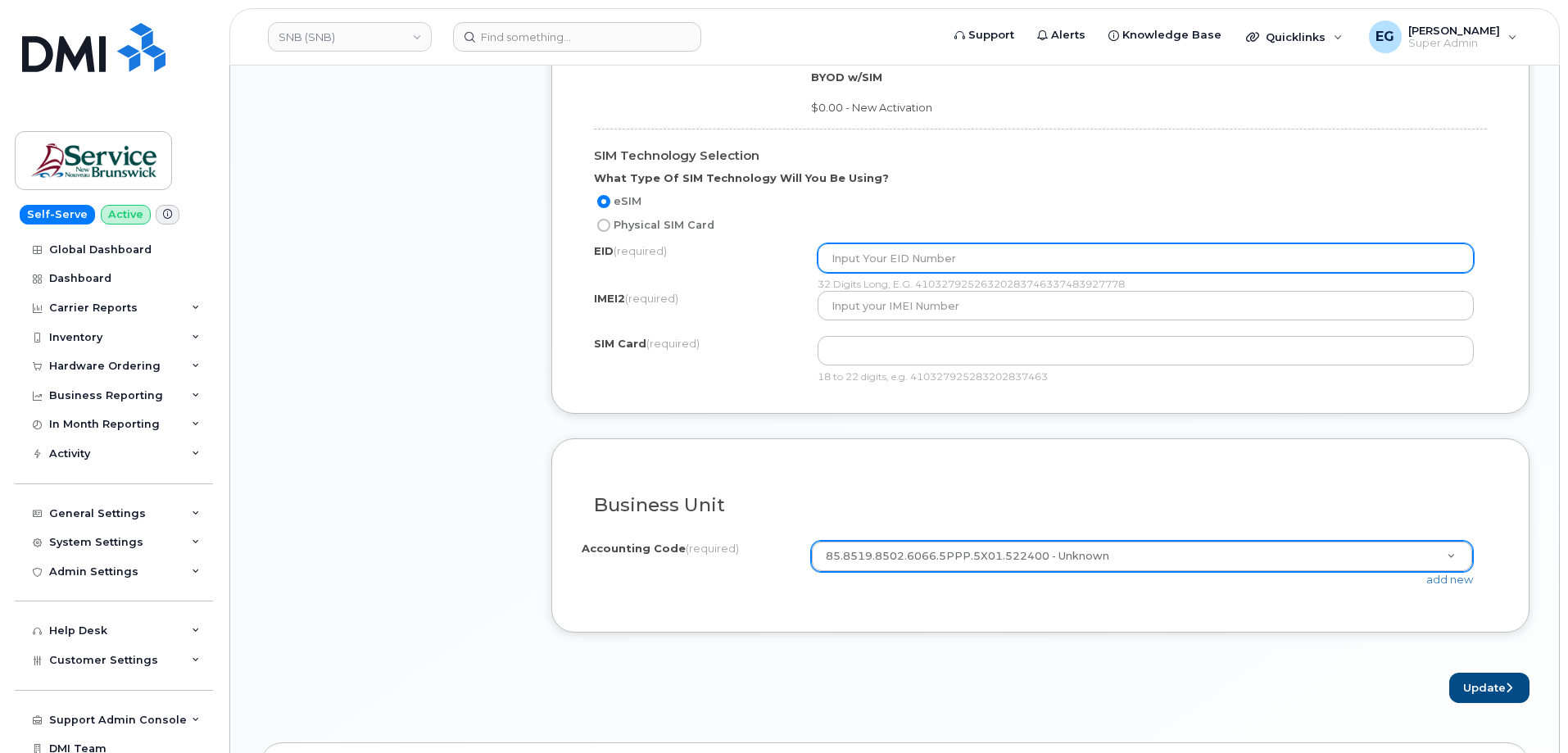
copy div "1032792526320283746337483927778"
click at [887, 257] on input "text" at bounding box center [1145, 258] width 657 height 30
paste input "1032792526320283746337483927778"
click at [835, 259] on input "1032792526320283746337483927778" at bounding box center [1145, 258] width 657 height 30
type input "41032792526320283746337483927778"
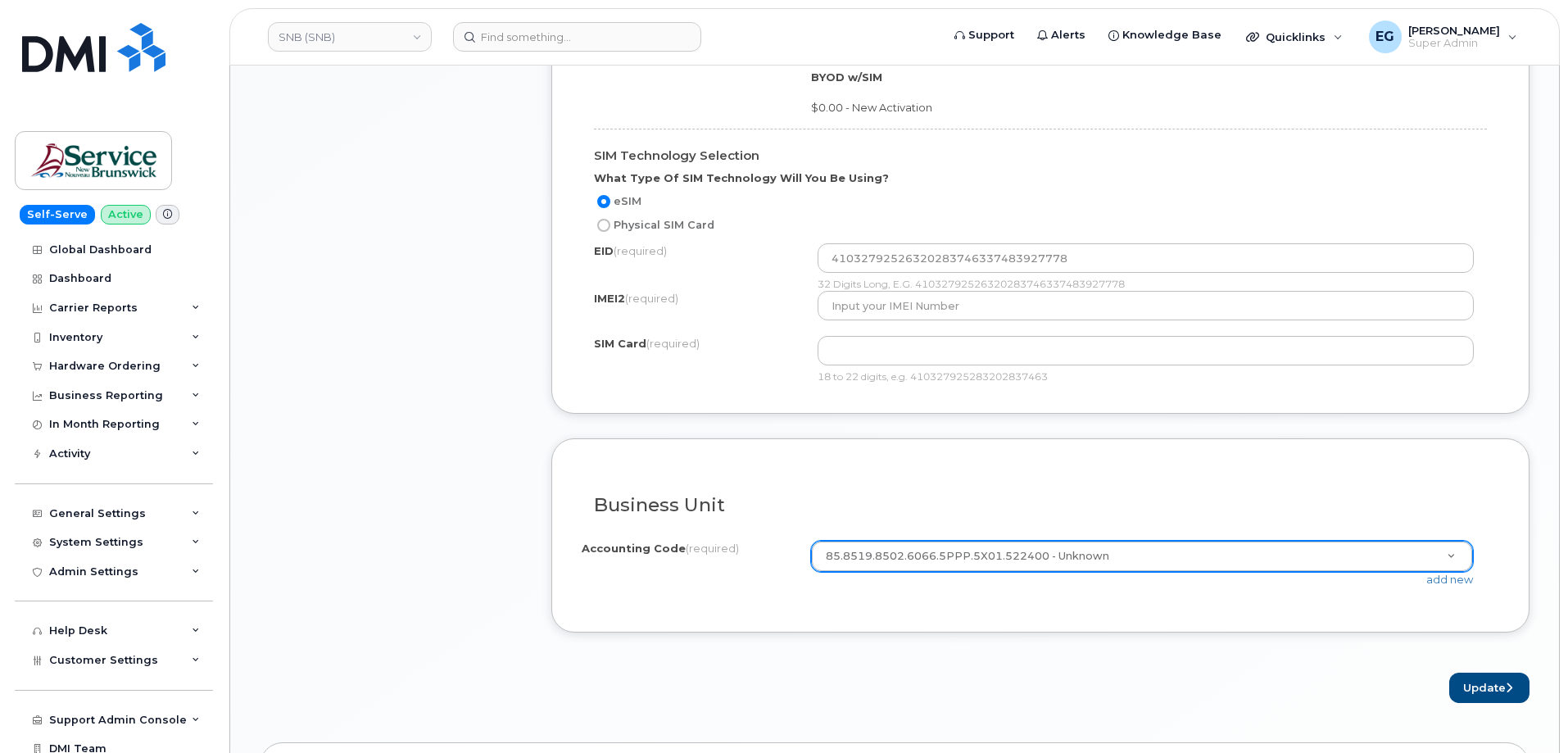
drag, startPoint x: 1046, startPoint y: 376, endPoint x: 916, endPoint y: 380, distance: 130.1
click at [916, 380] on div "18 to 22 digits, e.g. 410327925283202837463" at bounding box center [1145, 376] width 657 height 14
copy div "410327925283202837463"
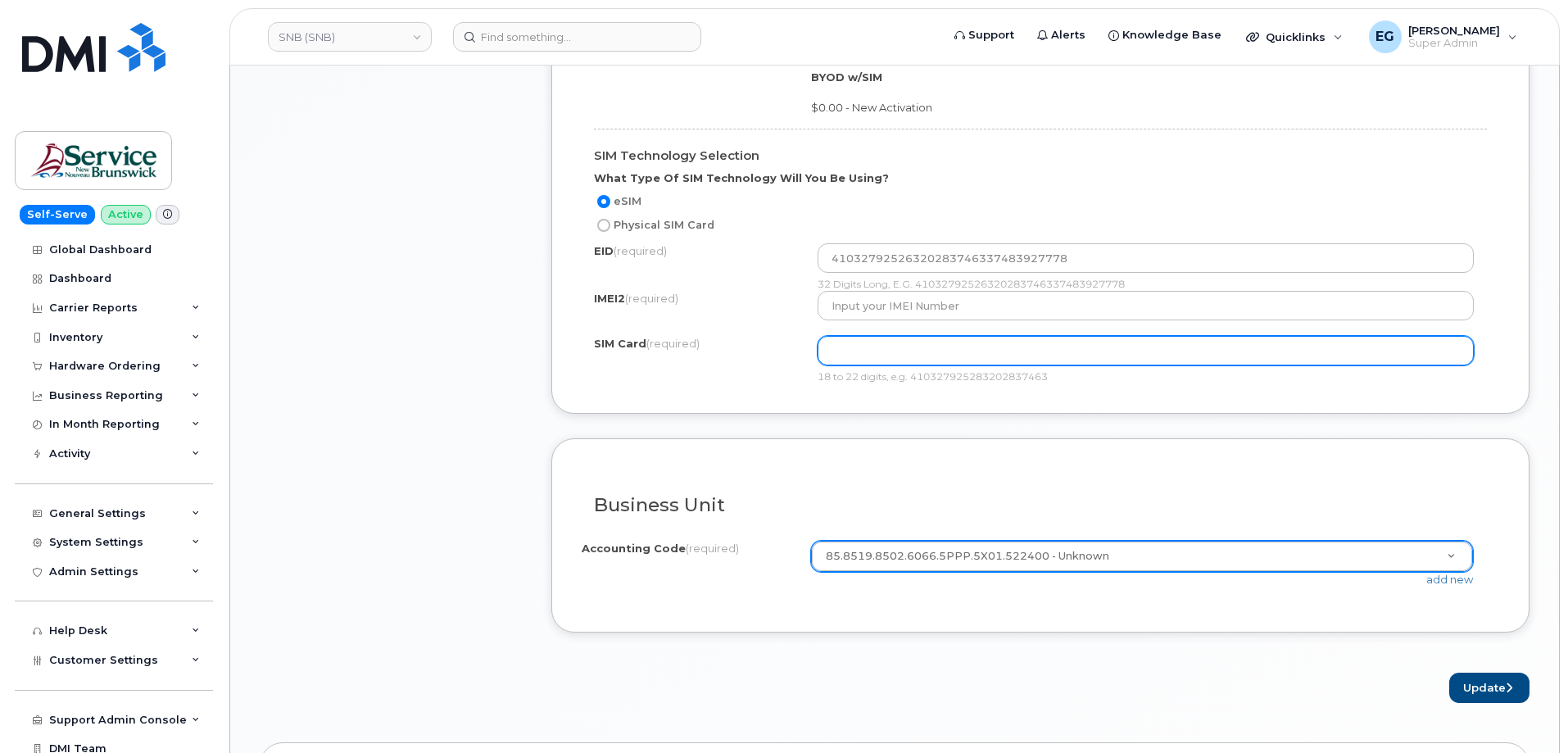
click at [915, 353] on input "text" at bounding box center [1145, 351] width 657 height 30
paste input "410327925283202837463"
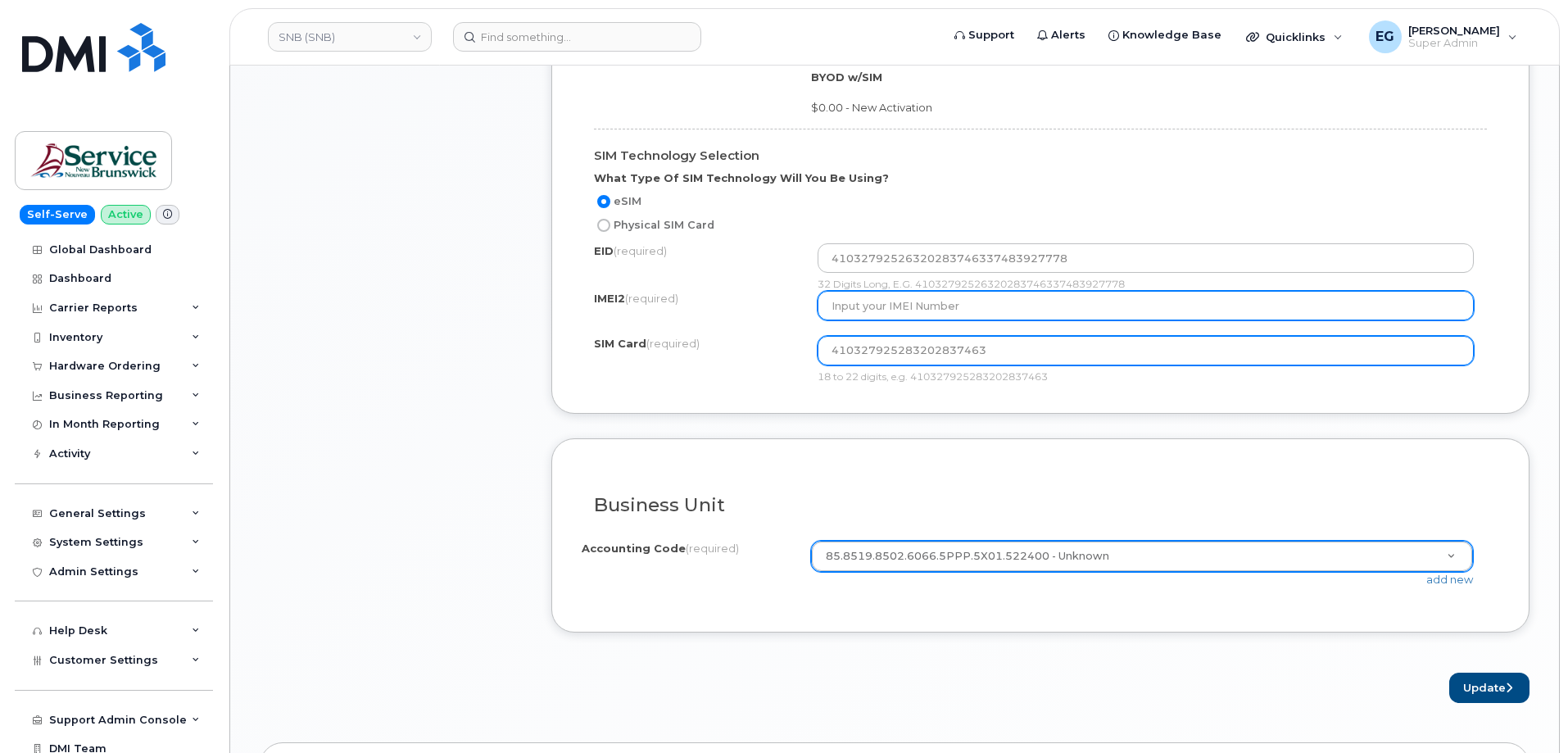
type input "410327925283202837463"
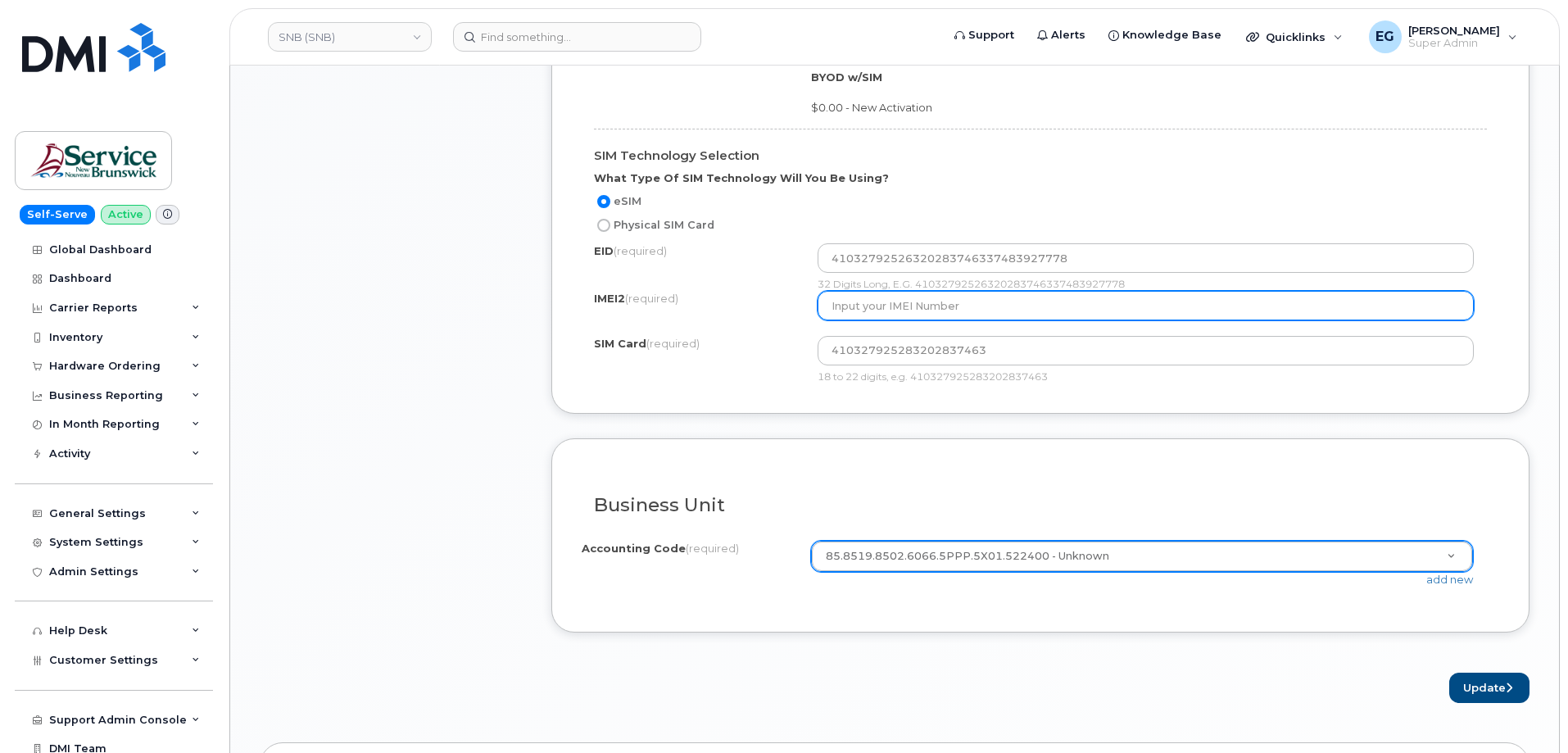
click at [913, 313] on input "text" at bounding box center [1145, 306] width 657 height 30
type input "1111111111111111"
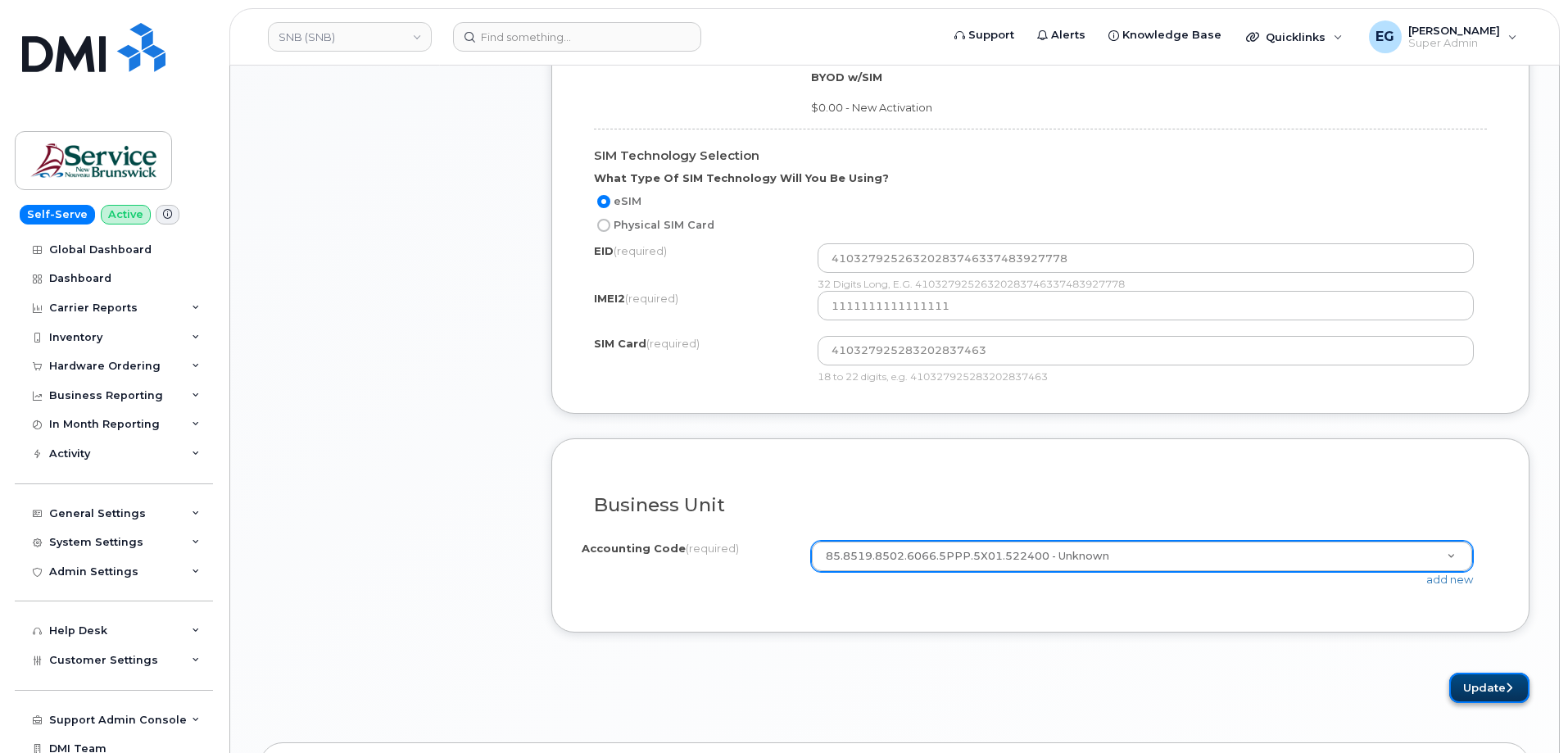
click at [1498, 686] on button "Update" at bounding box center [1489, 687] width 80 height 30
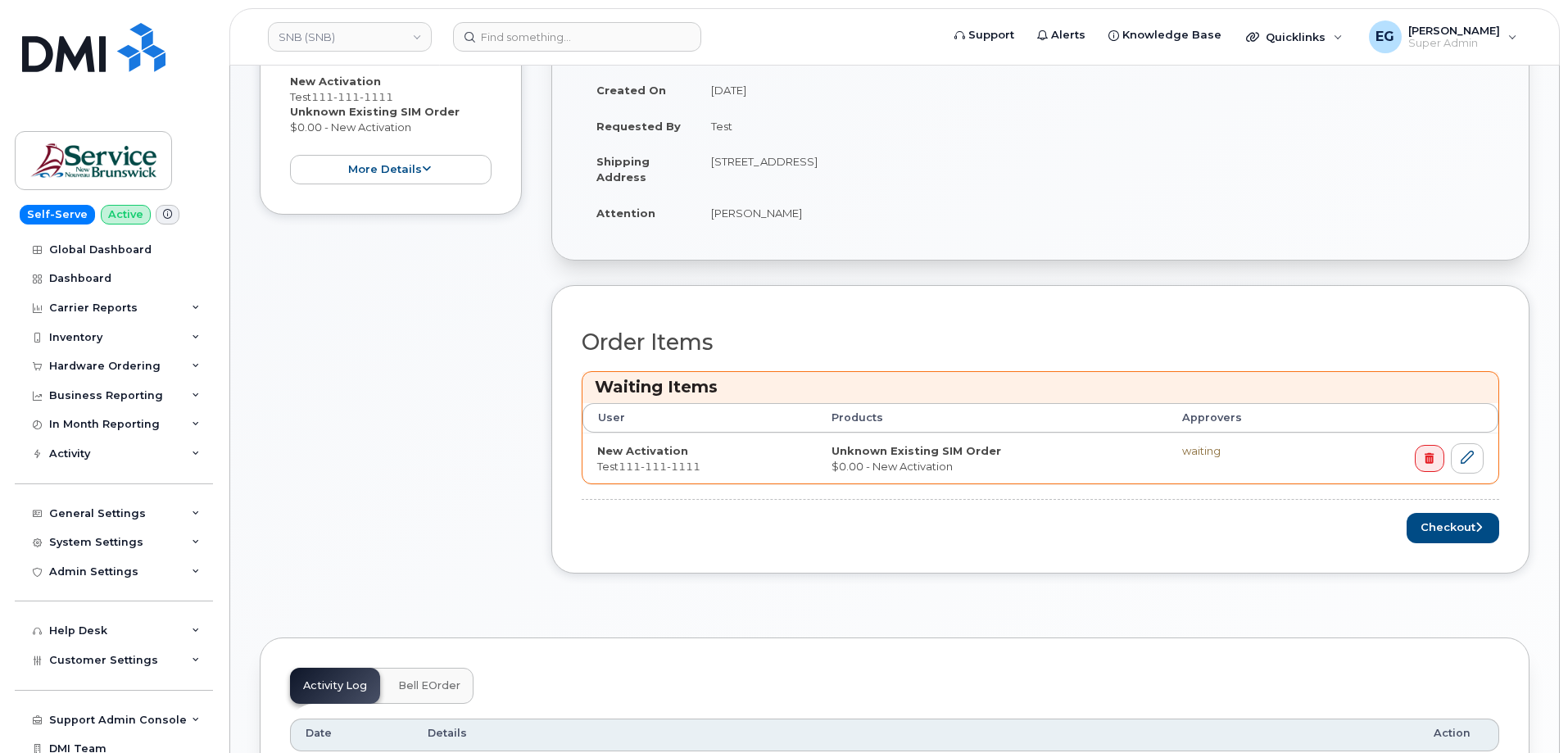
scroll to position [492, 0]
click at [1442, 525] on button "Checkout" at bounding box center [1453, 527] width 92 height 30
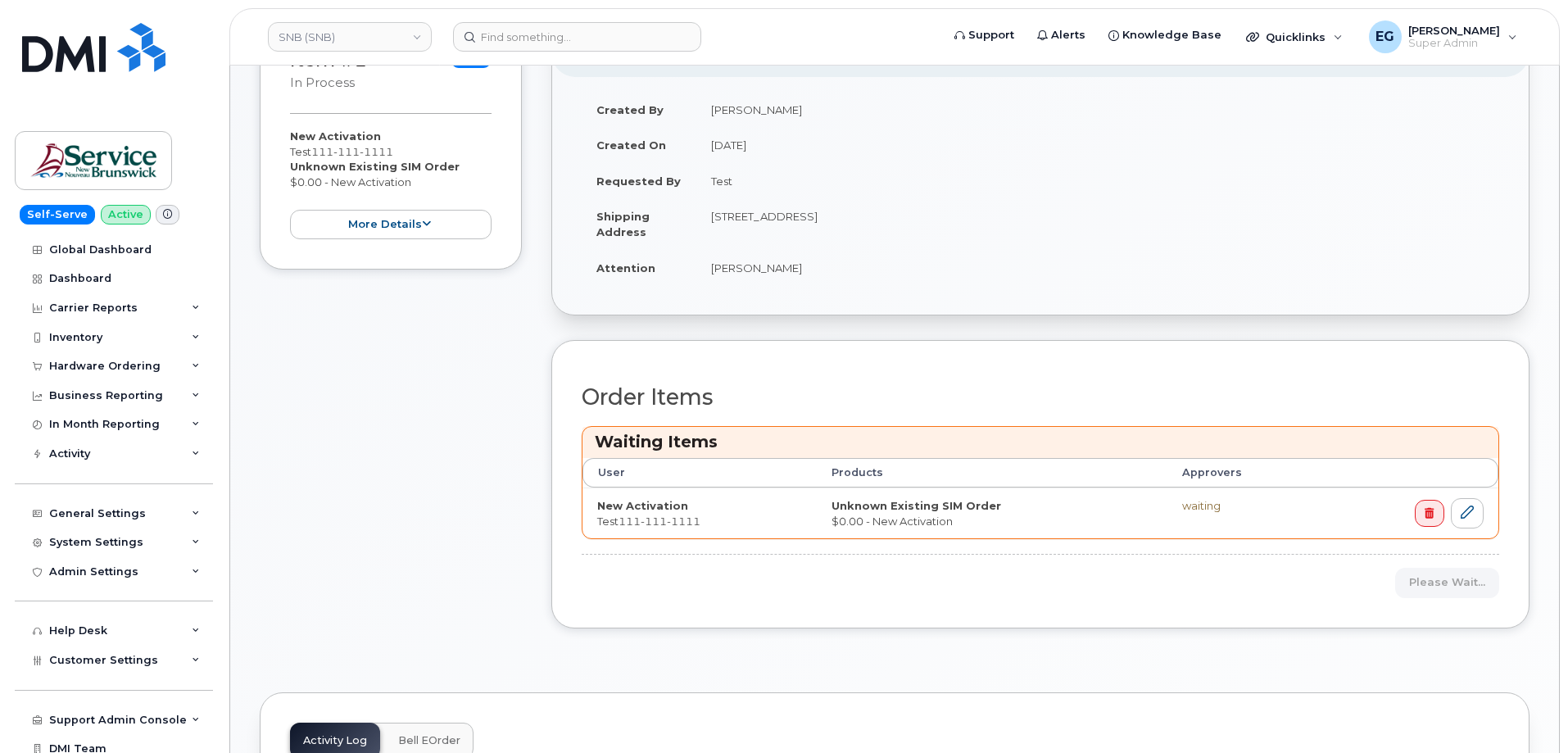
scroll to position [409, 0]
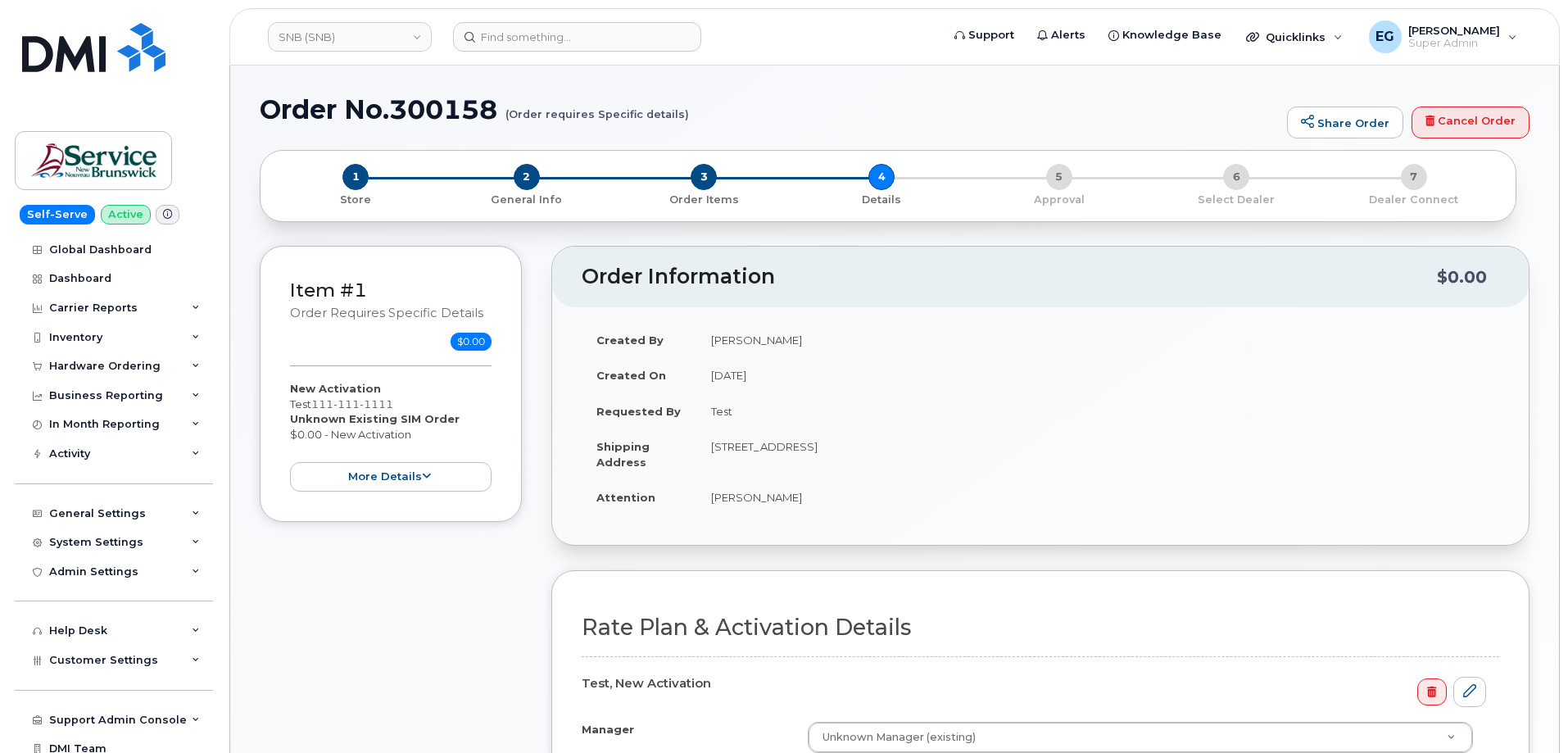
select select
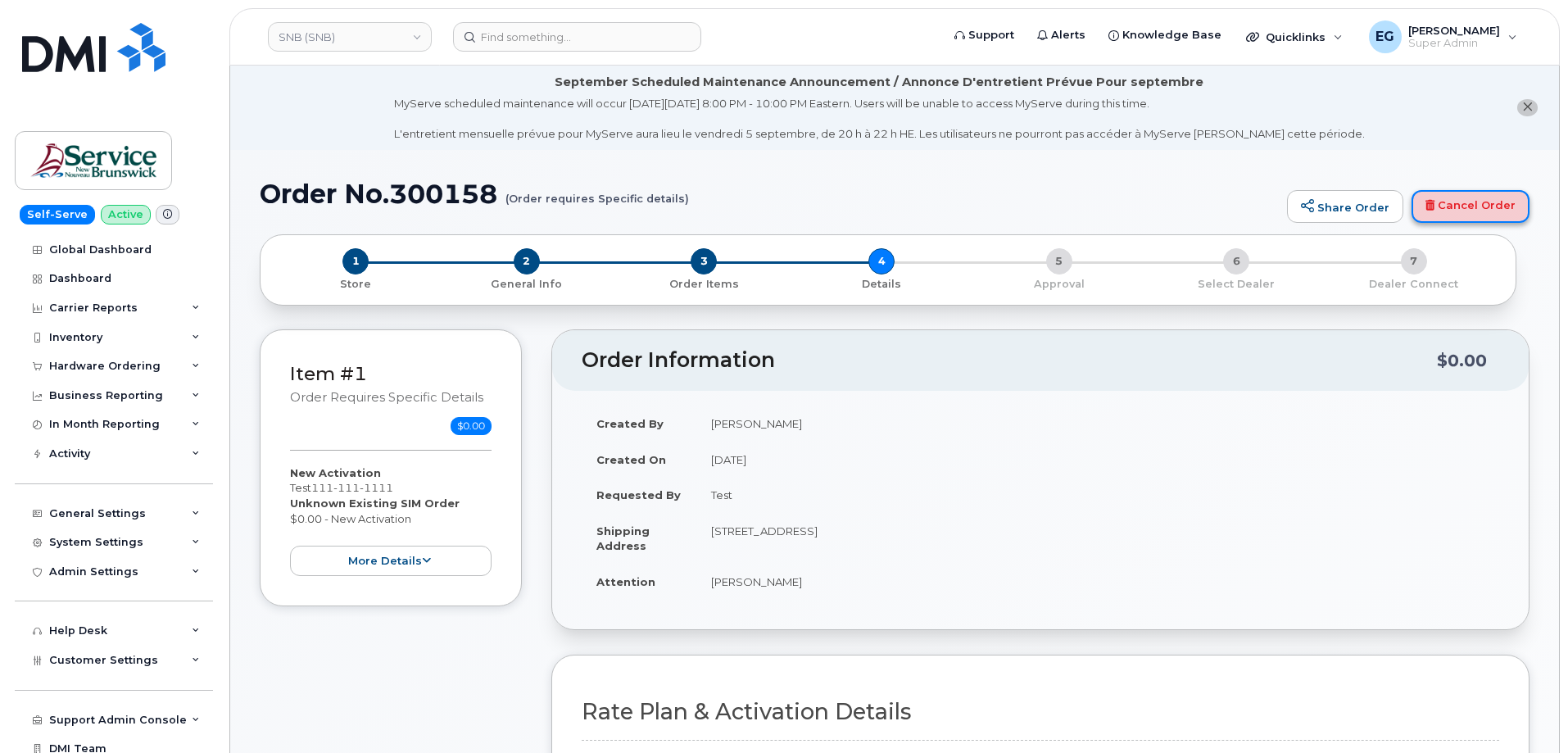
click at [1468, 202] on link "Cancel Order" at bounding box center [1470, 206] width 118 height 32
